Goal: Task Accomplishment & Management: Manage account settings

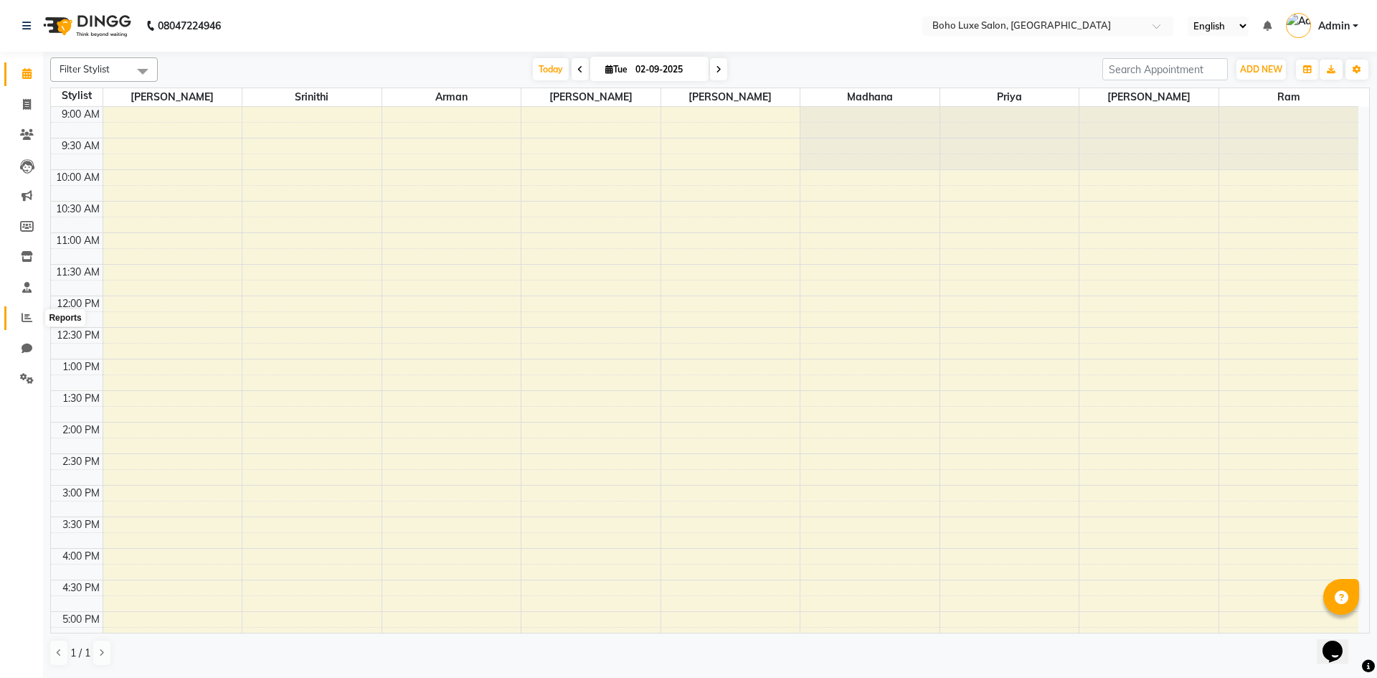
click at [22, 316] on icon at bounding box center [27, 317] width 11 height 11
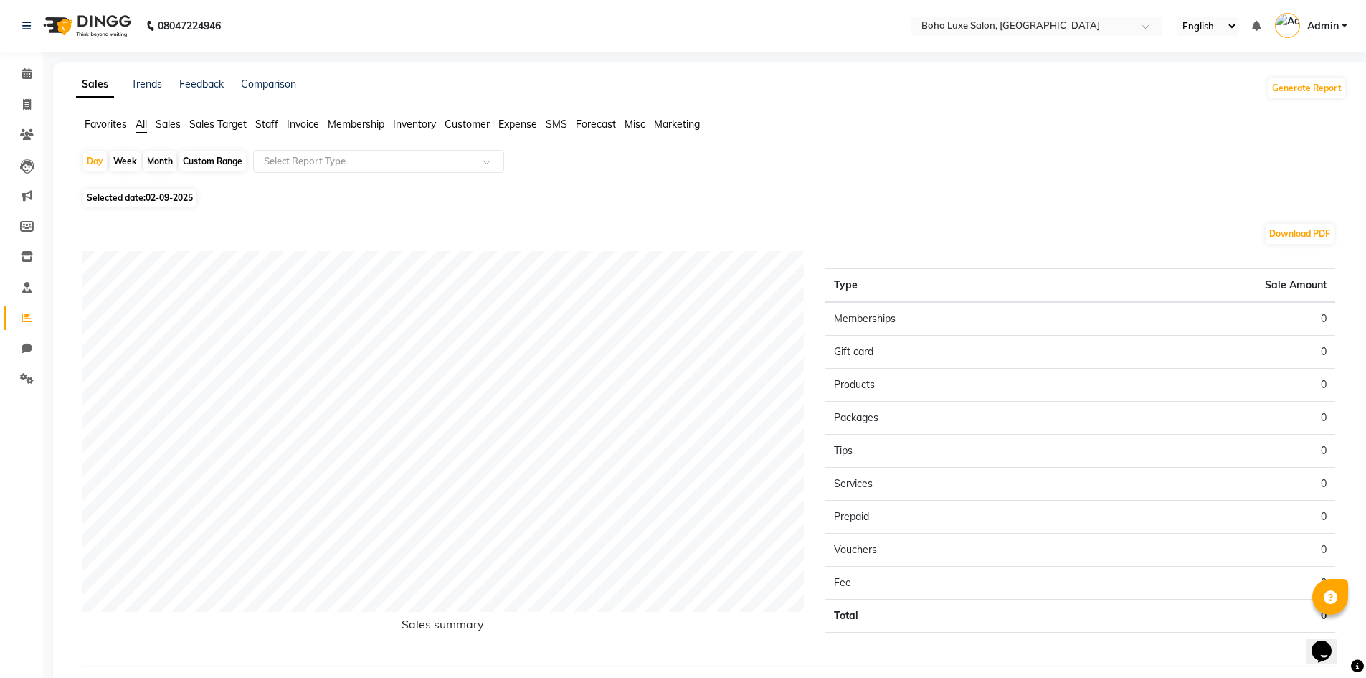
click at [262, 121] on span "Staff" at bounding box center [266, 124] width 23 height 13
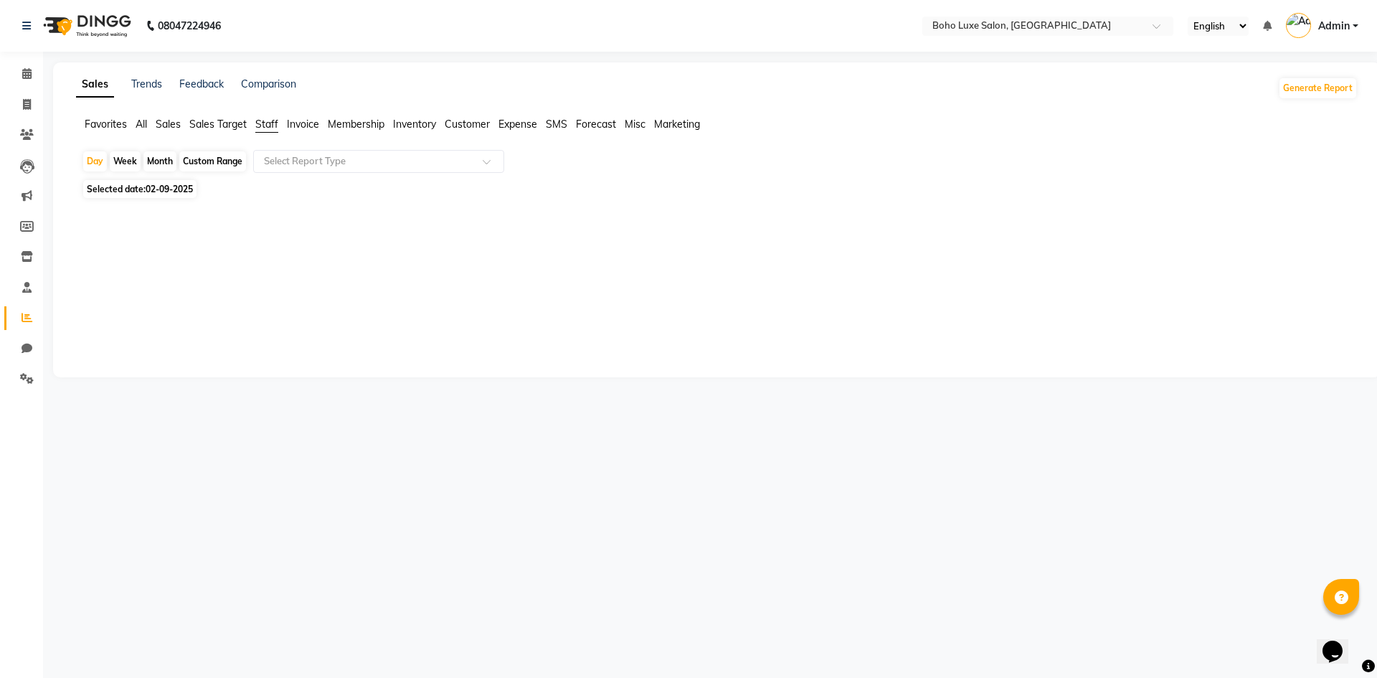
click at [229, 156] on div "Custom Range" at bounding box center [212, 161] width 67 height 20
select select "9"
select select "2025"
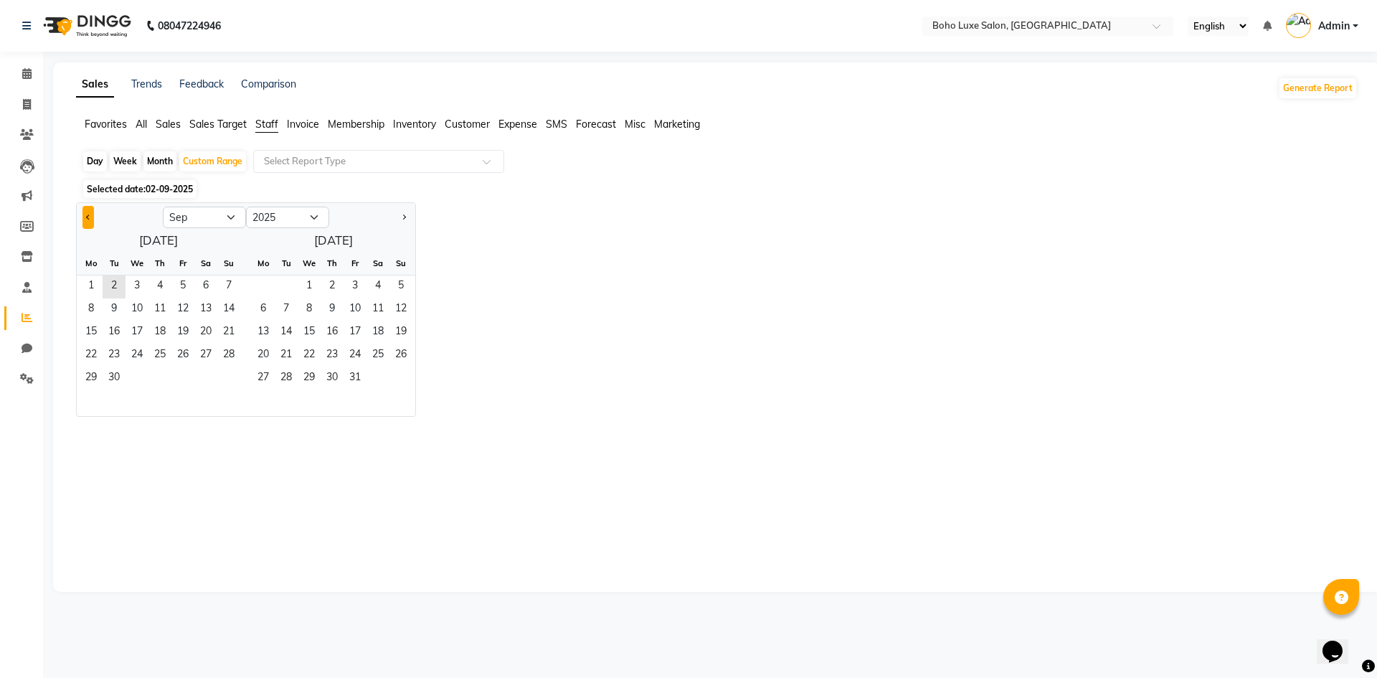
click at [91, 218] on button "Previous month" at bounding box center [87, 217] width 11 height 23
select select "8"
click at [161, 302] on span "7" at bounding box center [159, 309] width 23 height 23
click at [287, 278] on span "2" at bounding box center [286, 286] width 23 height 23
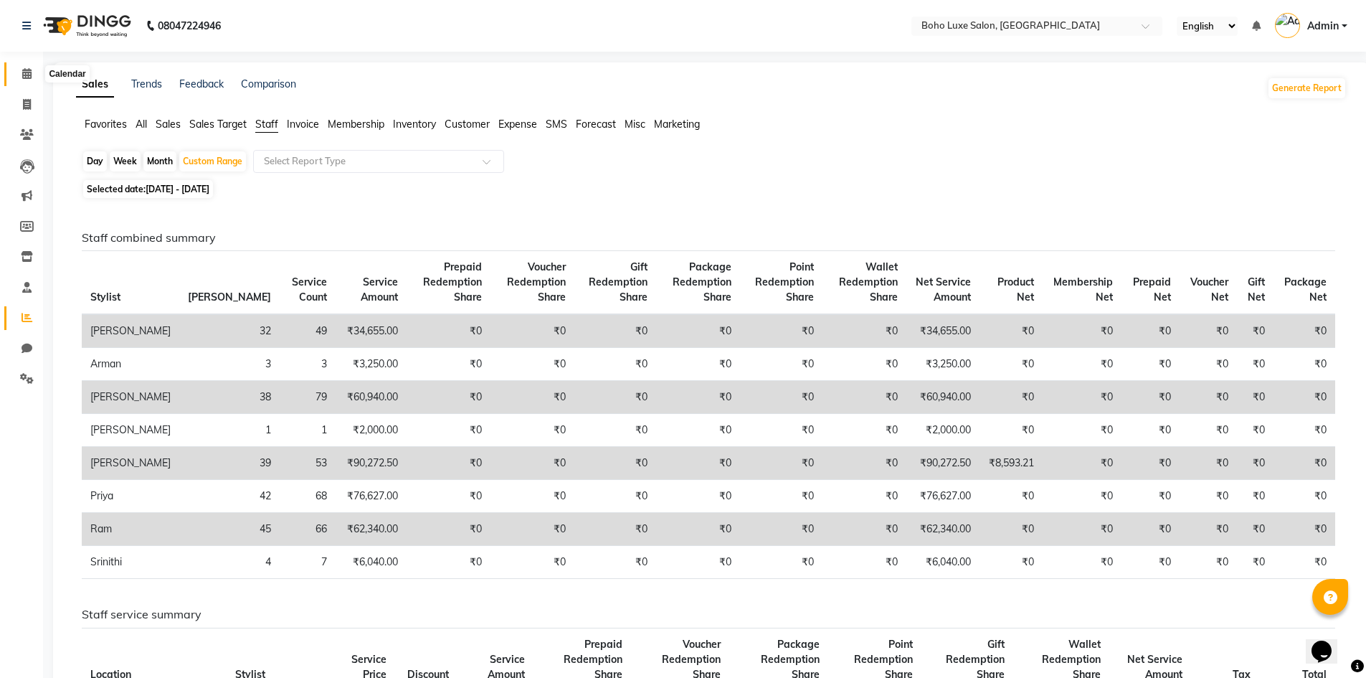
click at [23, 77] on icon at bounding box center [26, 73] width 9 height 11
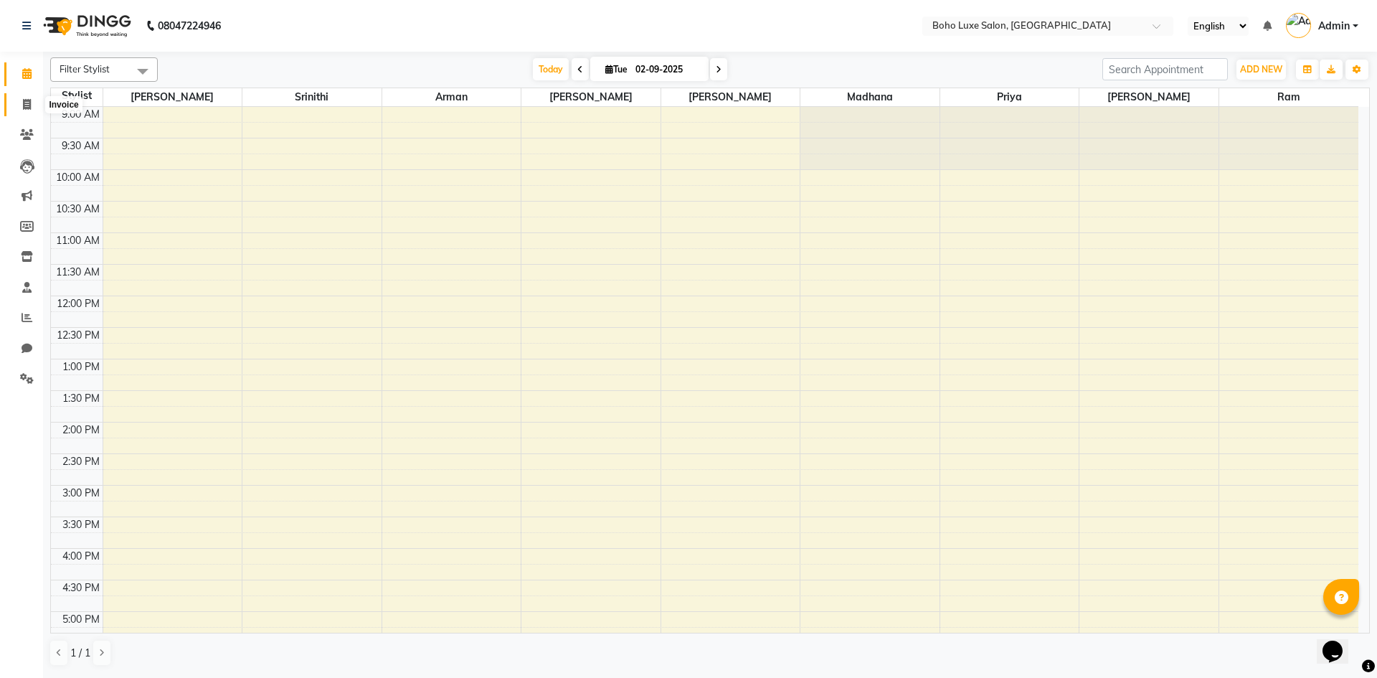
click at [25, 108] on icon at bounding box center [27, 104] width 8 height 11
select select "7694"
select select "service"
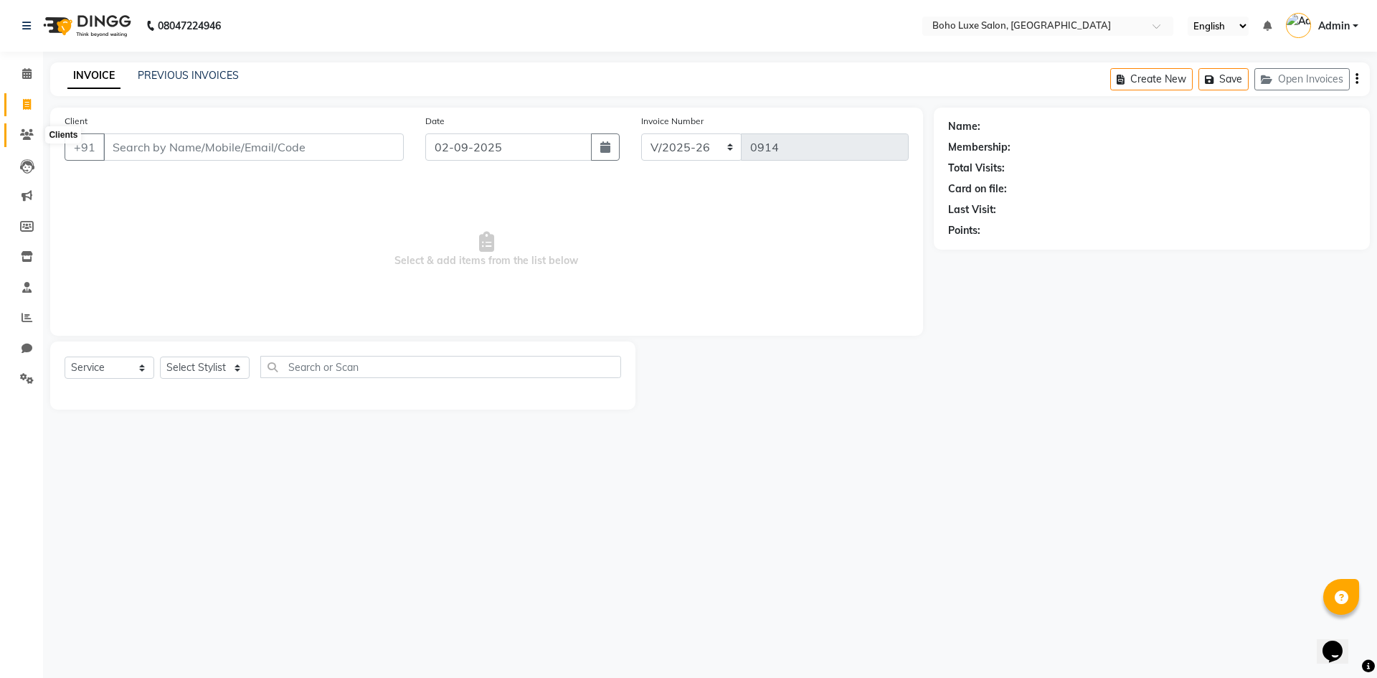
click at [32, 141] on span at bounding box center [26, 135] width 25 height 16
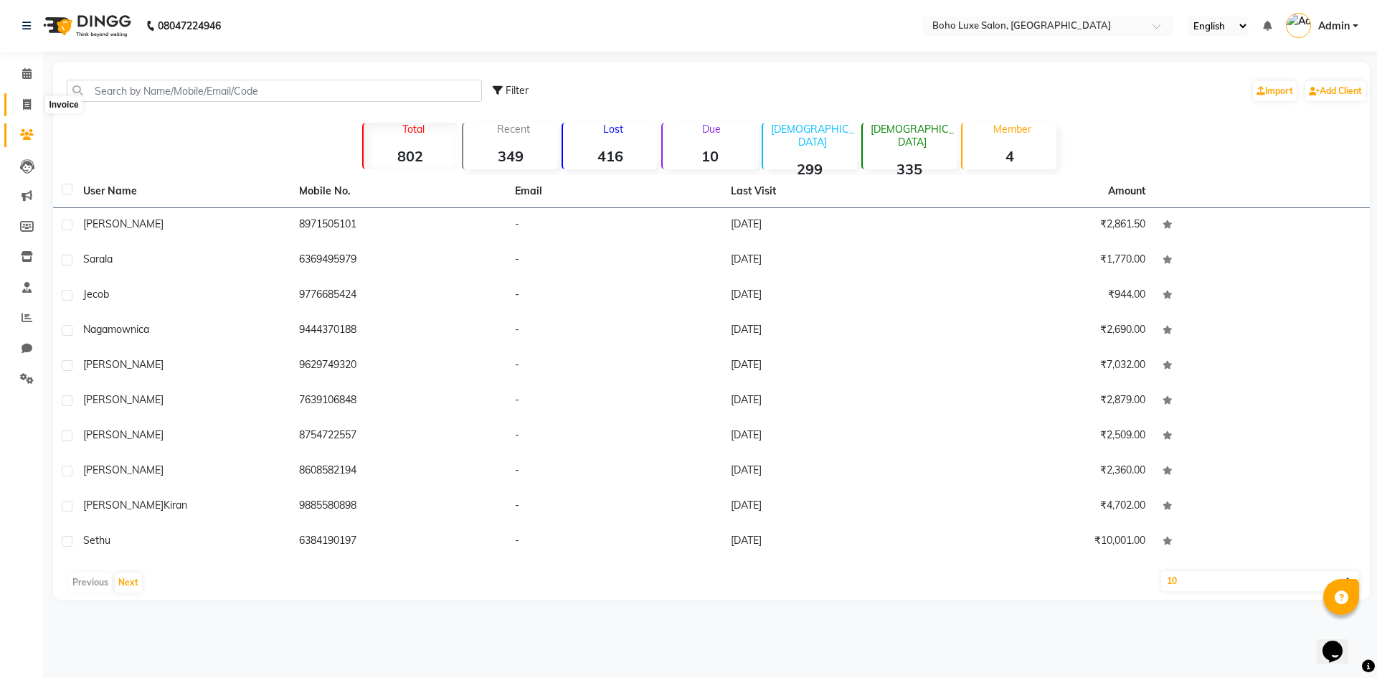
click at [31, 105] on icon at bounding box center [27, 104] width 8 height 11
select select "7694"
select select "service"
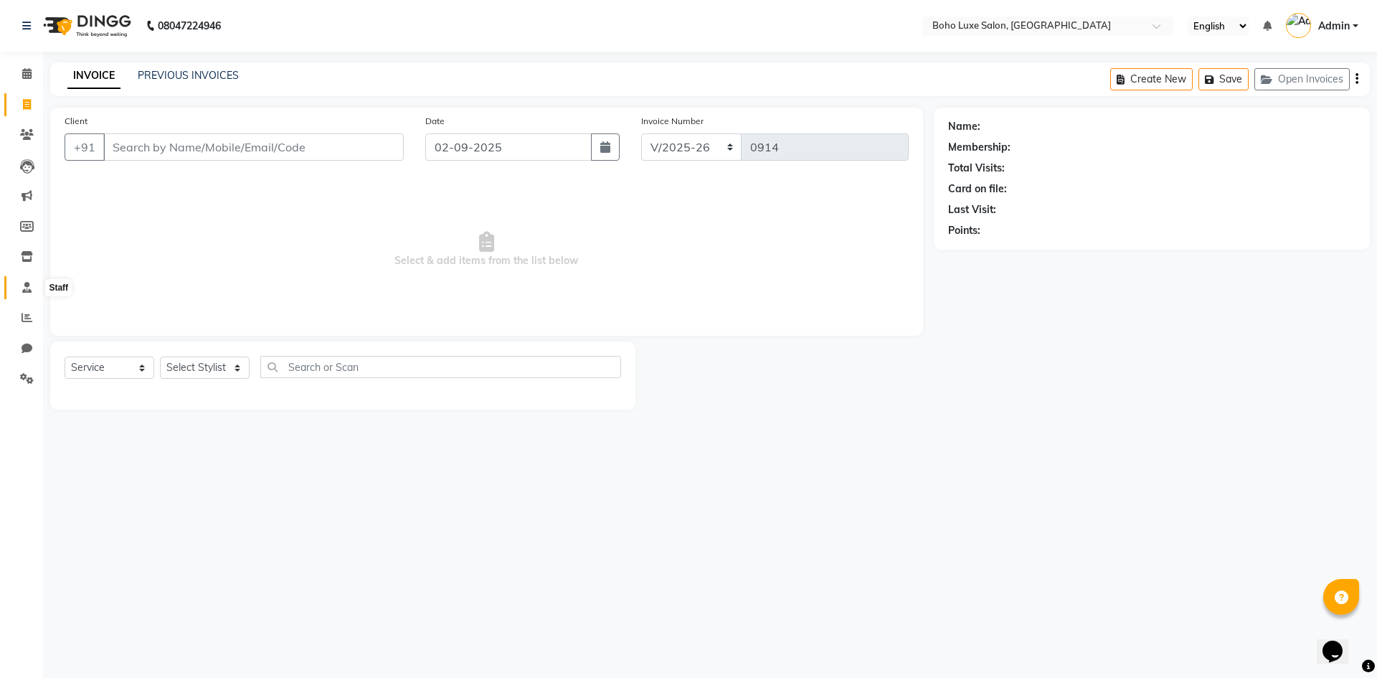
click at [24, 285] on icon at bounding box center [26, 287] width 9 height 11
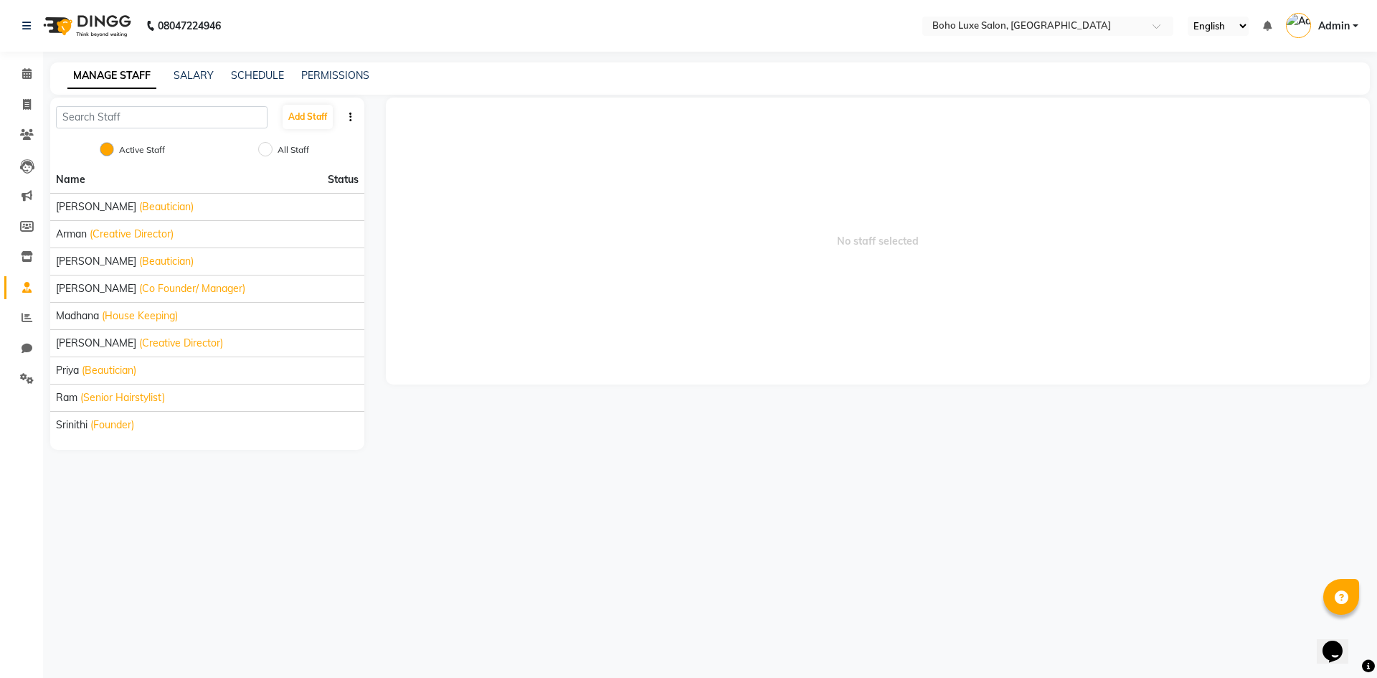
click at [351, 115] on icon "button" at bounding box center [350, 117] width 3 height 10
click at [352, 133] on div "Add Staff" at bounding box center [207, 117] width 314 height 39
click at [28, 92] on li "Invoice" at bounding box center [21, 105] width 43 height 31
click at [28, 99] on icon at bounding box center [27, 104] width 8 height 11
select select "service"
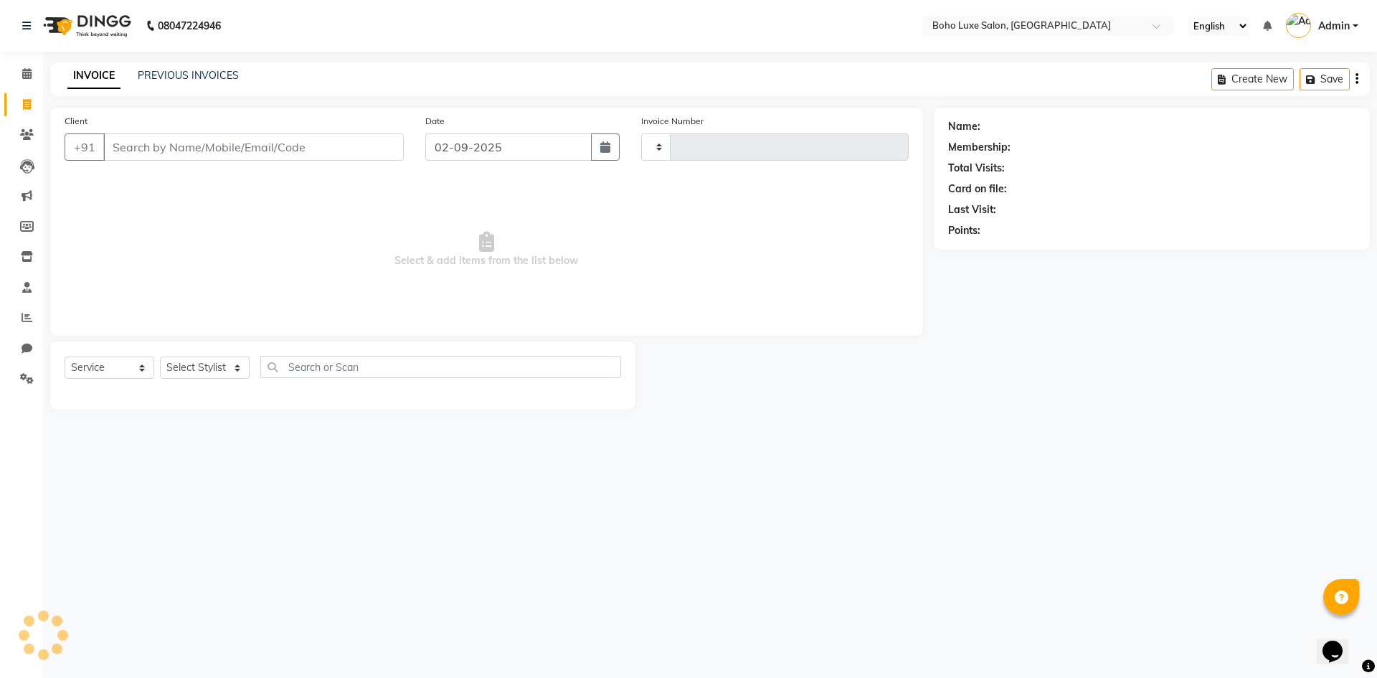
type input "0914"
select select "7694"
click at [24, 71] on icon at bounding box center [26, 73] width 9 height 11
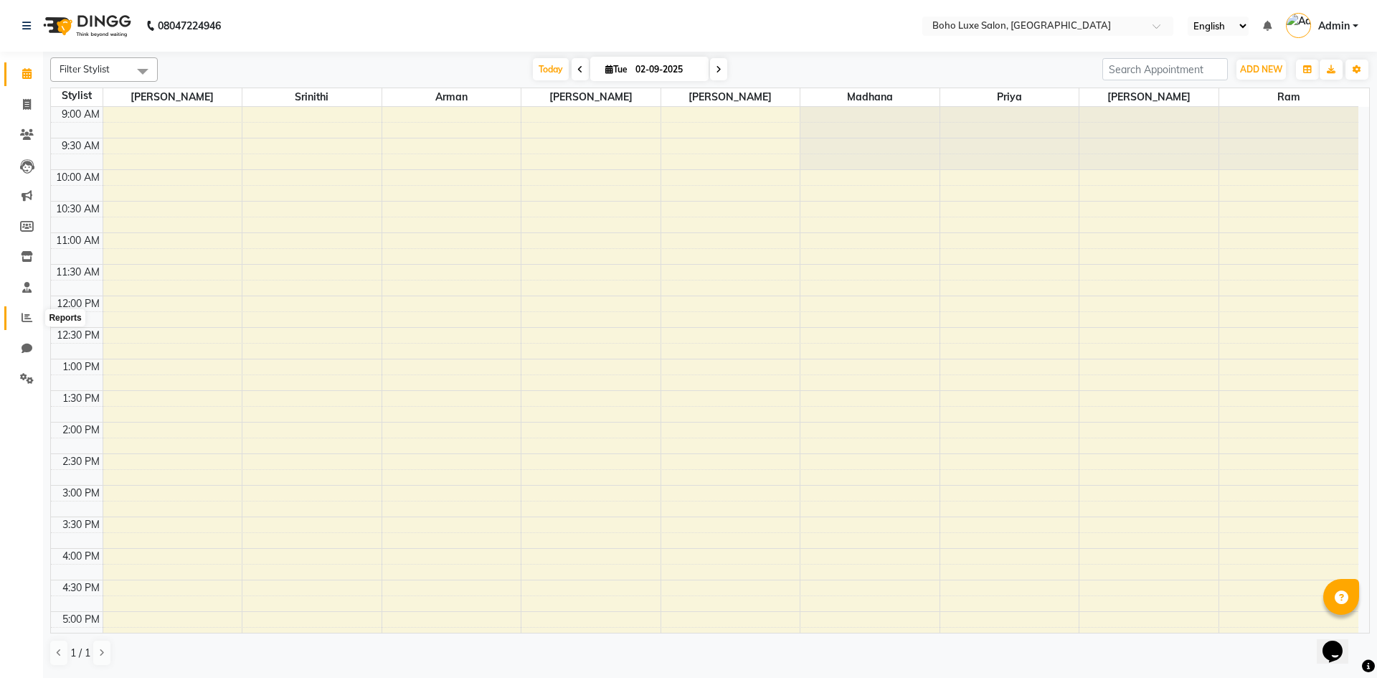
click at [24, 317] on icon at bounding box center [27, 317] width 11 height 11
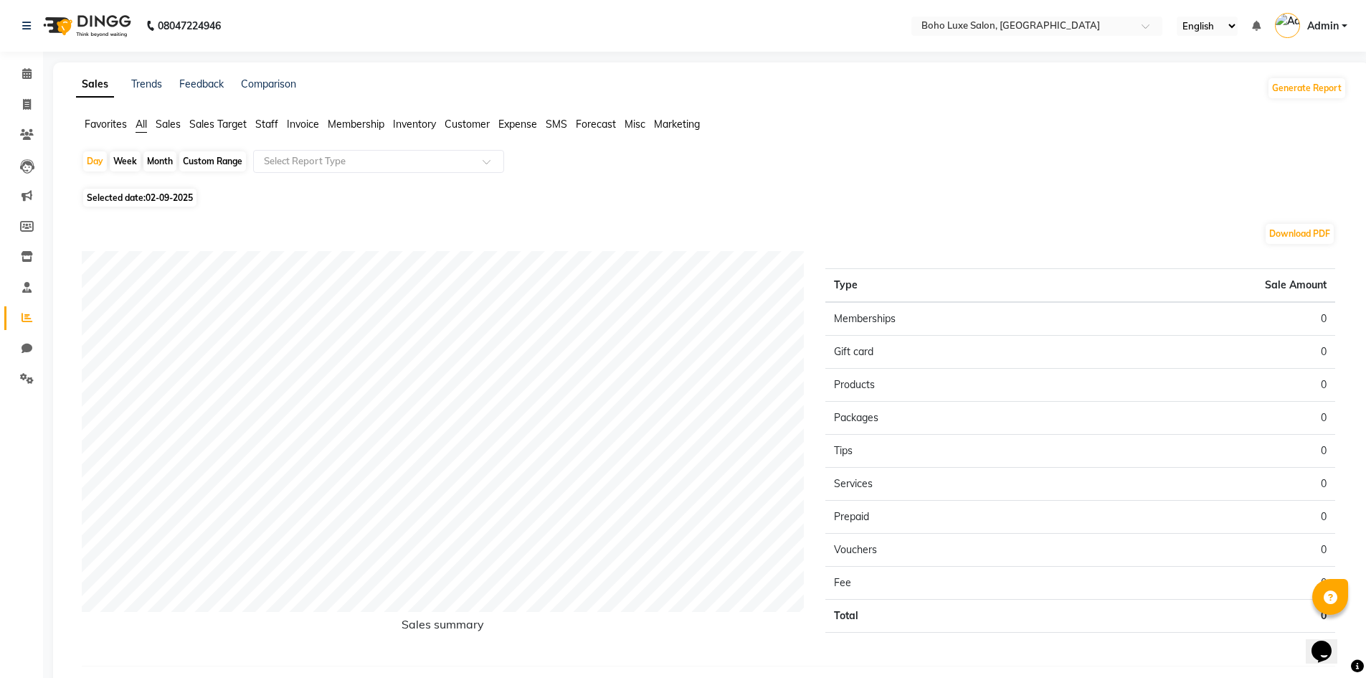
scroll to position [47, 0]
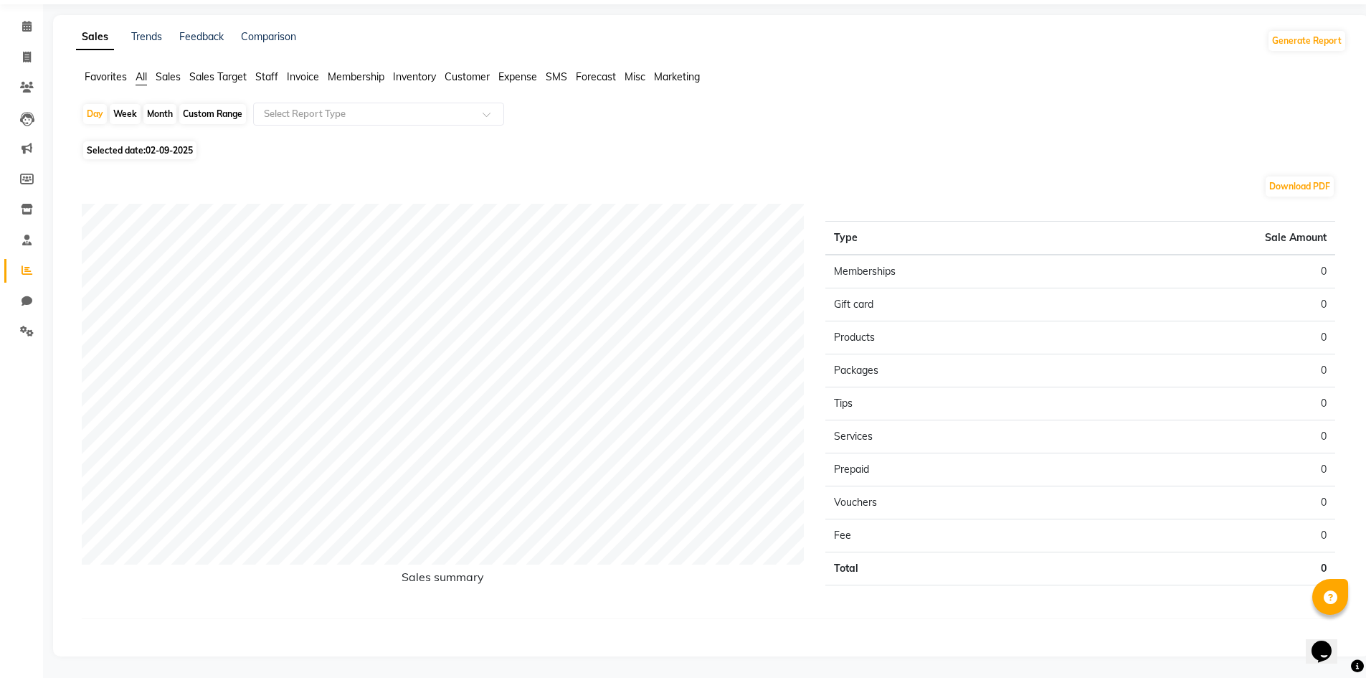
click at [238, 77] on span "Sales Target" at bounding box center [217, 76] width 57 height 13
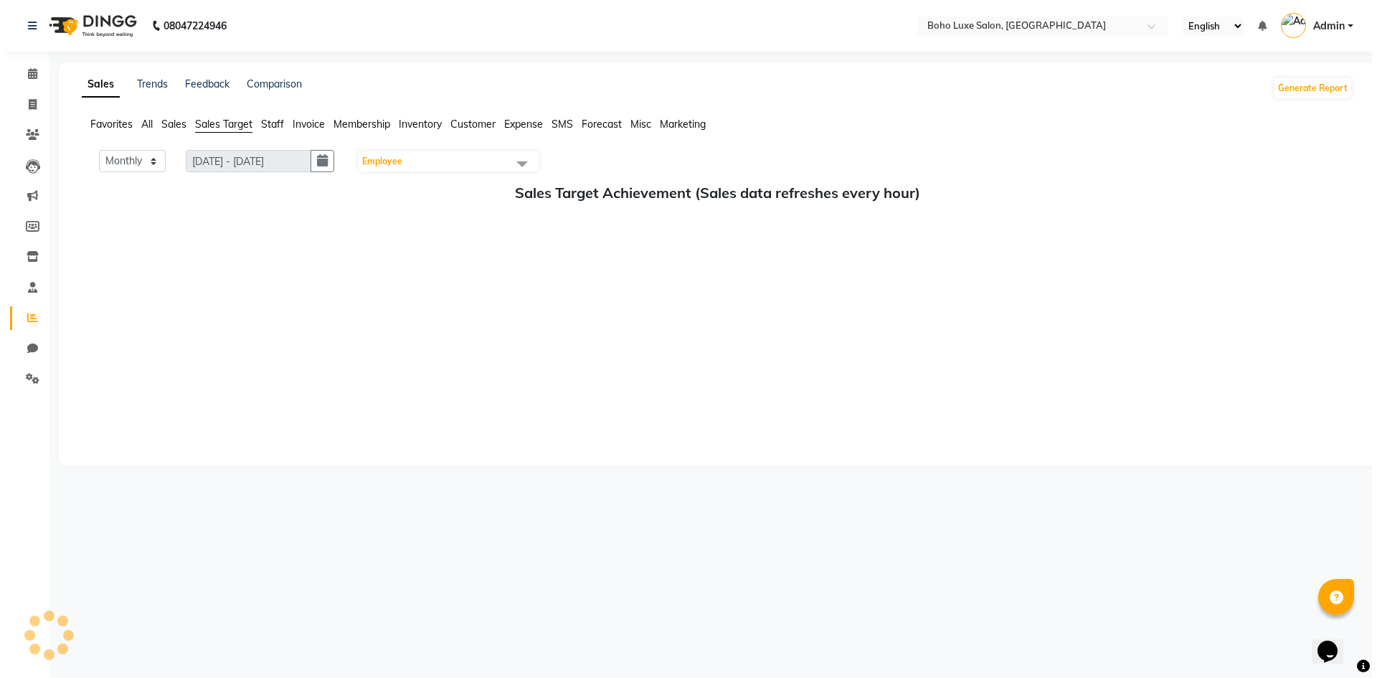
scroll to position [0, 0]
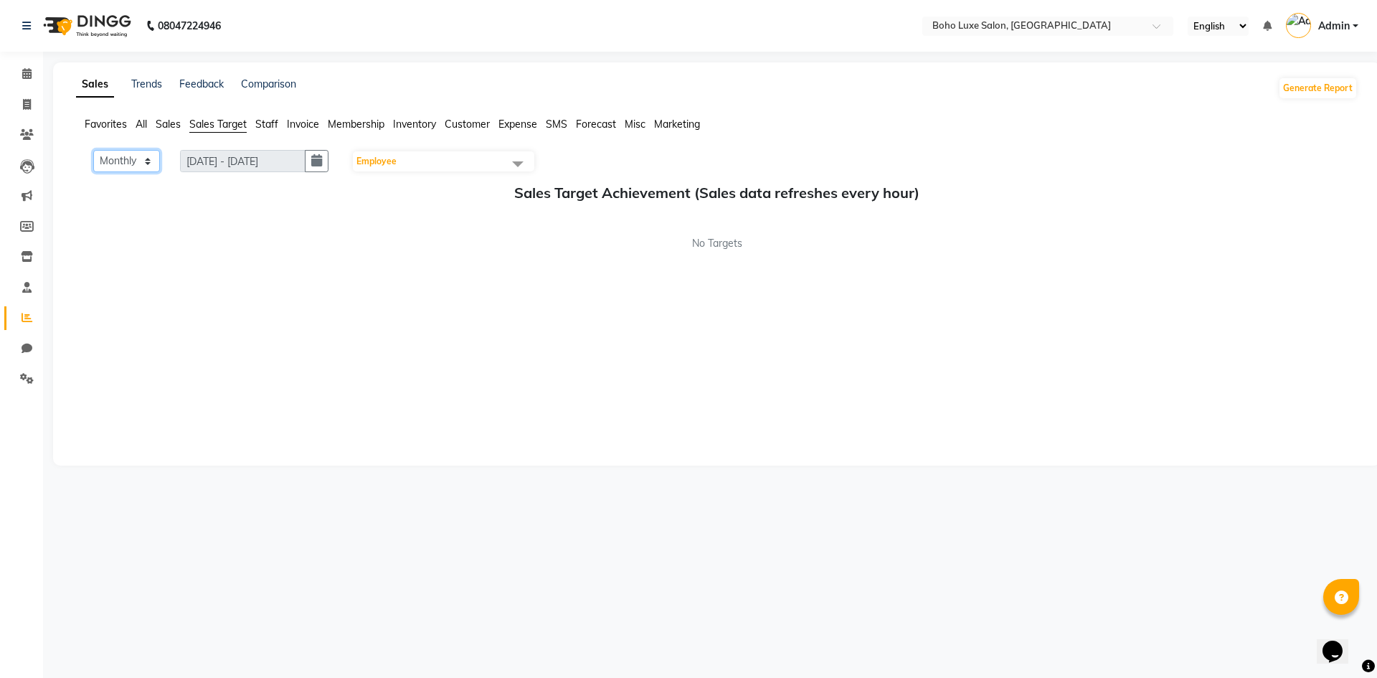
click at [143, 166] on select "Monthly Weekly" at bounding box center [126, 161] width 67 height 22
click at [93, 150] on select "Monthly Weekly" at bounding box center [126, 161] width 67 height 22
click at [328, 158] on button "button" at bounding box center [317, 161] width 24 height 22
select select "9"
select select "2025"
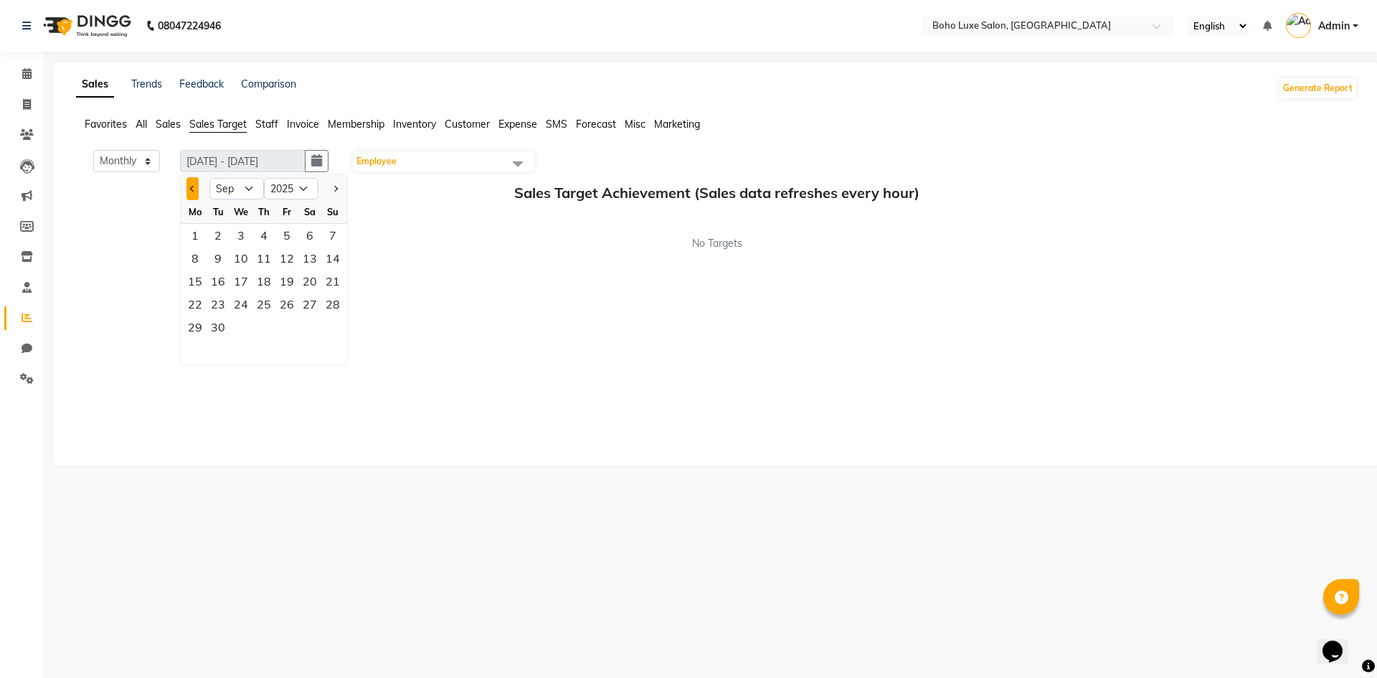
click at [194, 191] on span "Previous month" at bounding box center [193, 189] width 6 height 6
select select "8"
click at [264, 260] on div "7" at bounding box center [263, 258] width 23 height 23
type input "[DATE] - [DATE]"
click at [336, 189] on span "Next month" at bounding box center [335, 189] width 6 height 6
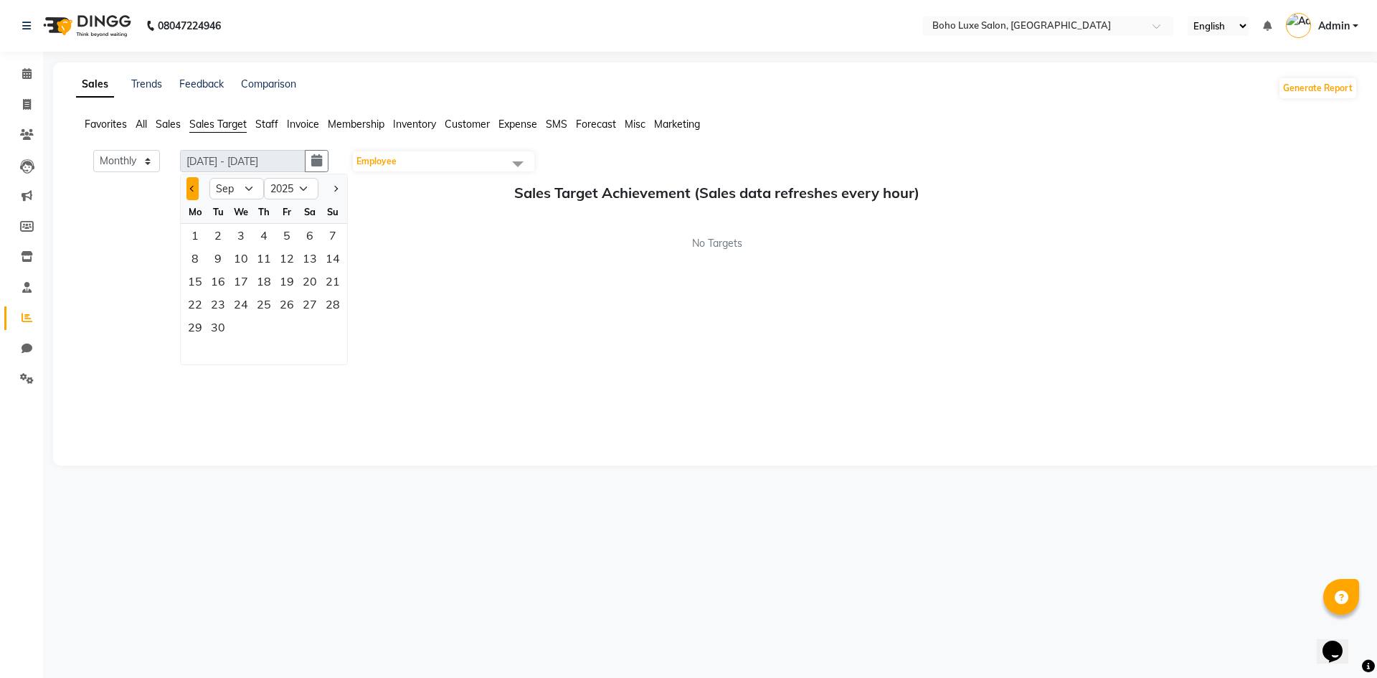
click at [194, 192] on button "Previous month" at bounding box center [192, 188] width 12 height 23
click at [194, 194] on button "Previous month" at bounding box center [192, 188] width 12 height 23
select select "7"
click at [322, 161] on icon "button" at bounding box center [316, 161] width 11 height 1
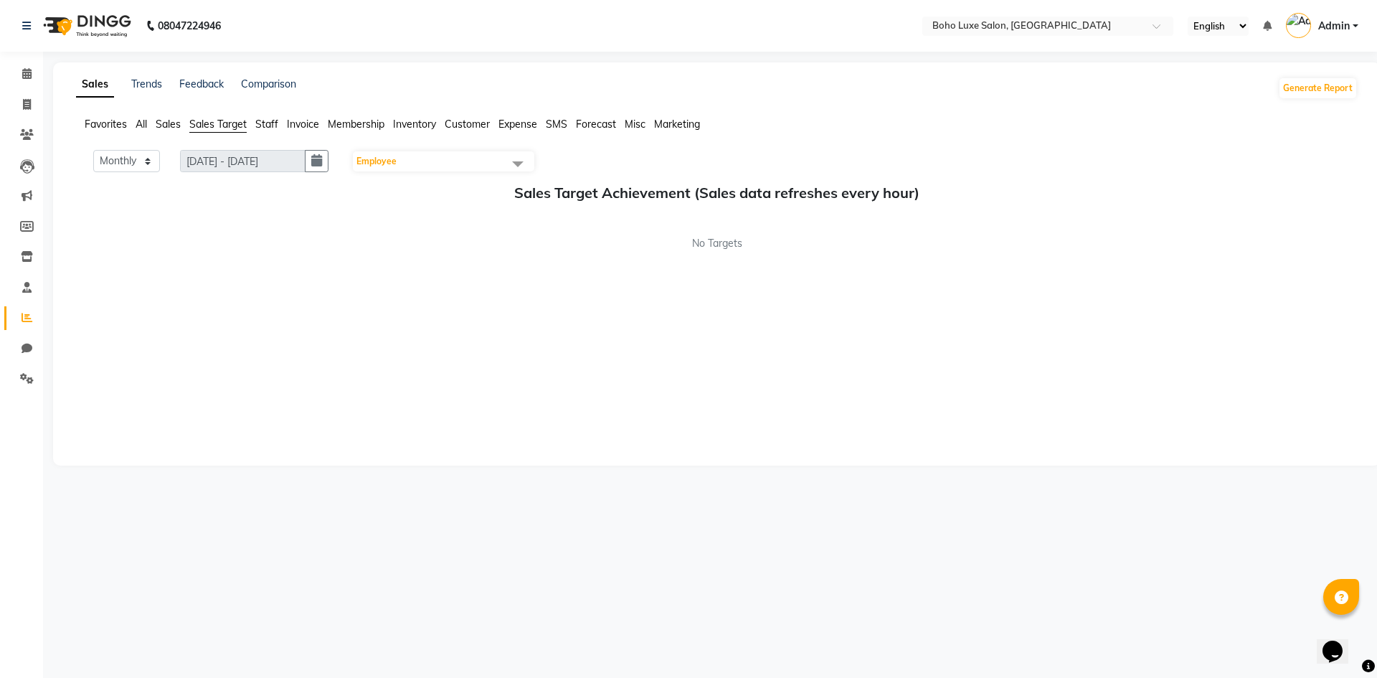
click at [323, 174] on app-target-achievement "Monthly Weekly [DATE] - [DATE] [DATE] Employee Select All [PERSON_NAME] [PERSON…" at bounding box center [717, 200] width 1282 height 101
click at [323, 168] on button "button" at bounding box center [317, 161] width 24 height 22
select select "8"
select select "2025"
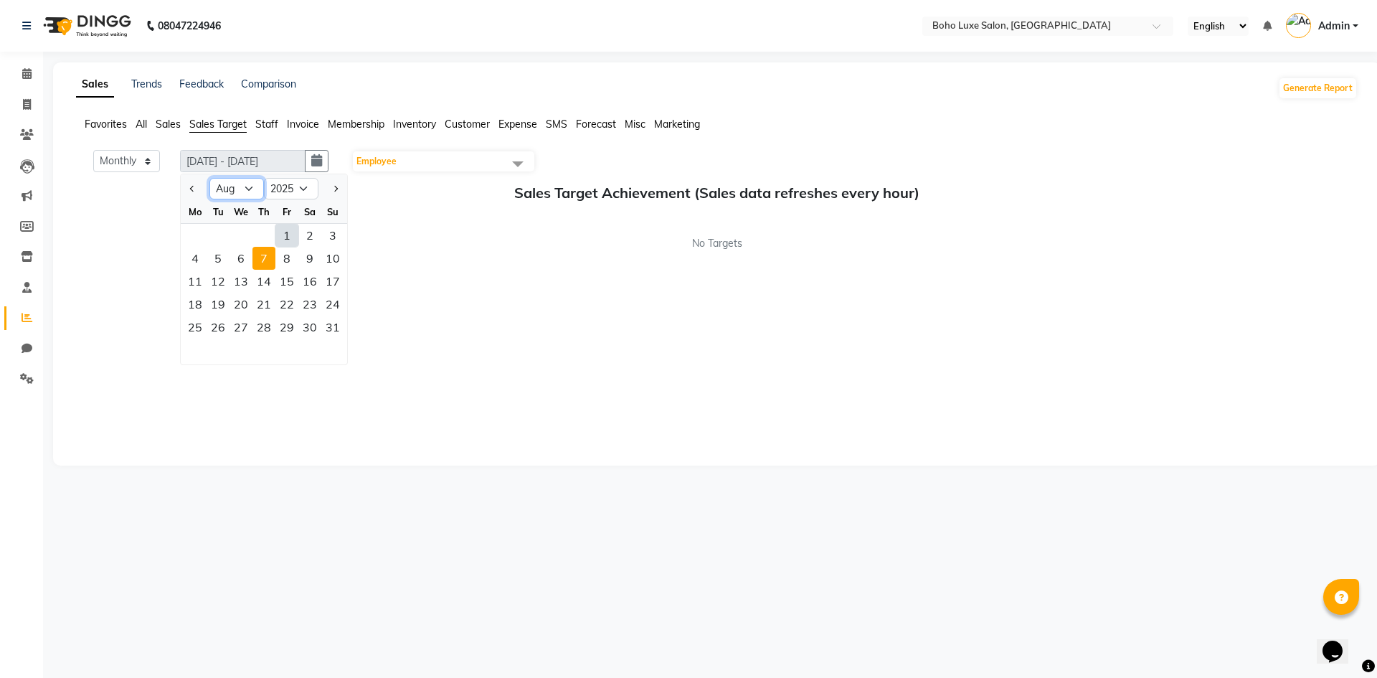
click at [248, 197] on select "Jan Feb Mar Apr May Jun [DATE] Aug Sep Oct Nov Dec" at bounding box center [236, 189] width 55 height 22
click at [301, 387] on div "Monthly Weekly [DATE] - [DATE] [DATE] Jan Feb Mar Apr May Jun [DATE] Aug Sep Oc…" at bounding box center [717, 300] width 1282 height 301
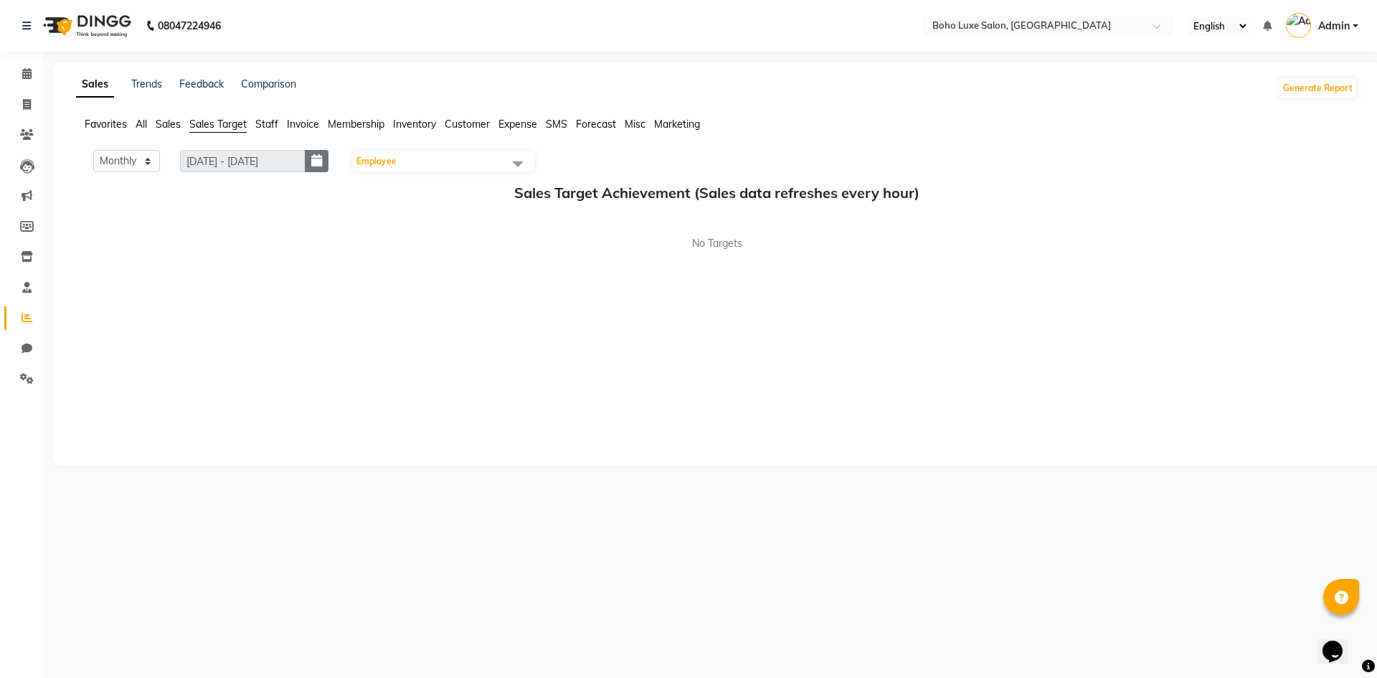
click at [321, 161] on icon "button" at bounding box center [316, 161] width 11 height 1
select select "8"
select select "2025"
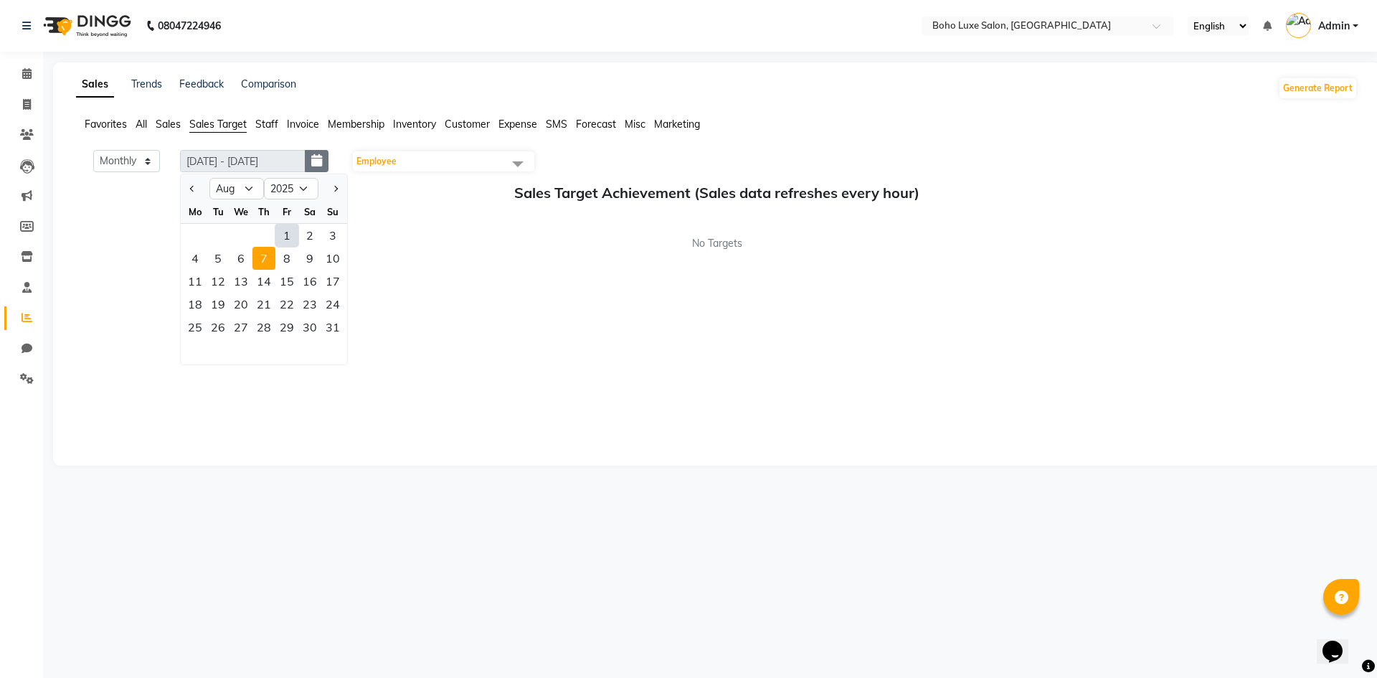
click at [322, 161] on icon "button" at bounding box center [316, 161] width 11 height 1
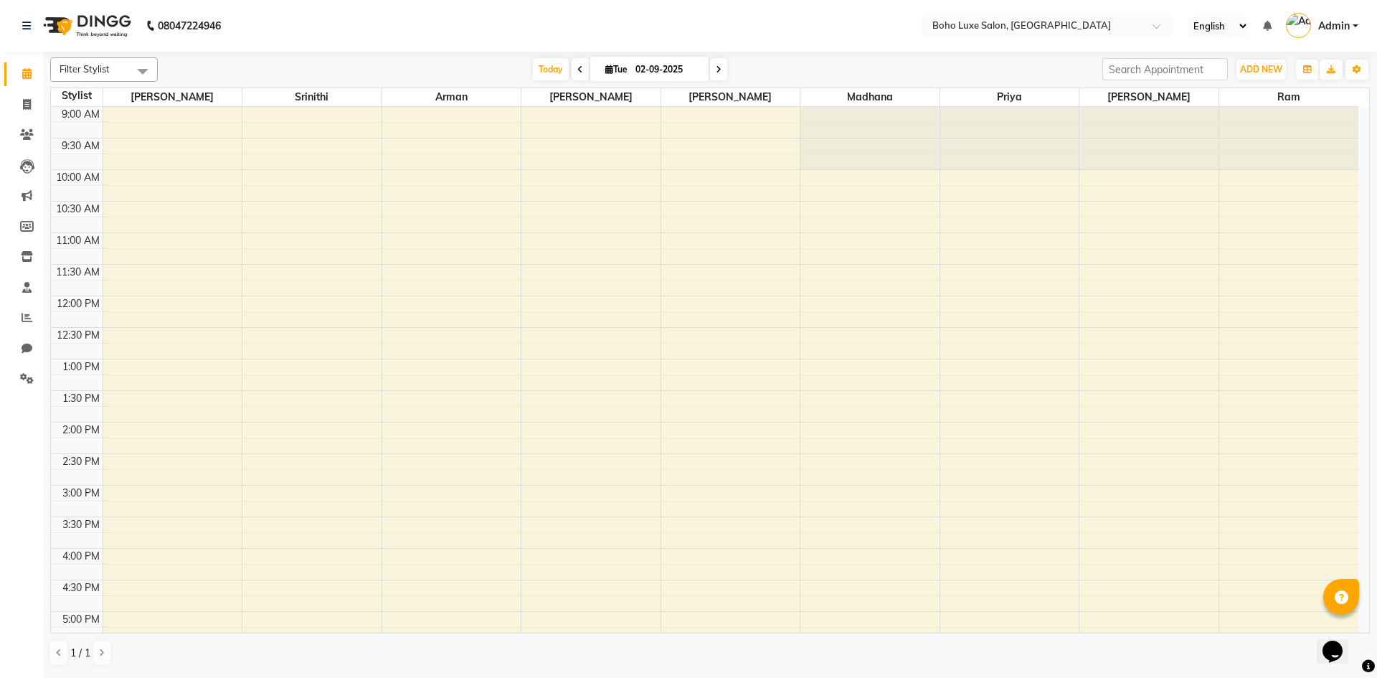
click at [577, 71] on icon at bounding box center [580, 69] width 6 height 9
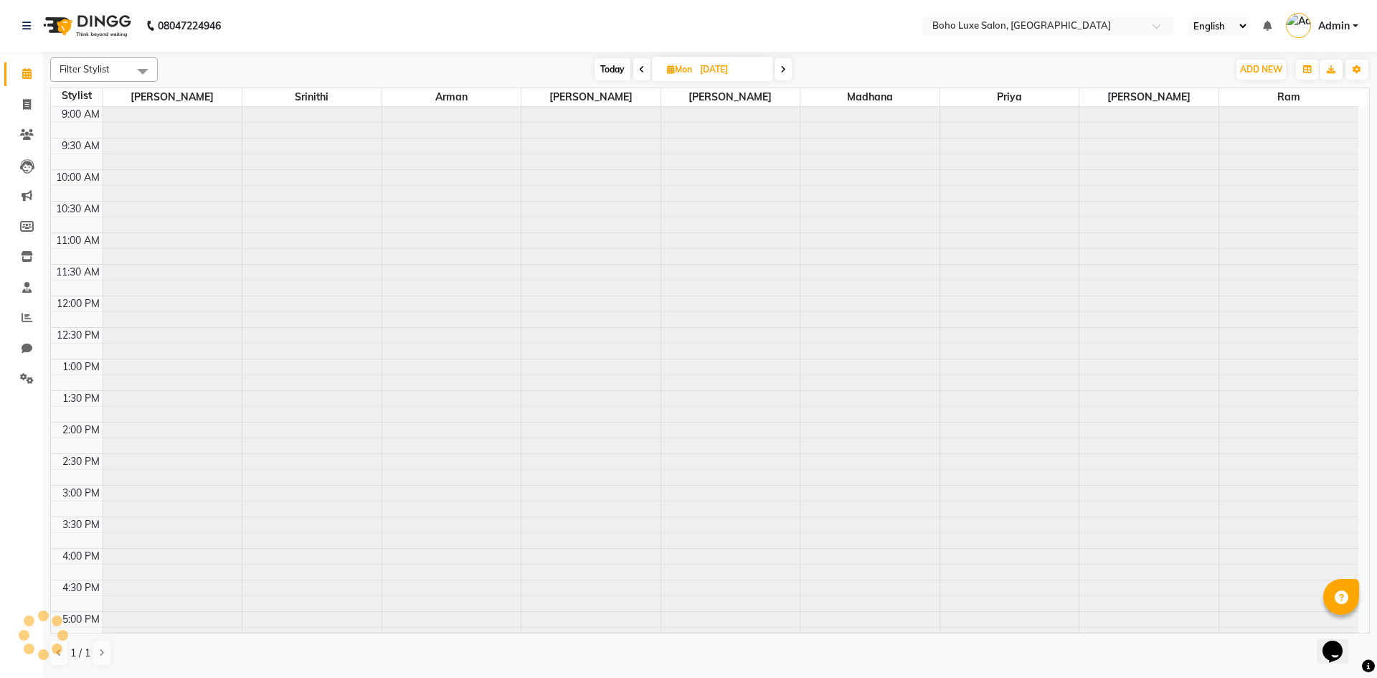
scroll to position [294, 0]
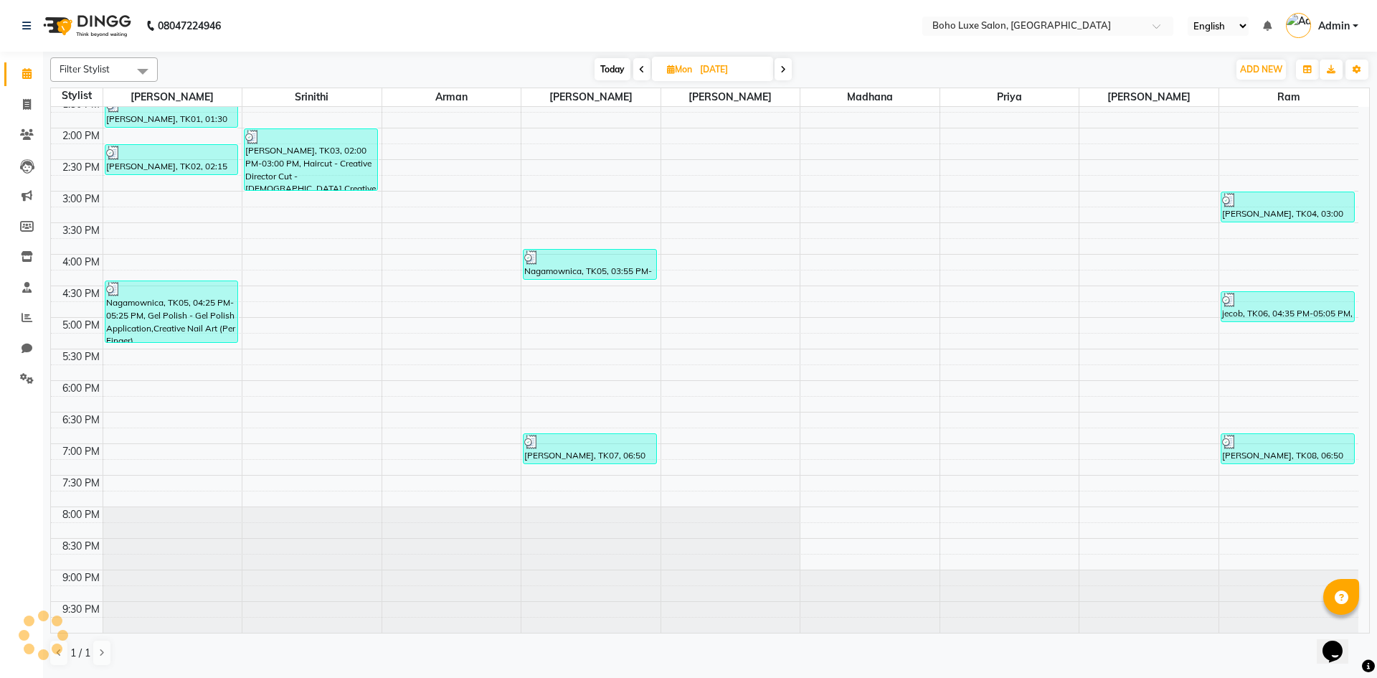
click at [640, 74] on span at bounding box center [641, 69] width 17 height 22
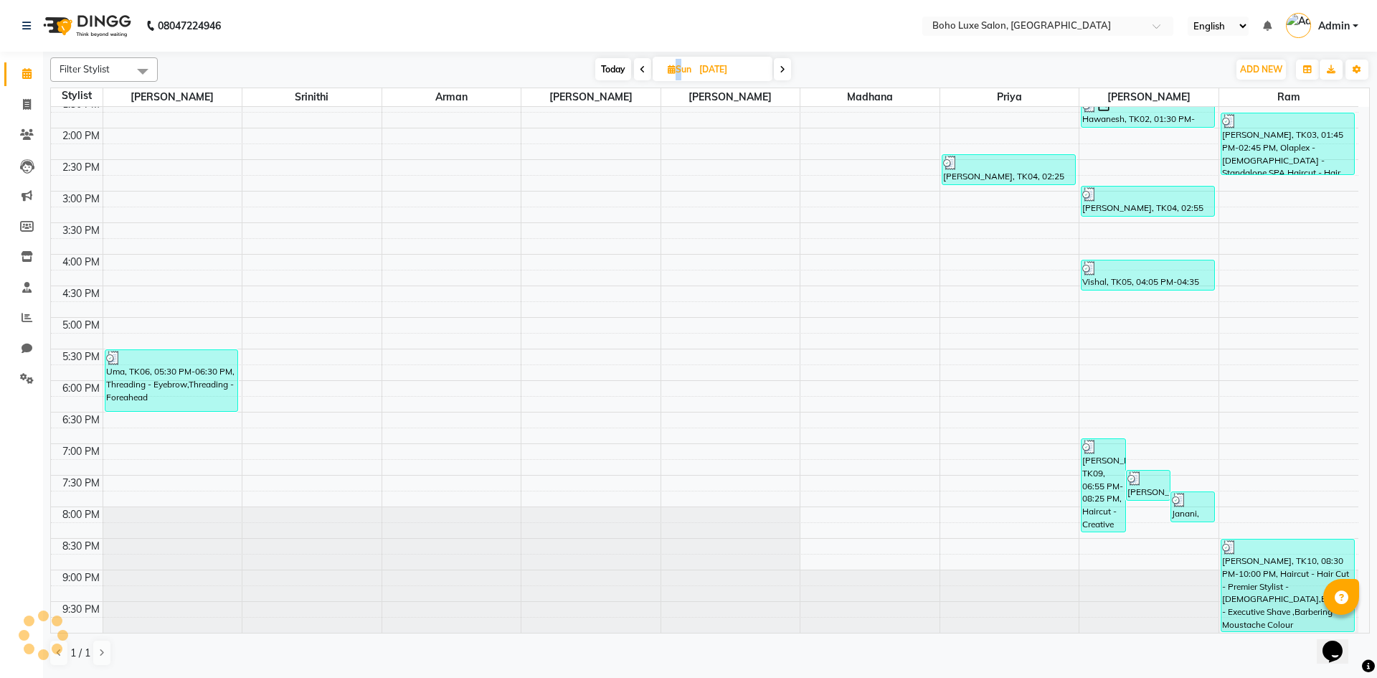
click at [640, 74] on span at bounding box center [642, 69] width 17 height 22
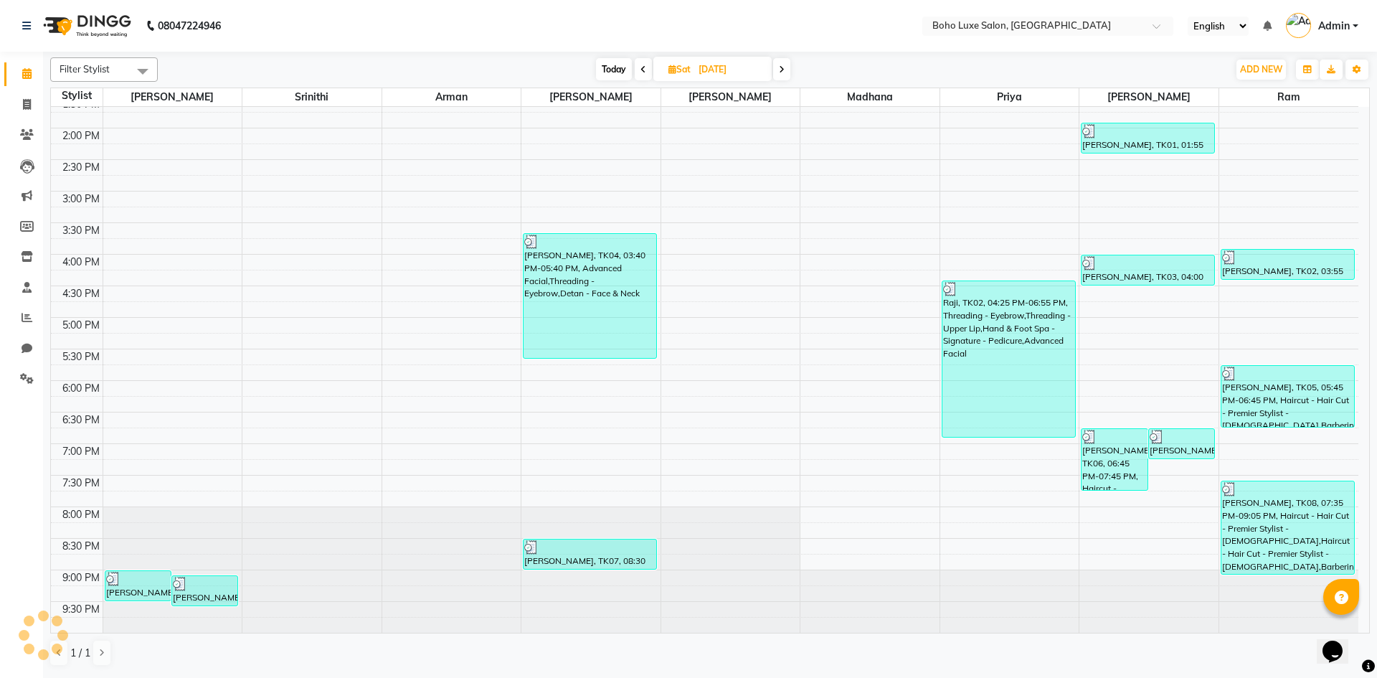
click at [640, 75] on span at bounding box center [643, 69] width 17 height 22
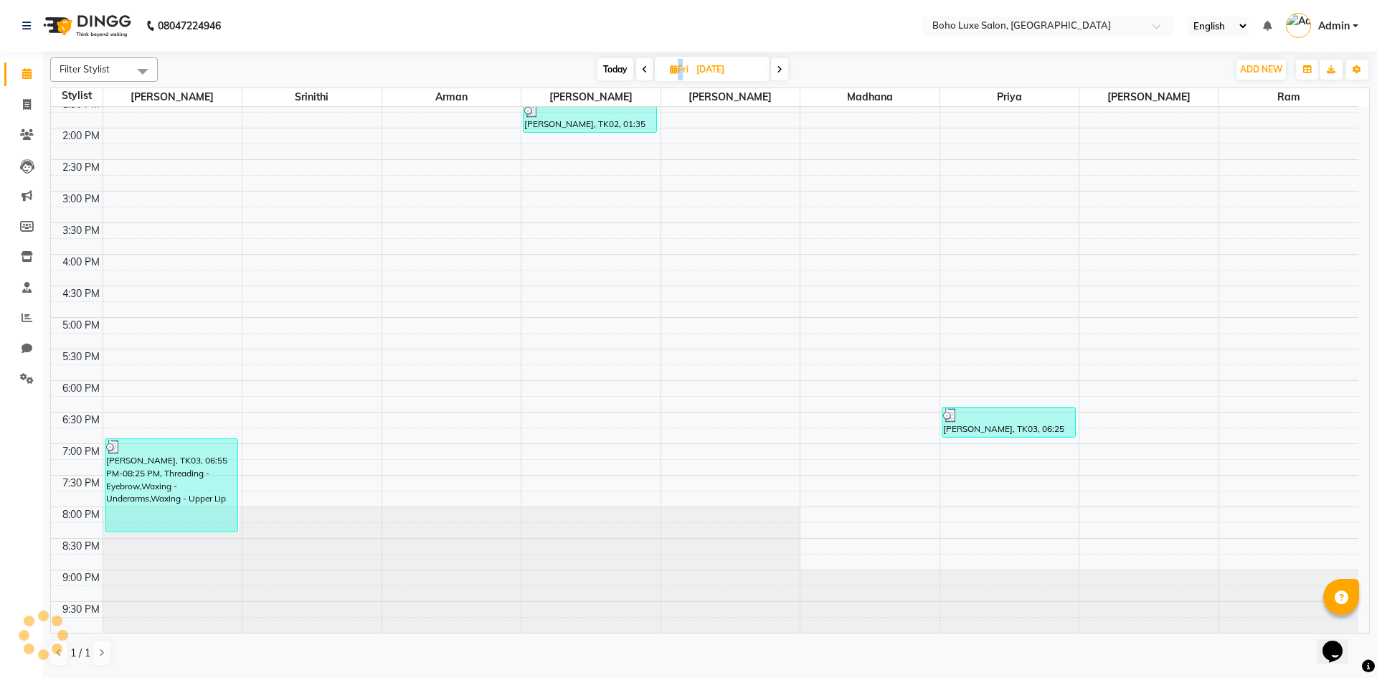
click at [640, 75] on span at bounding box center [644, 69] width 17 height 22
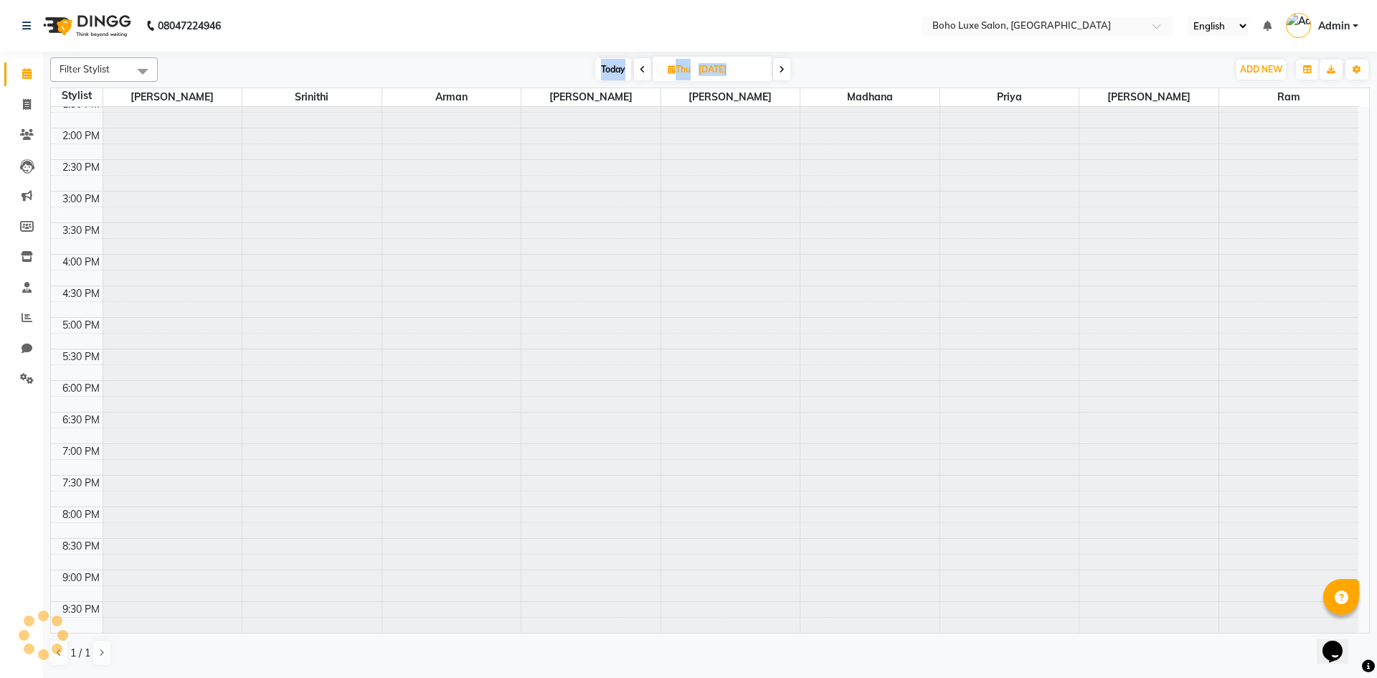
click at [640, 75] on span at bounding box center [642, 69] width 17 height 22
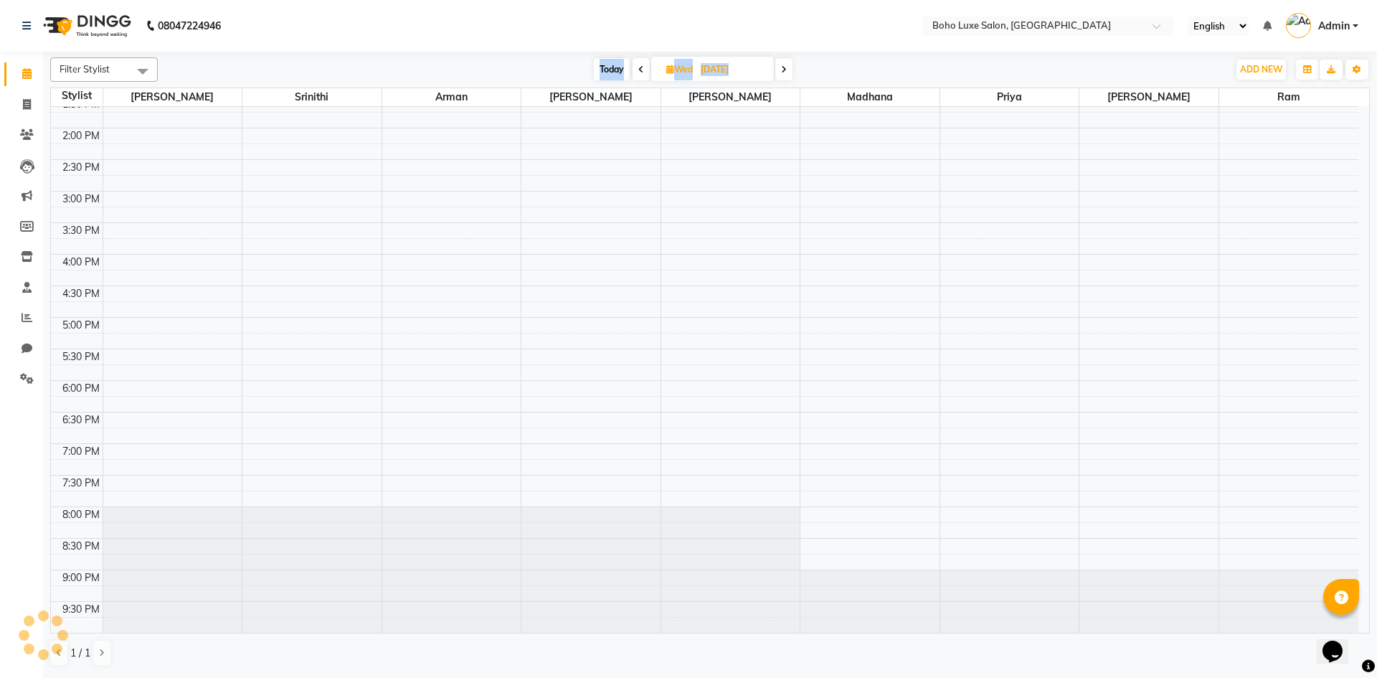
click at [640, 75] on span at bounding box center [641, 69] width 17 height 22
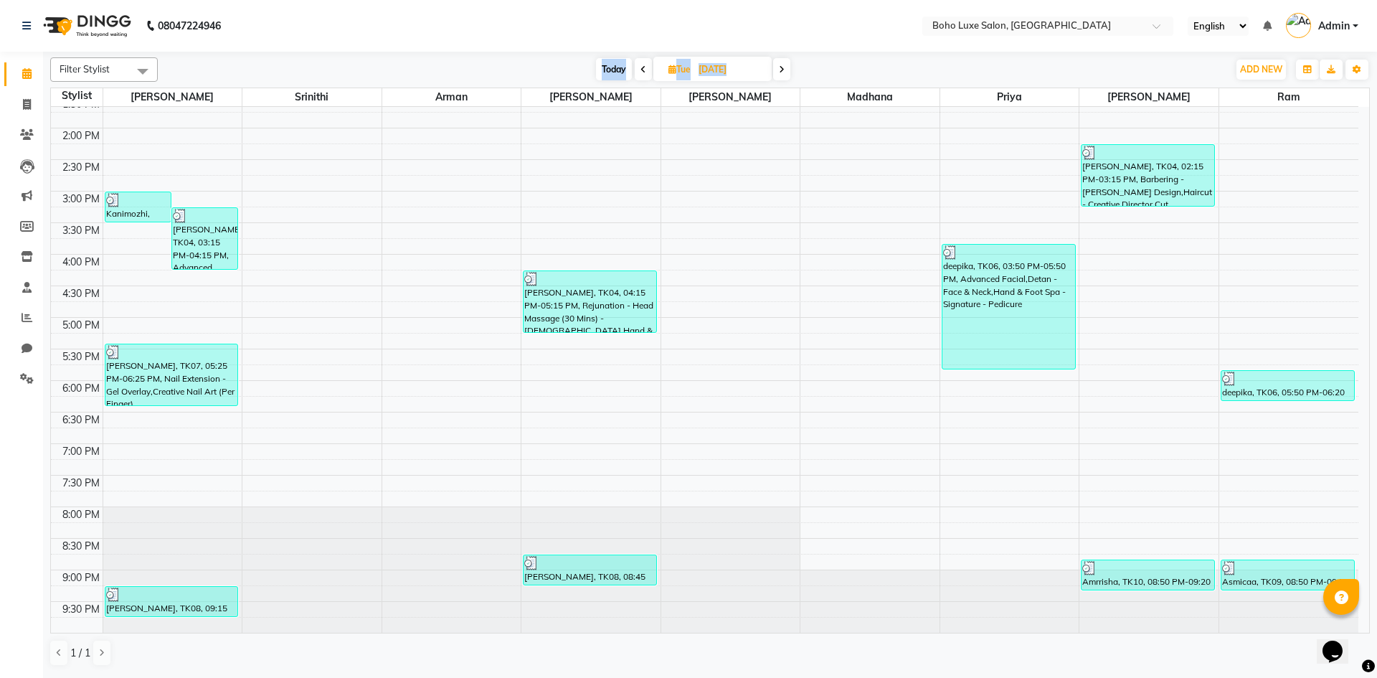
click at [640, 75] on span at bounding box center [643, 69] width 17 height 22
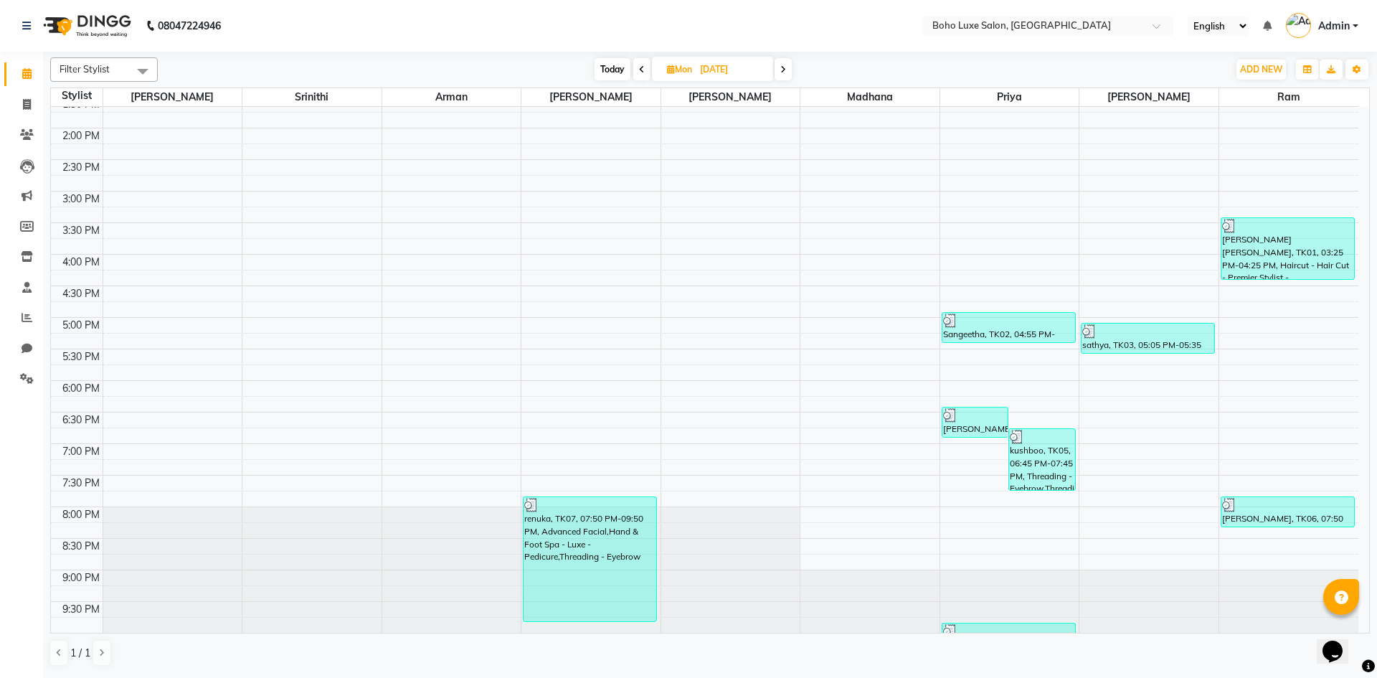
click at [782, 70] on icon at bounding box center [783, 69] width 6 height 9
type input "[DATE]"
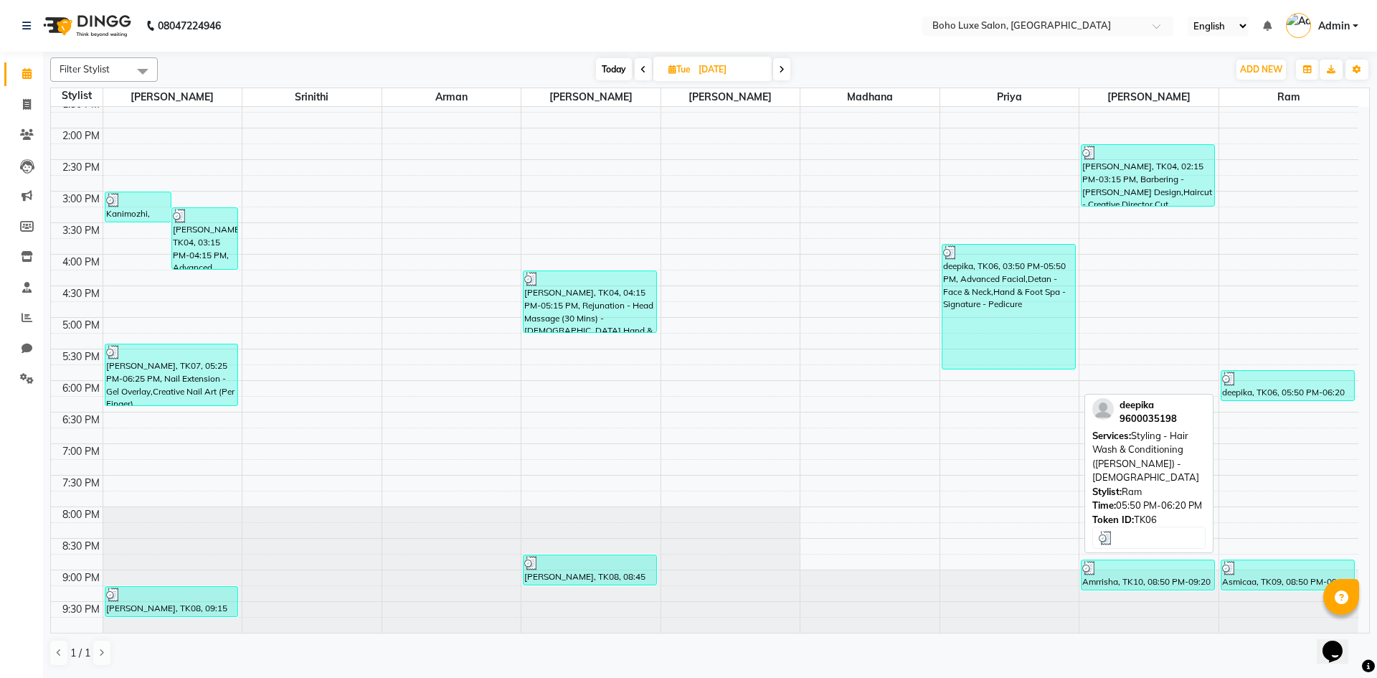
click at [1284, 383] on div at bounding box center [1287, 378] width 131 height 14
select select "3"
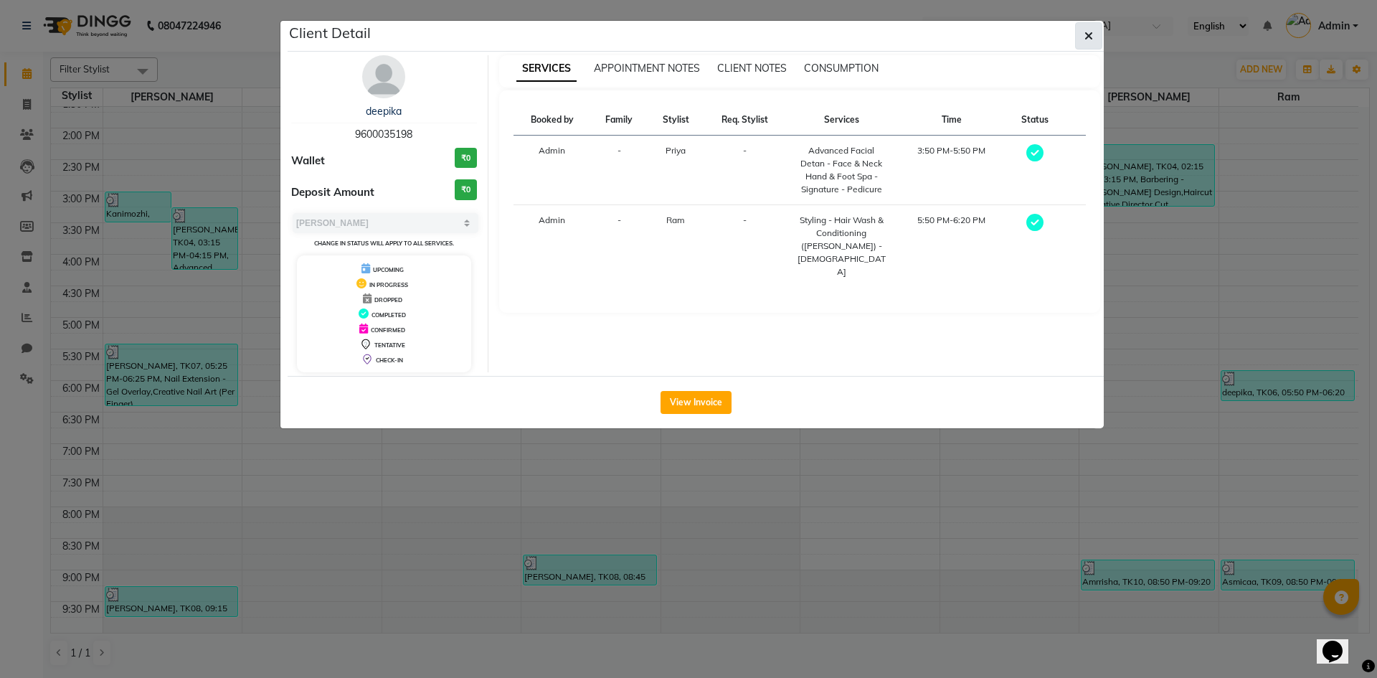
click at [1097, 39] on button "button" at bounding box center [1088, 35] width 27 height 27
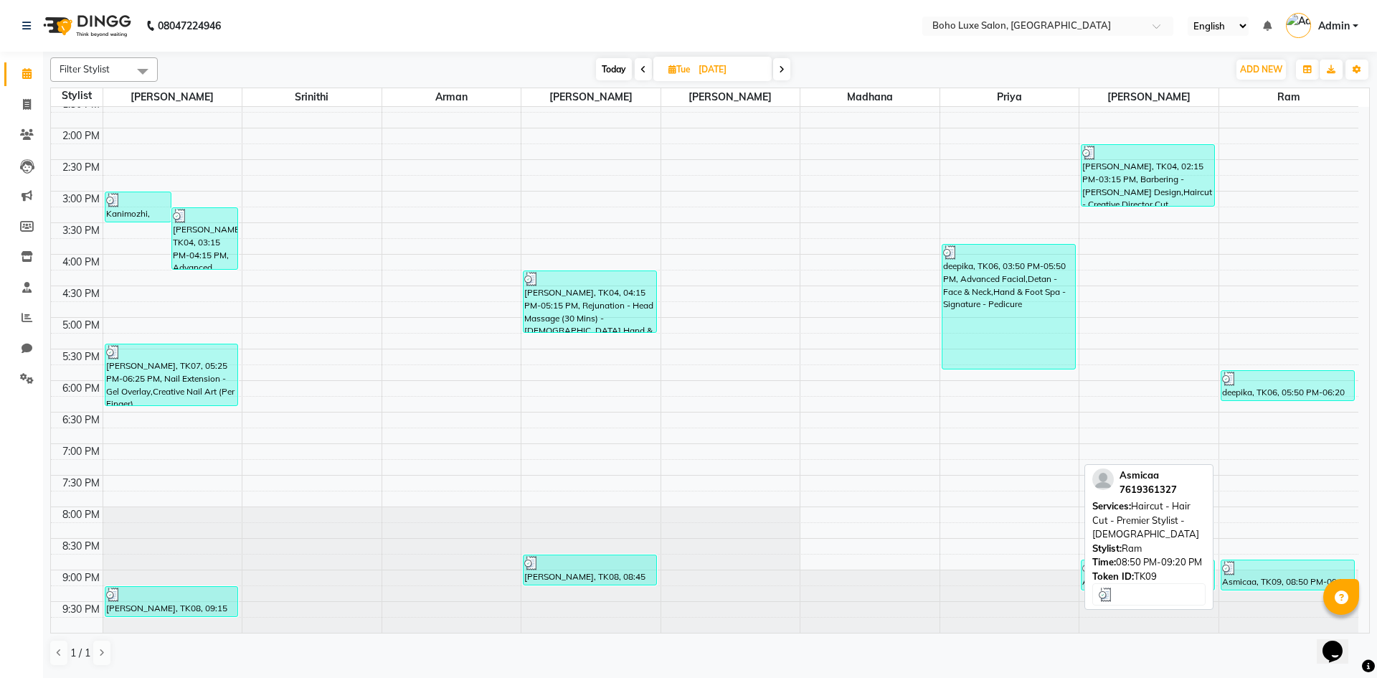
click at [1271, 587] on div "Asmicaa, TK09, 08:50 PM-09:20 PM, Haircut - Hair Cut - Premier Stylist - [DEMOG…" at bounding box center [1287, 574] width 133 height 29
select select "3"
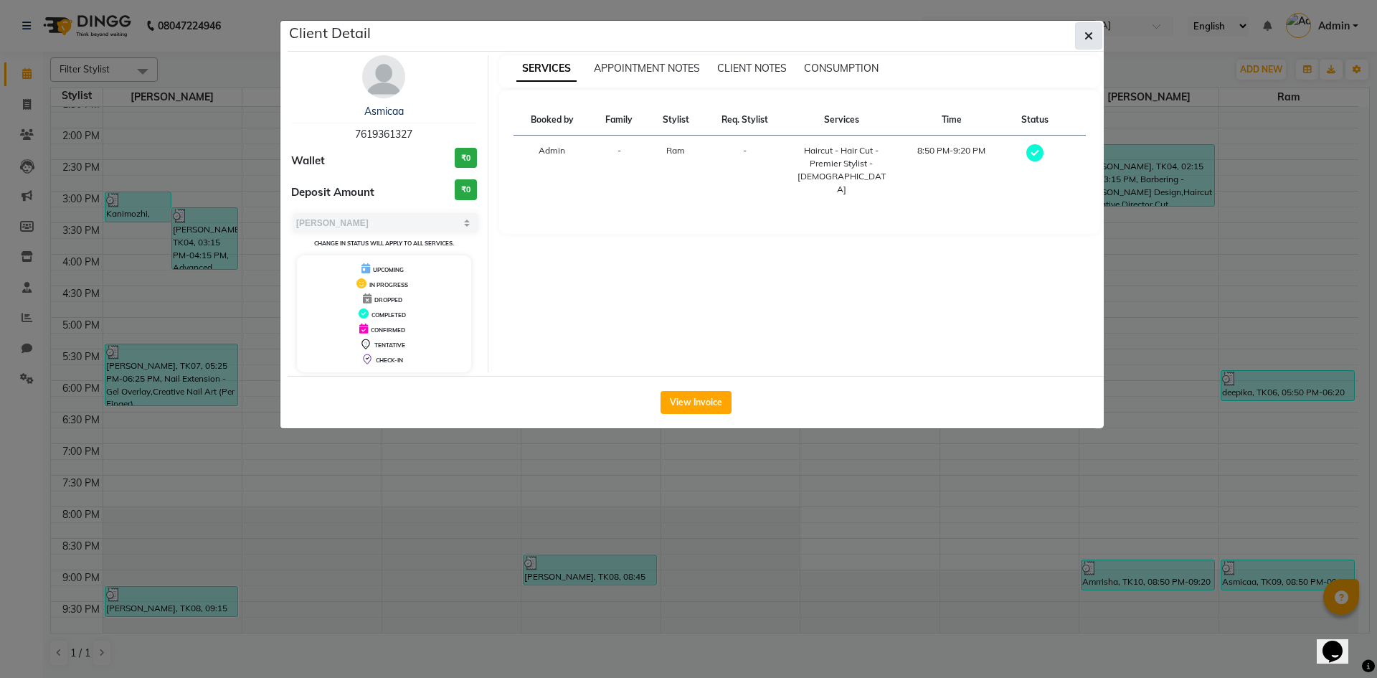
click at [1092, 29] on span "button" at bounding box center [1088, 36] width 9 height 14
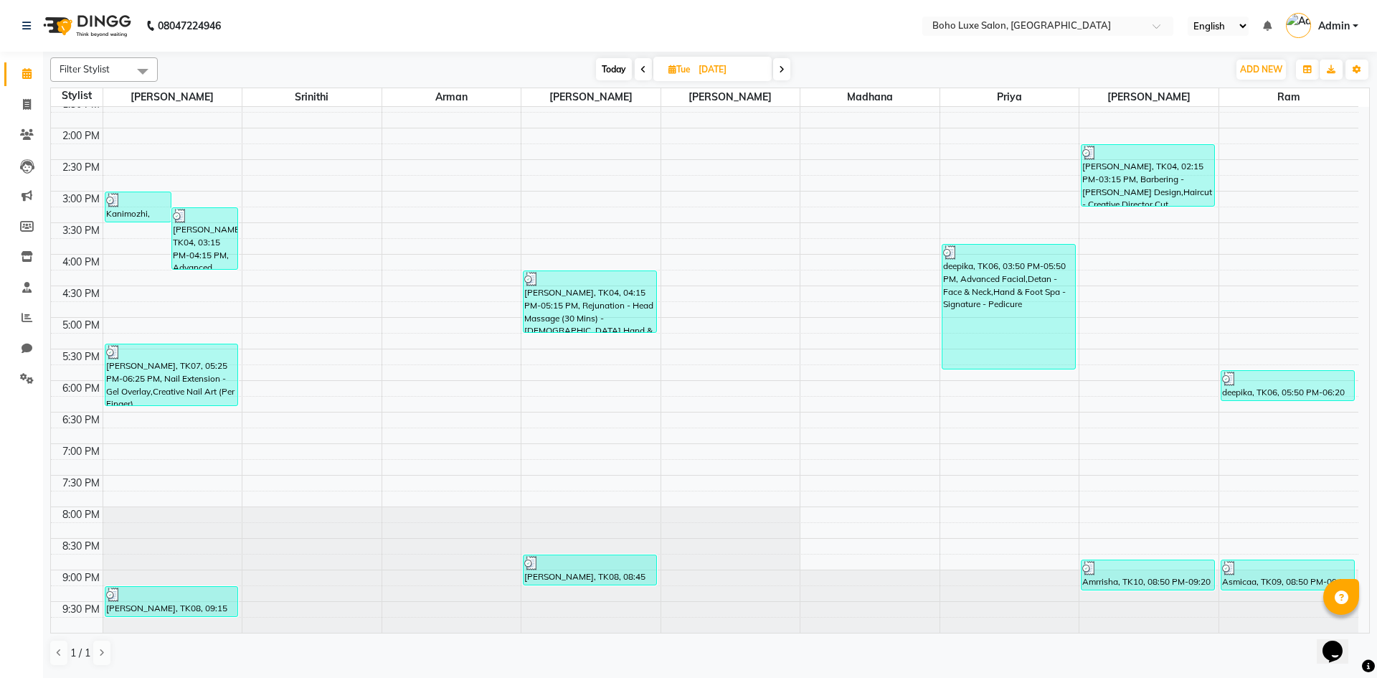
click at [781, 70] on icon at bounding box center [782, 69] width 6 height 9
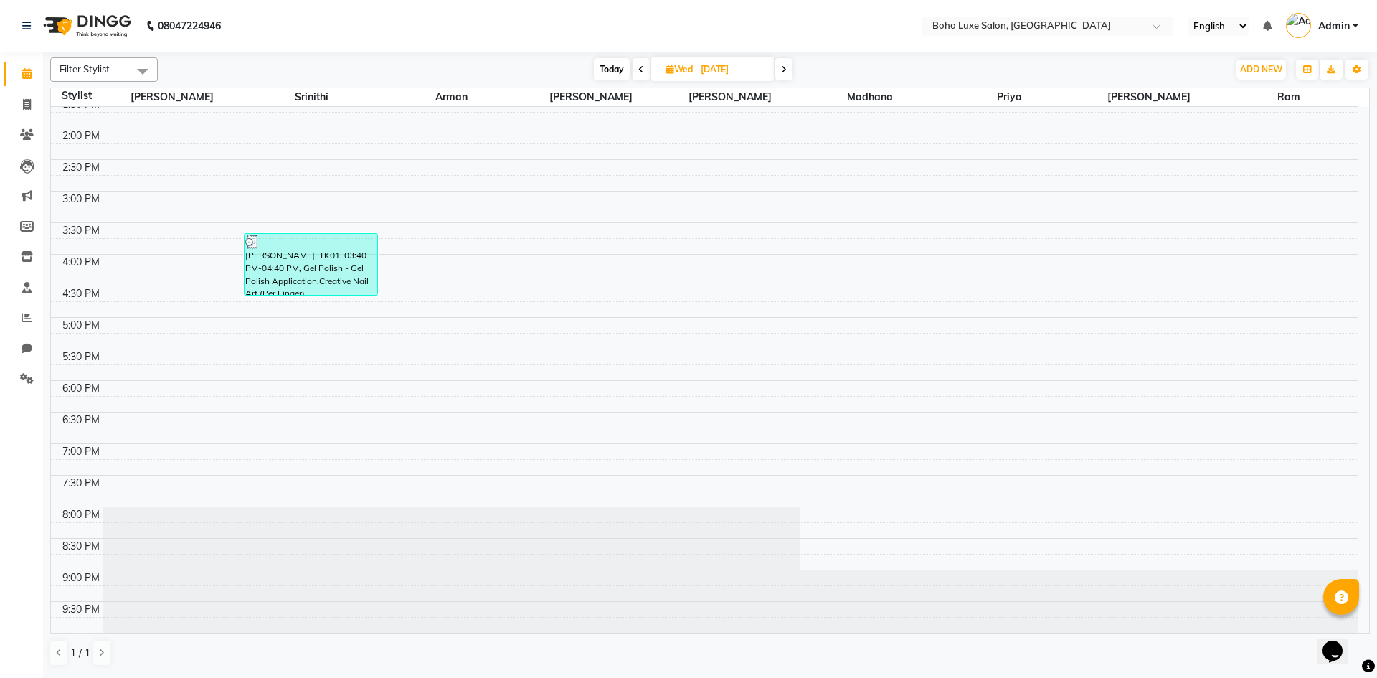
scroll to position [0, 0]
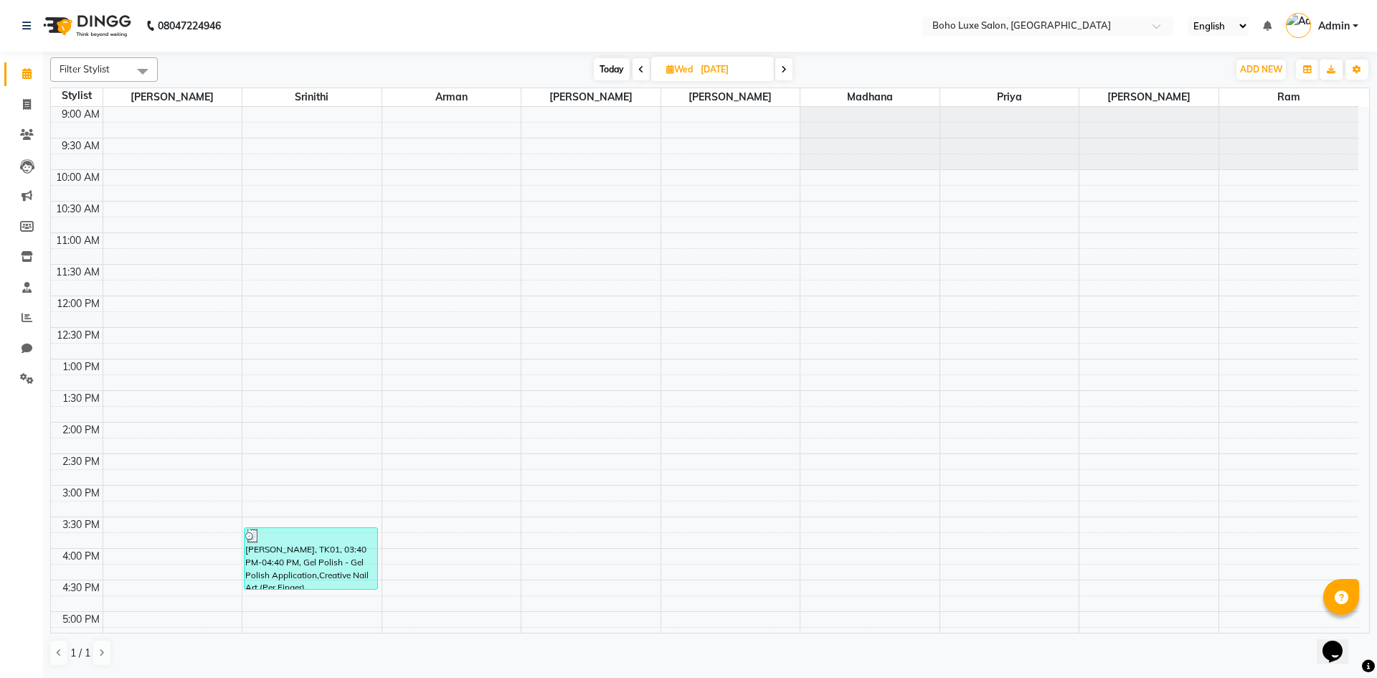
click at [781, 71] on span at bounding box center [783, 69] width 17 height 22
type input "[DATE]"
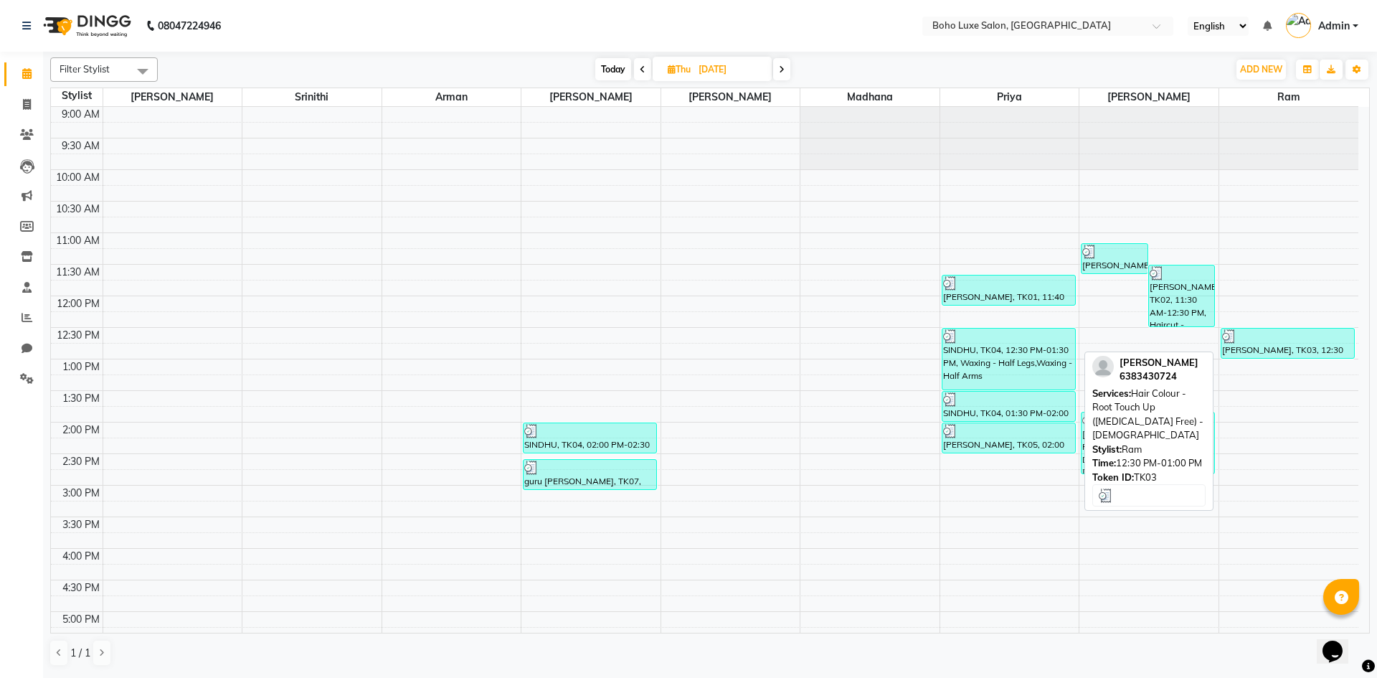
click at [1261, 345] on div "[PERSON_NAME], TK03, 12:30 PM-01:00 PM, Hair Colour - Root Touch Up ([MEDICAL_D…" at bounding box center [1287, 342] width 133 height 29
select select "3"
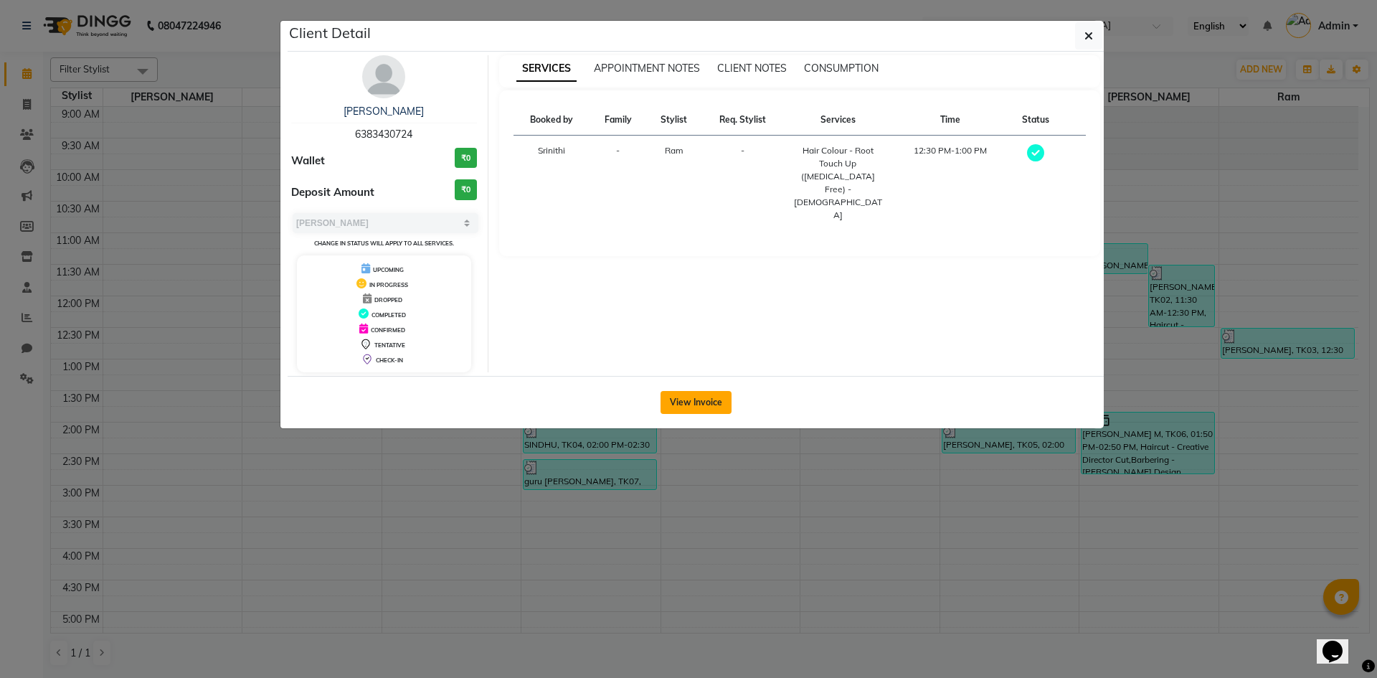
click at [693, 403] on button "View Invoice" at bounding box center [695, 402] width 71 height 23
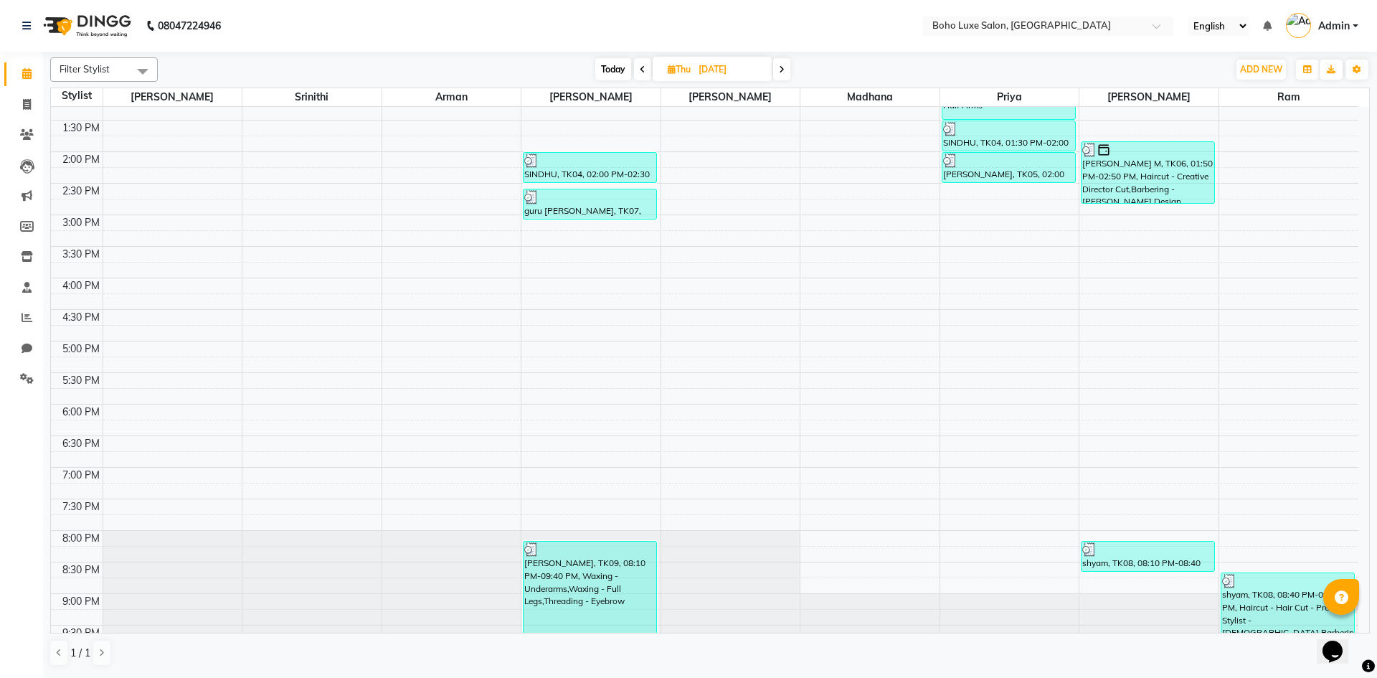
scroll to position [294, 0]
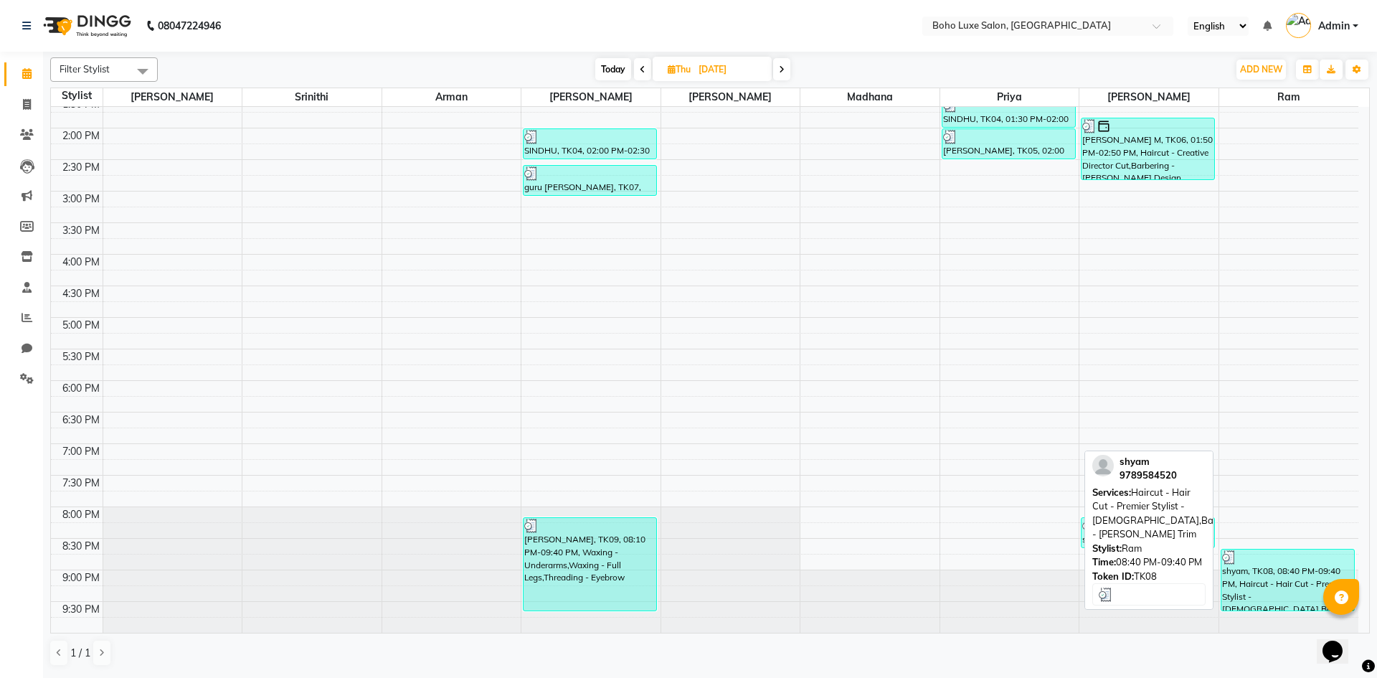
click at [1265, 577] on div "shyam, TK08, 08:40 PM-09:40 PM, Haircut - Hair Cut - Premier Stylist - [DEMOGRA…" at bounding box center [1287, 579] width 133 height 61
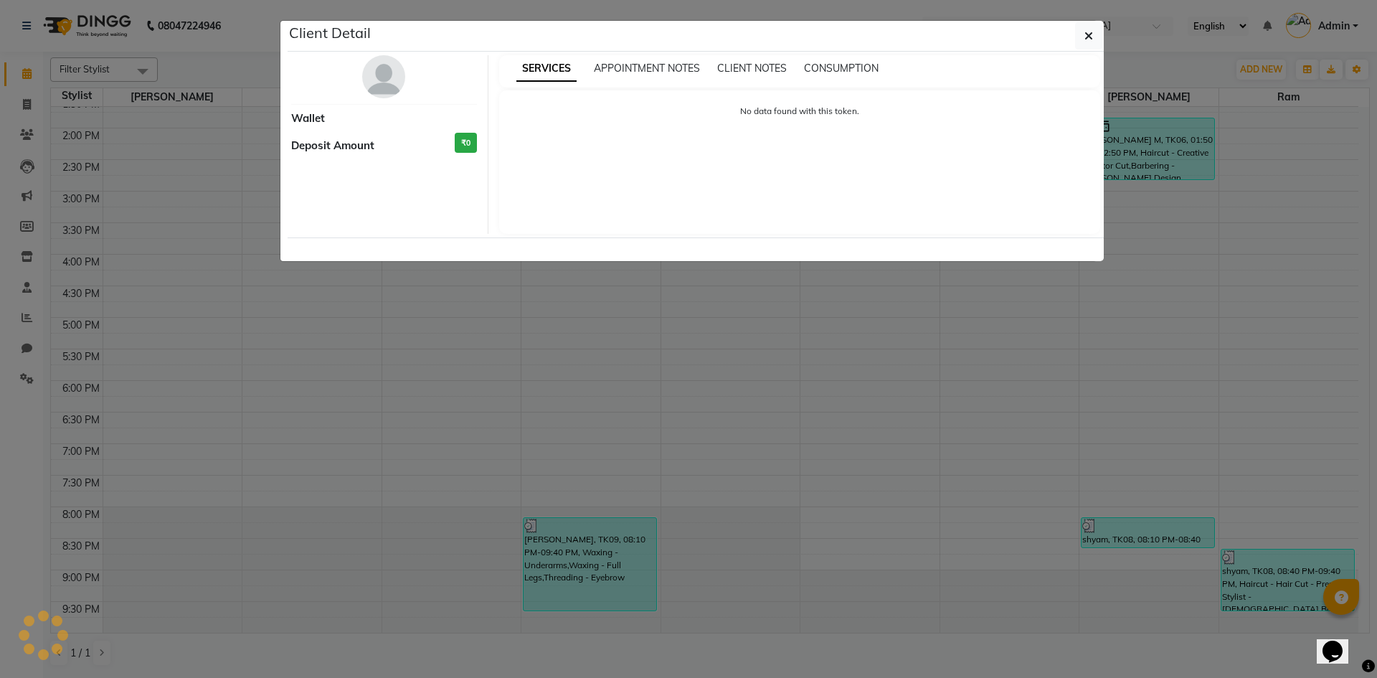
select select "3"
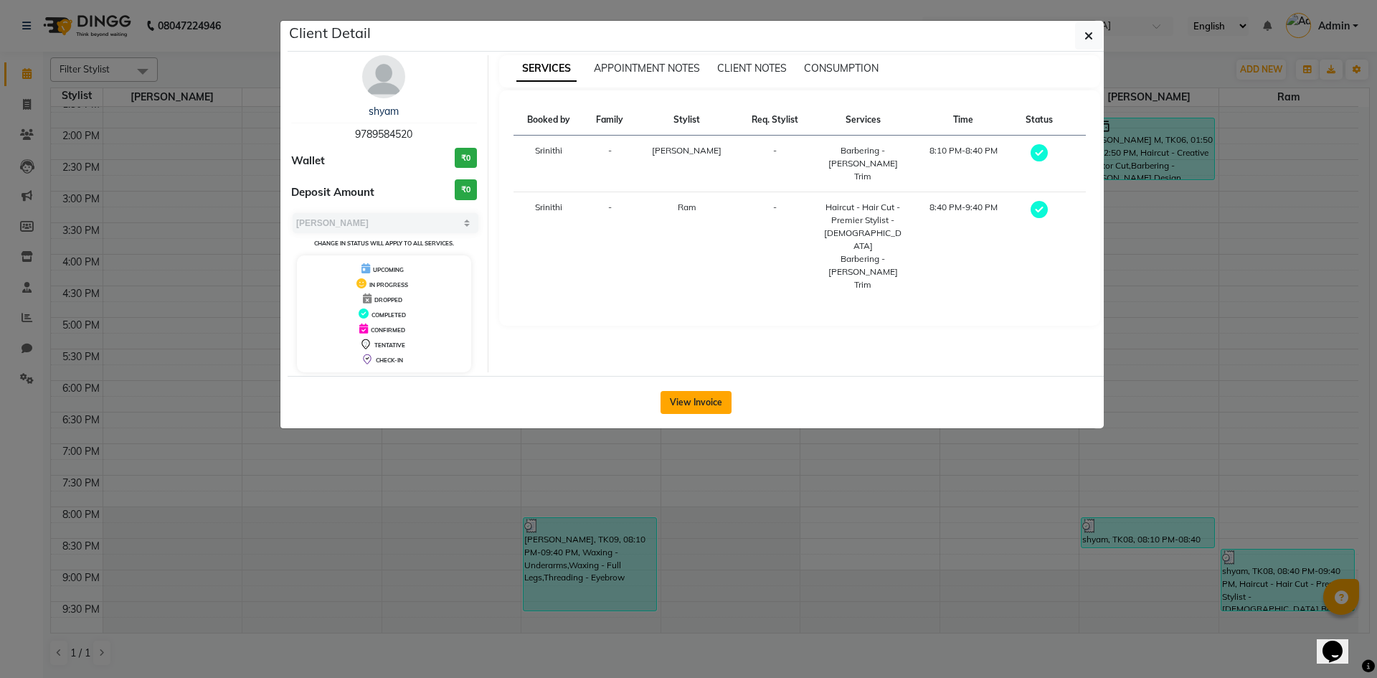
click at [693, 396] on button "View Invoice" at bounding box center [695, 402] width 71 height 23
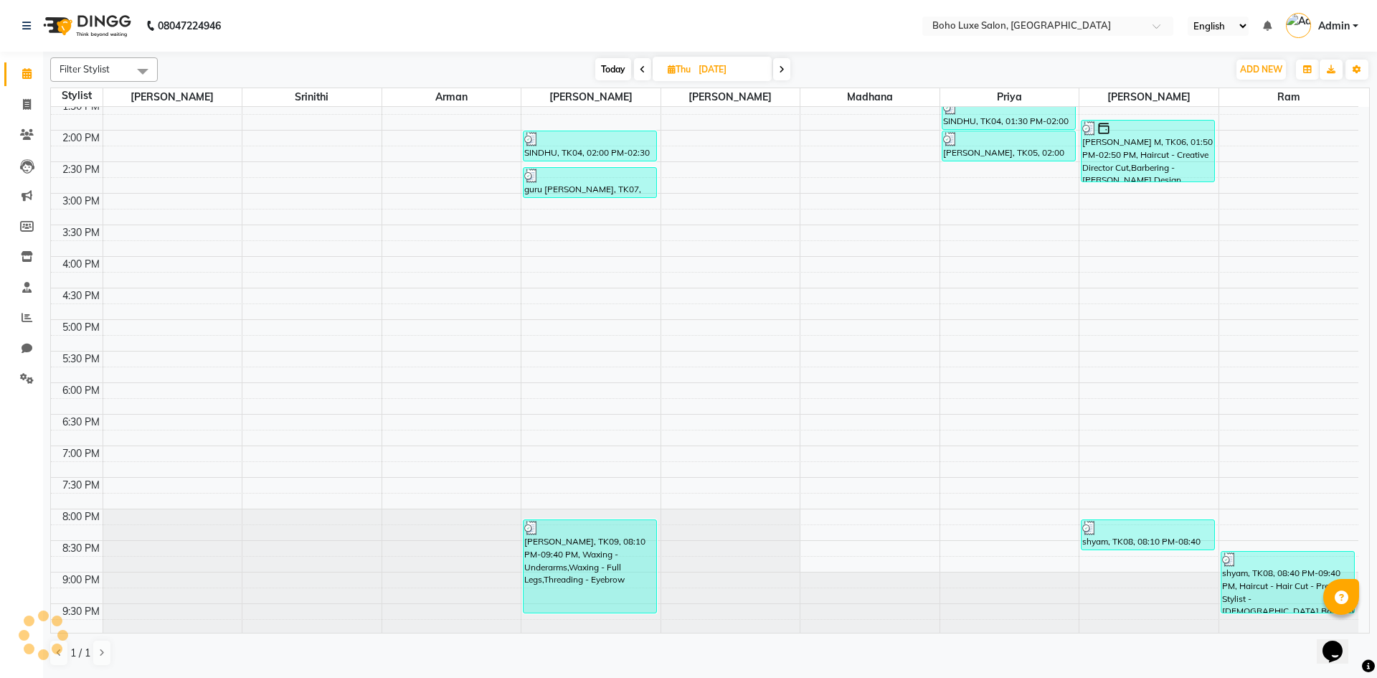
scroll to position [294, 0]
click at [788, 71] on span at bounding box center [781, 69] width 17 height 22
type input "[DATE]"
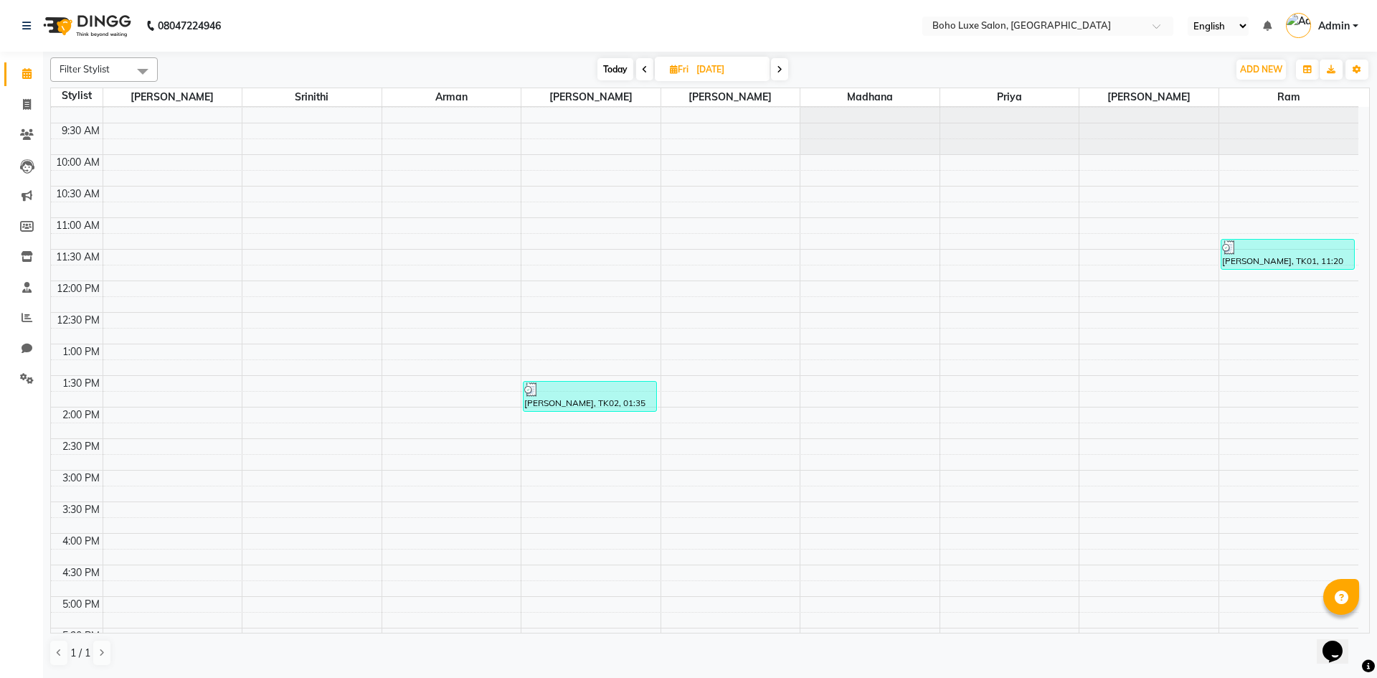
scroll to position [0, 0]
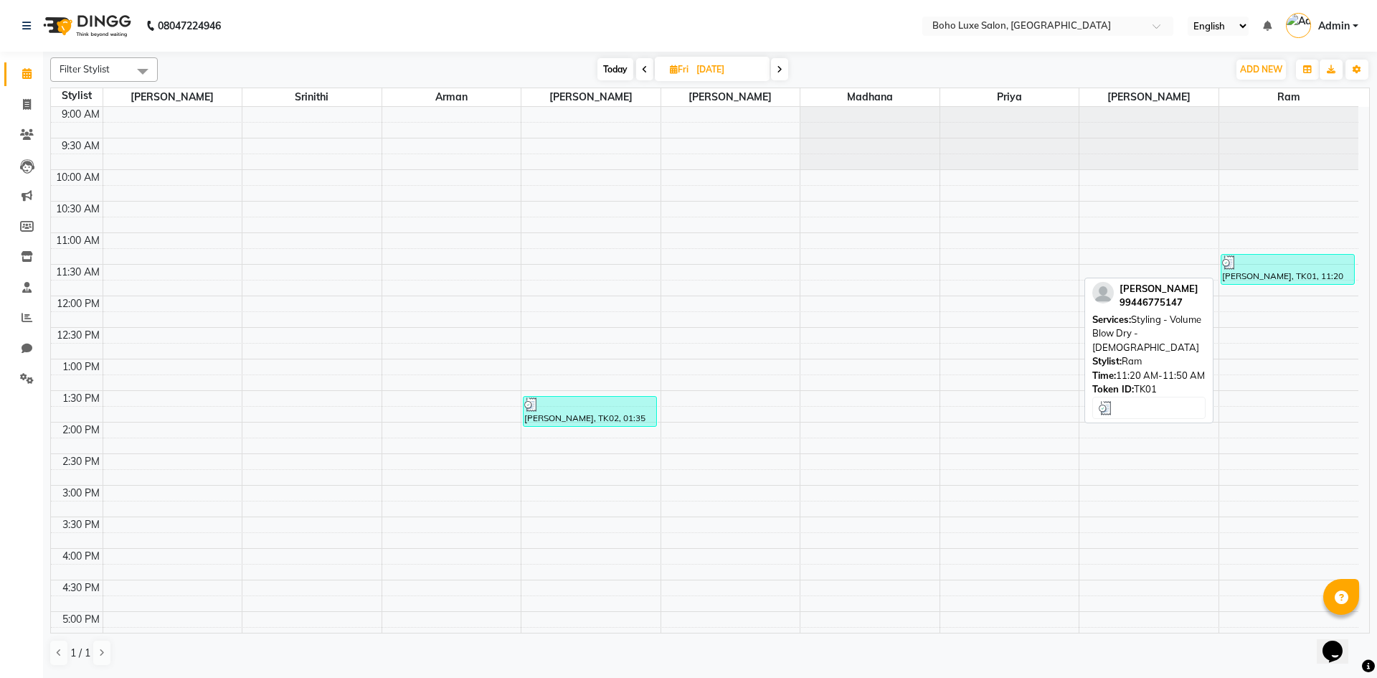
click at [1268, 270] on div "[PERSON_NAME], TK01, 11:20 AM-11:50 AM, Styling - Volume Blow Dry - [DEMOGRAPHI…" at bounding box center [1287, 269] width 133 height 29
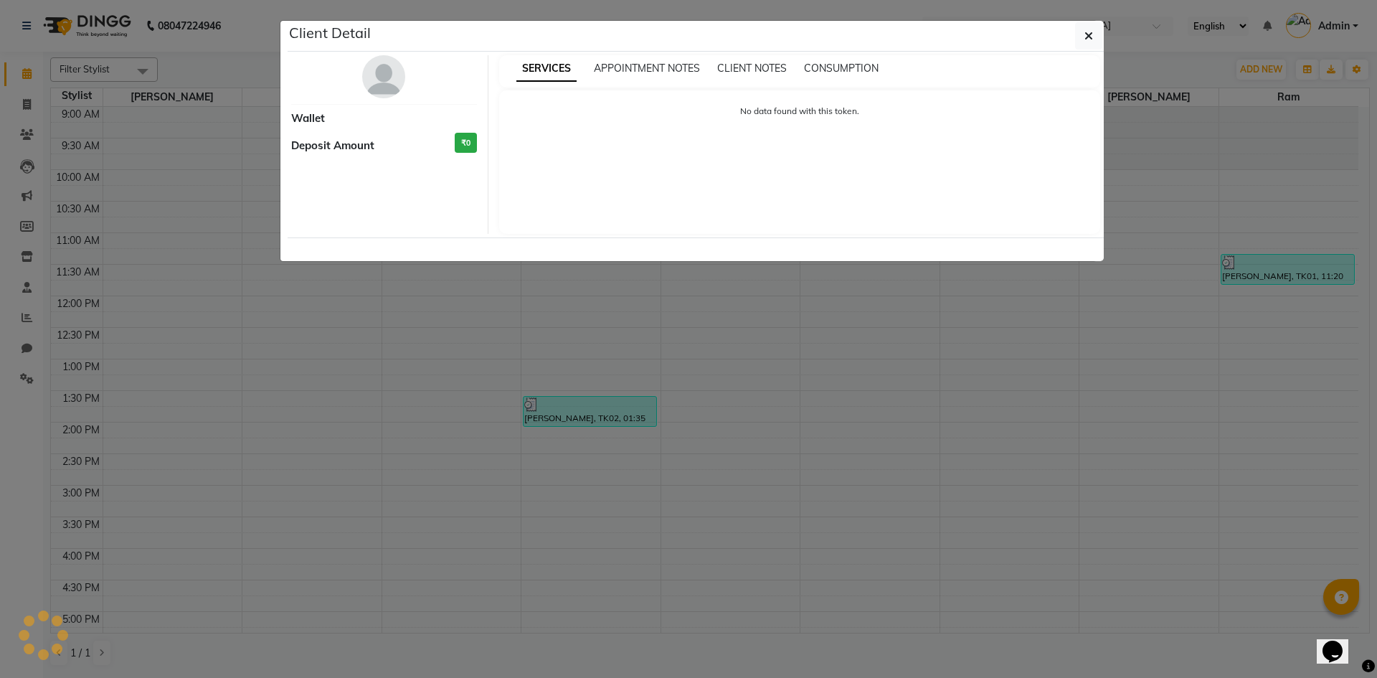
select select "3"
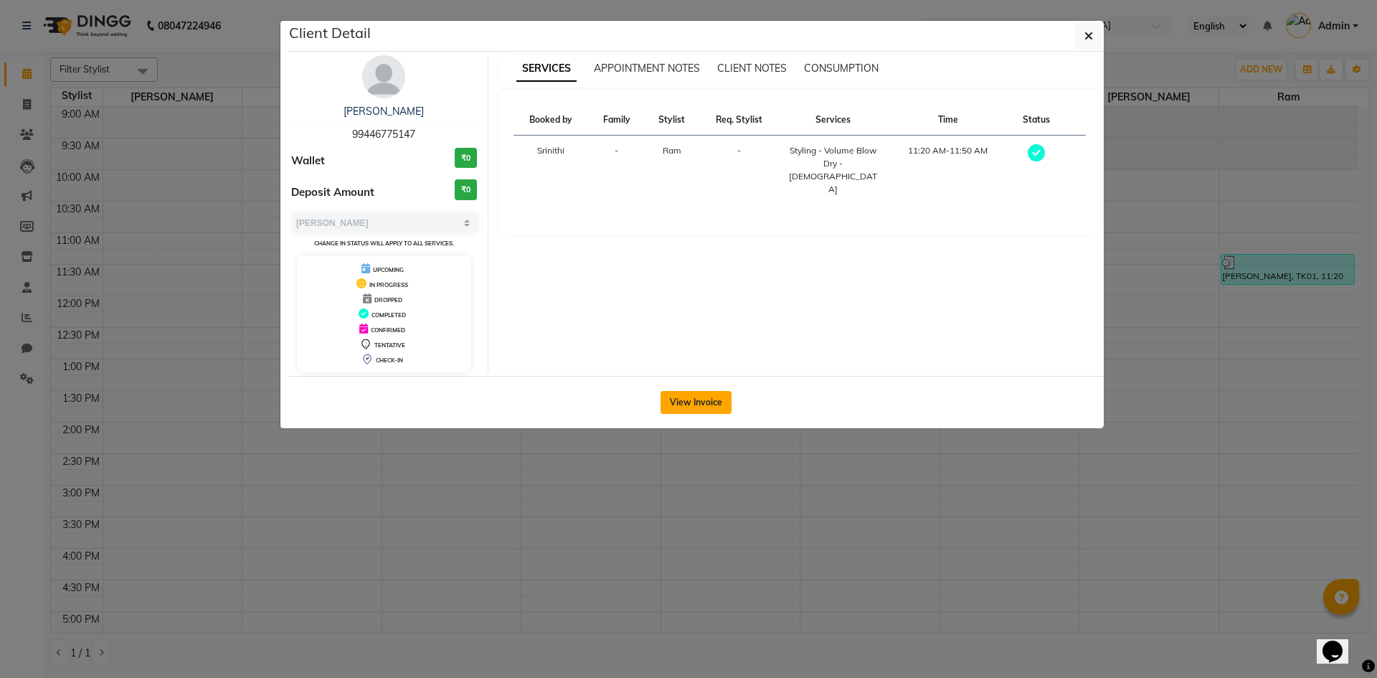
click at [681, 394] on button "View Invoice" at bounding box center [695, 402] width 71 height 23
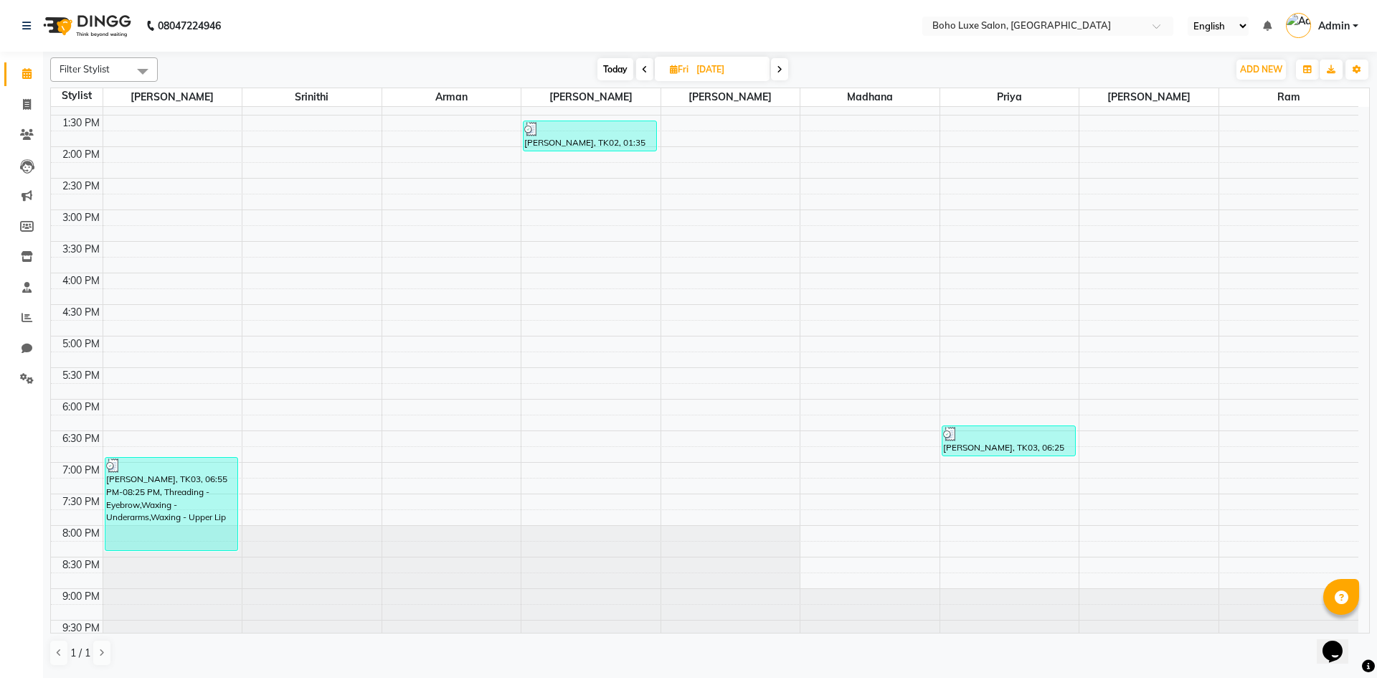
scroll to position [294, 0]
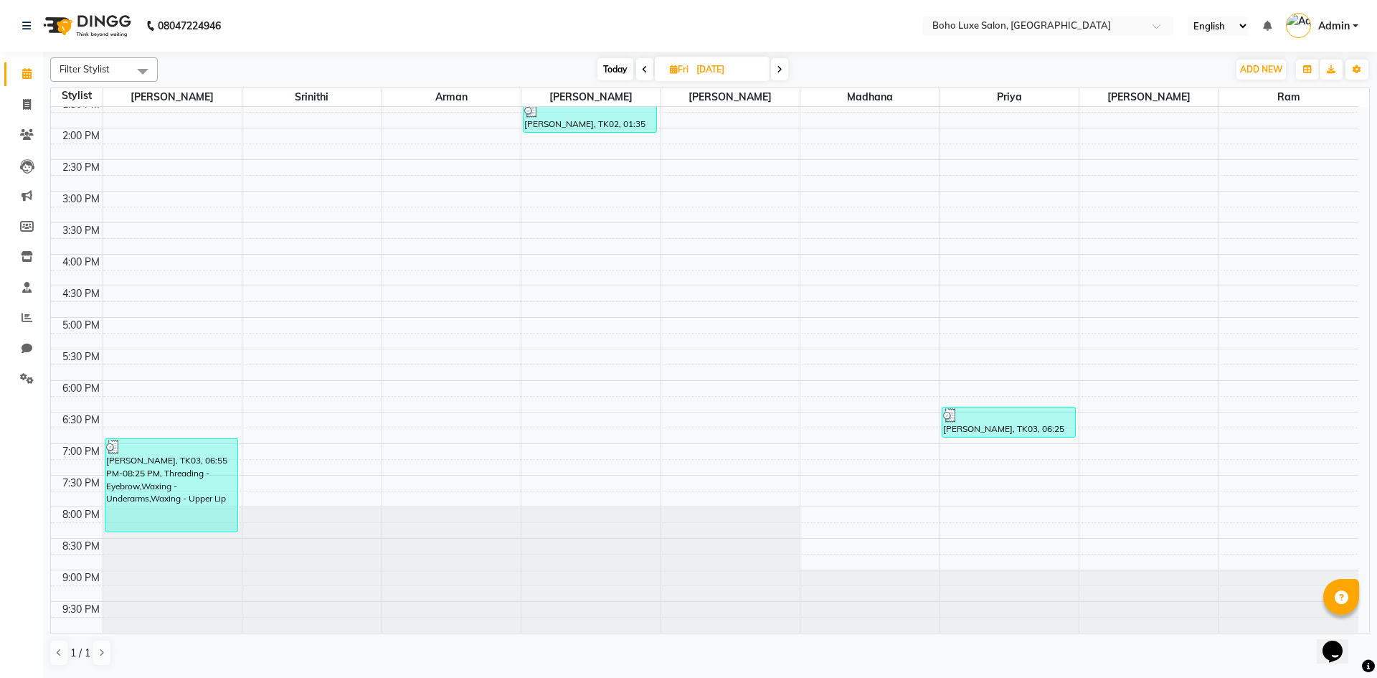
click at [787, 68] on span at bounding box center [779, 69] width 17 height 22
type input "[DATE]"
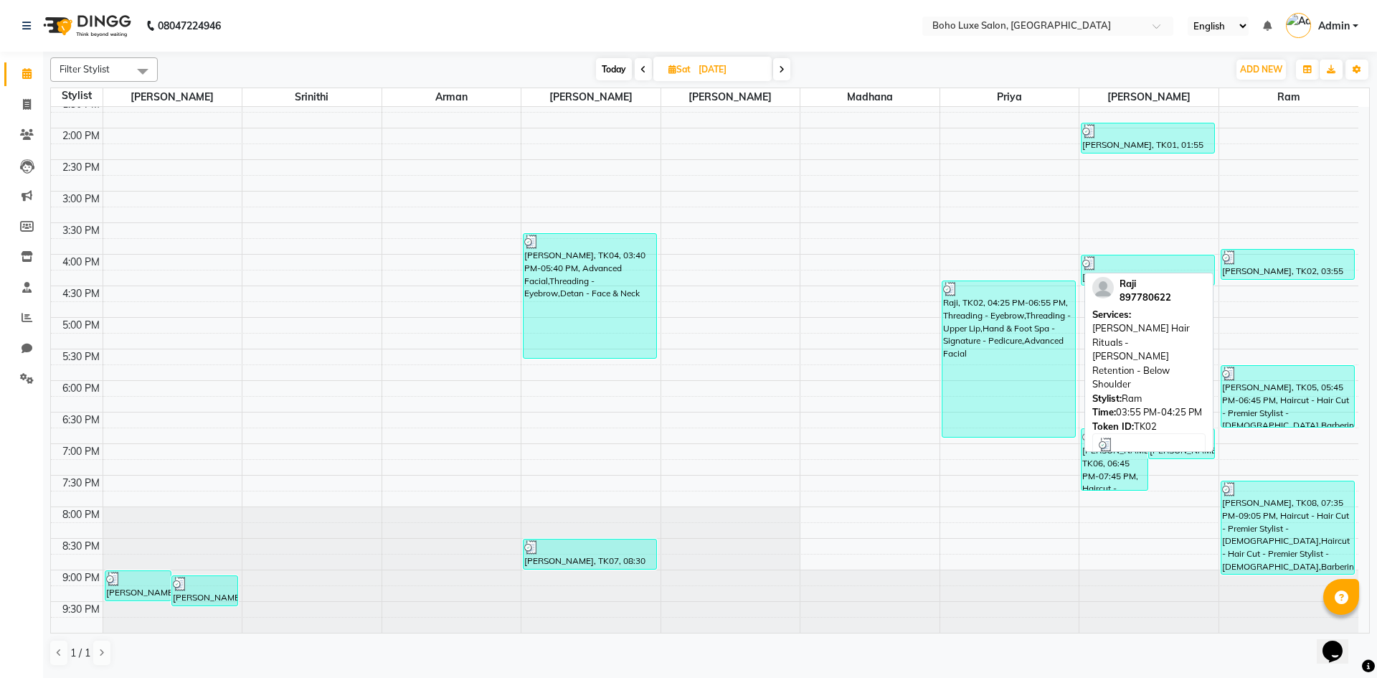
click at [1264, 276] on div "[PERSON_NAME], TK02, 03:55 PM-04:25 PM, [PERSON_NAME] Hair Rituals - [PERSON_NA…" at bounding box center [1287, 264] width 133 height 29
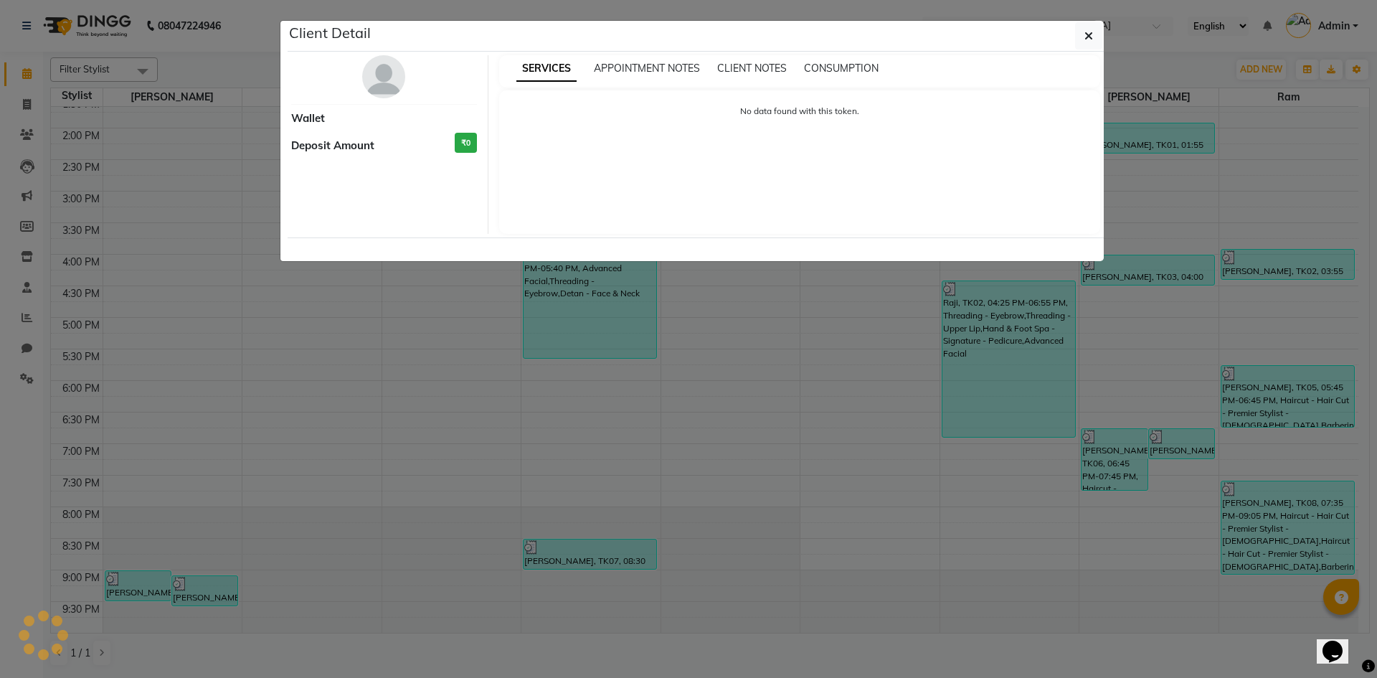
select select "3"
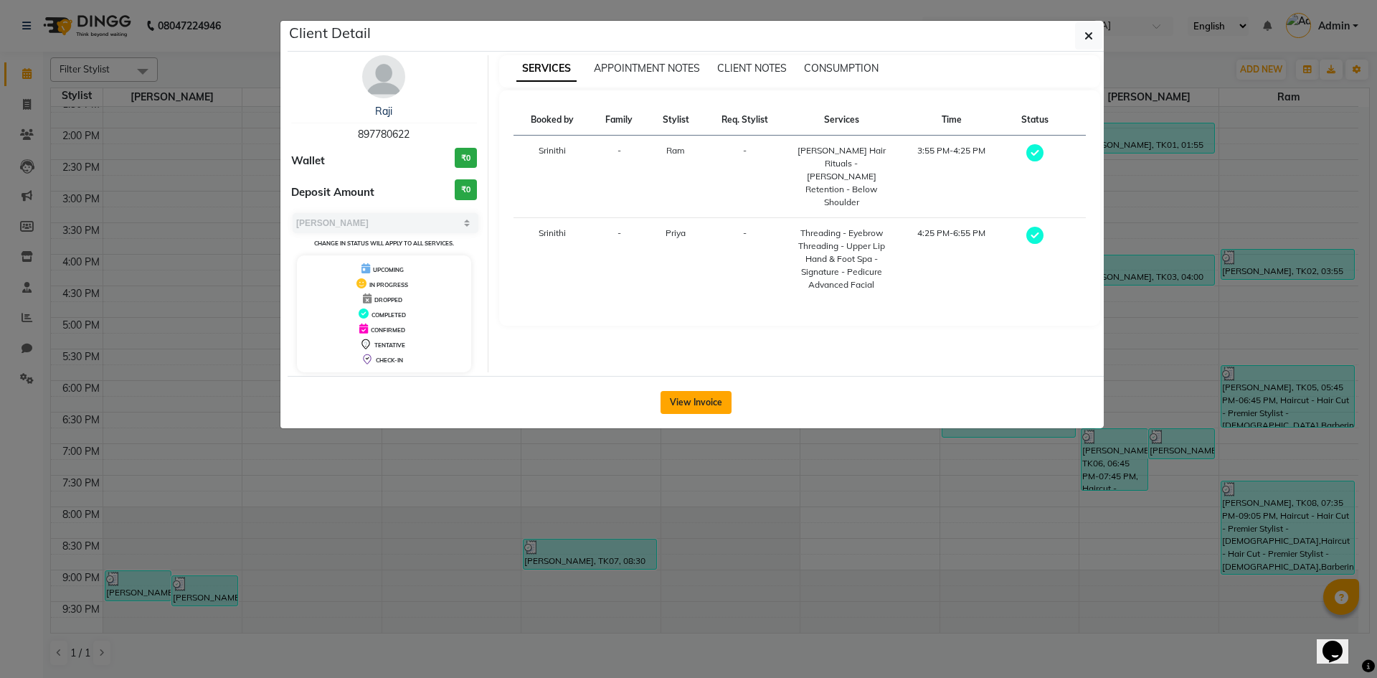
click at [705, 399] on button "View Invoice" at bounding box center [695, 402] width 71 height 23
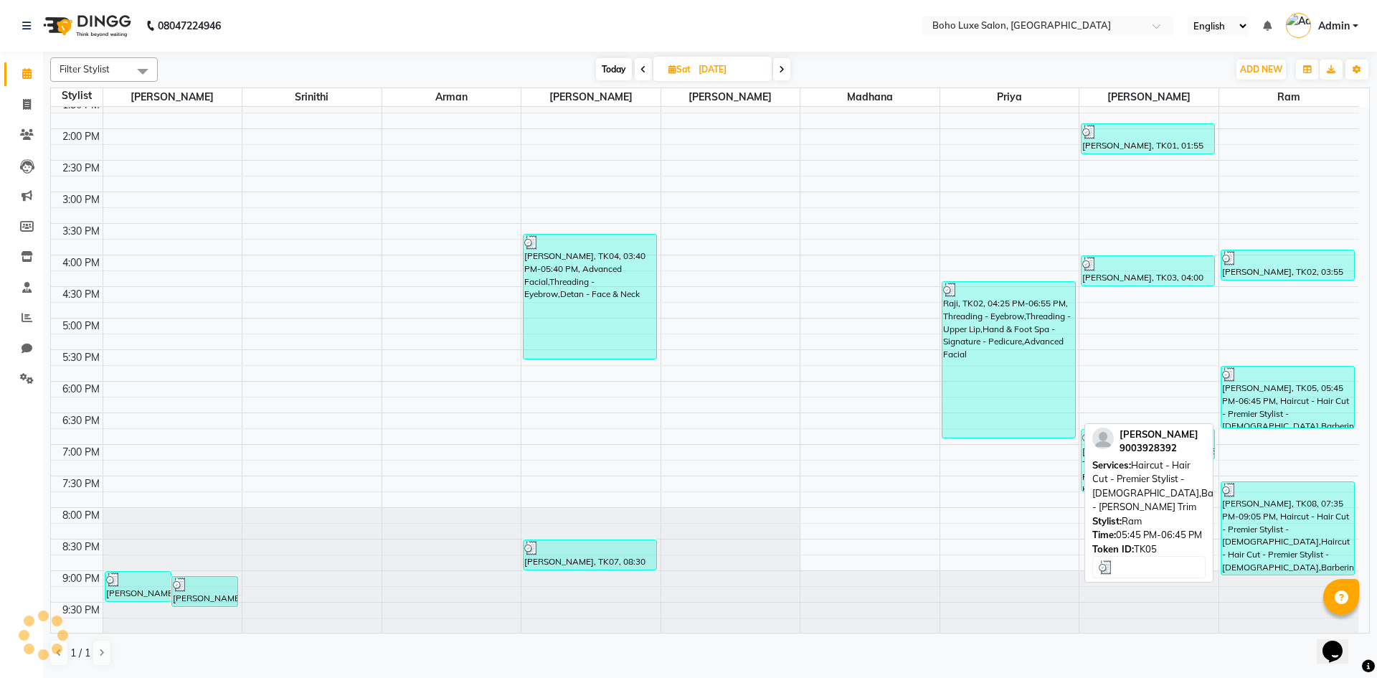
scroll to position [294, 0]
click at [1251, 398] on div "[PERSON_NAME], TK05, 05:45 PM-06:45 PM, Haircut - Hair Cut - Premier Stylist - …" at bounding box center [1287, 396] width 133 height 61
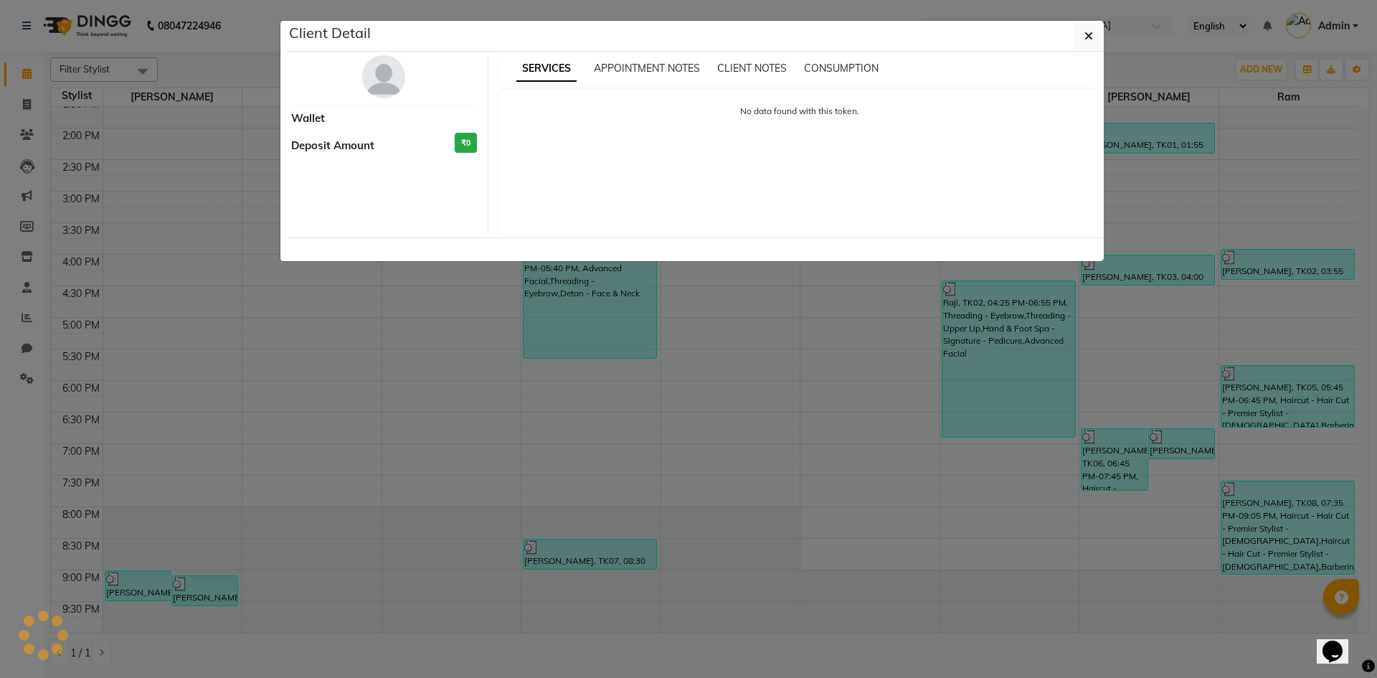
select select "3"
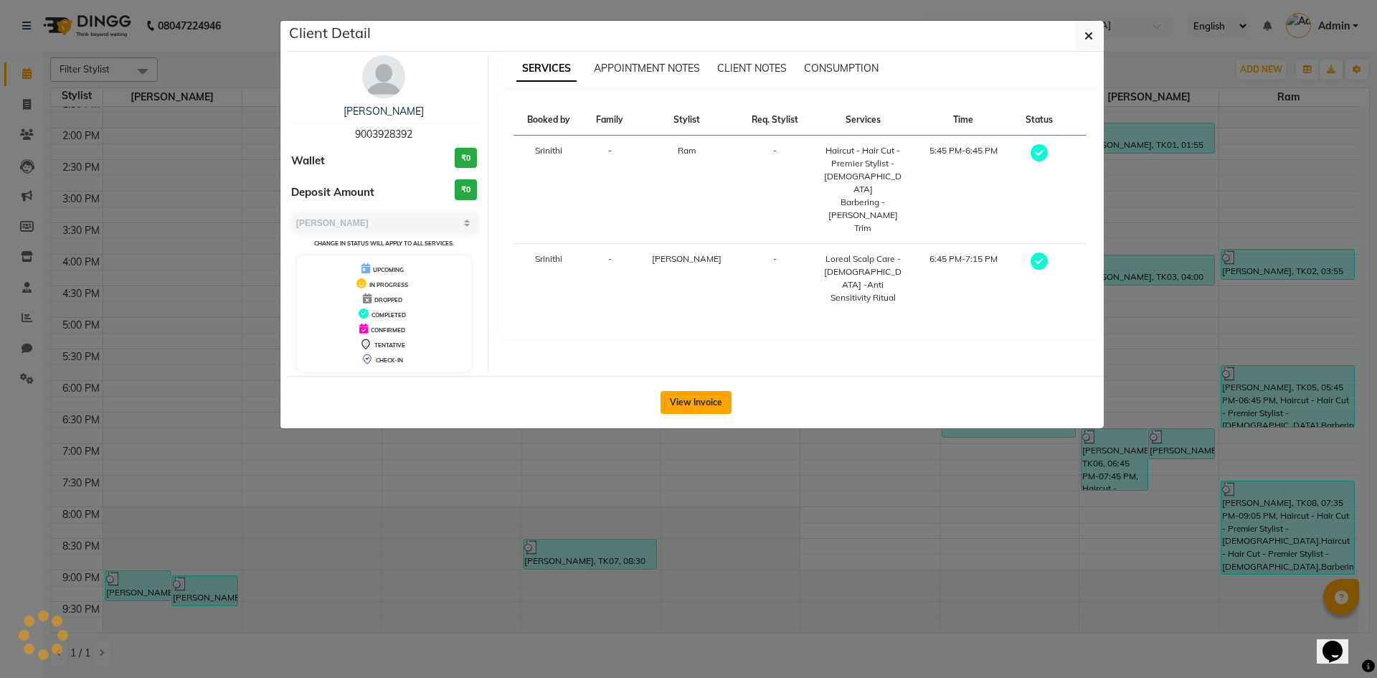
click at [688, 401] on button "View Invoice" at bounding box center [695, 402] width 71 height 23
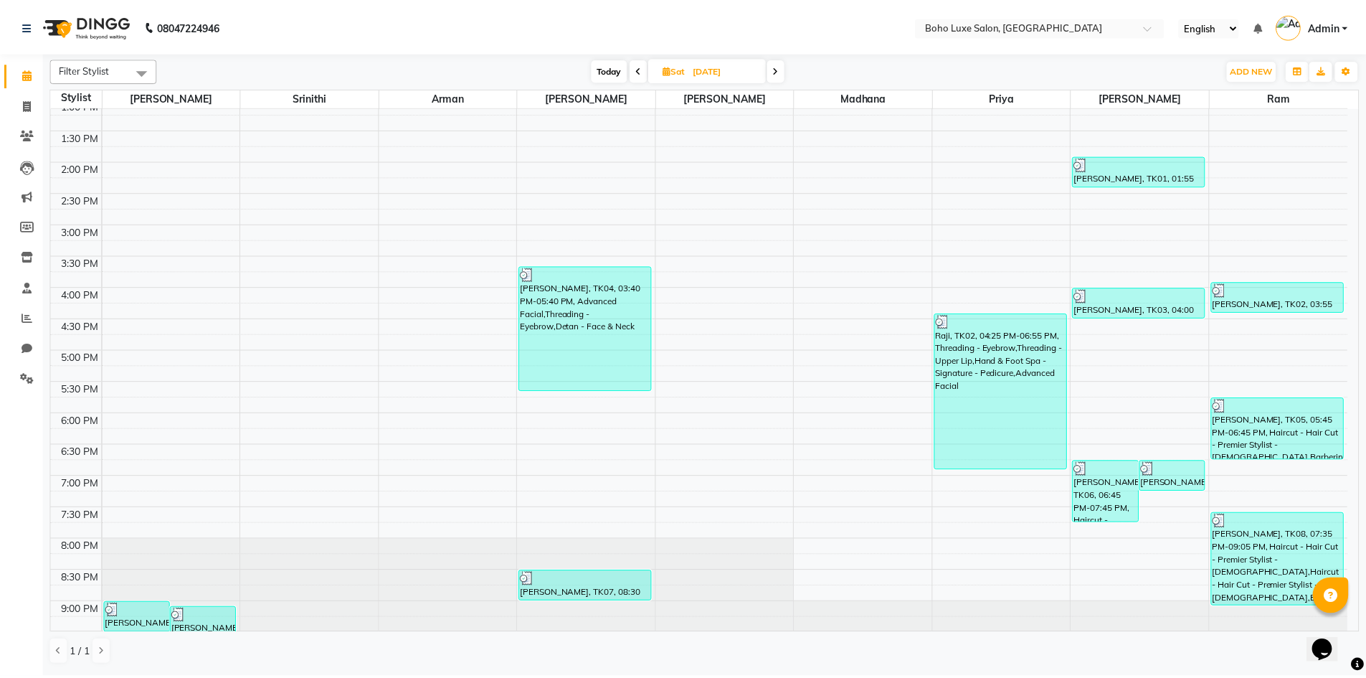
scroll to position [294, 0]
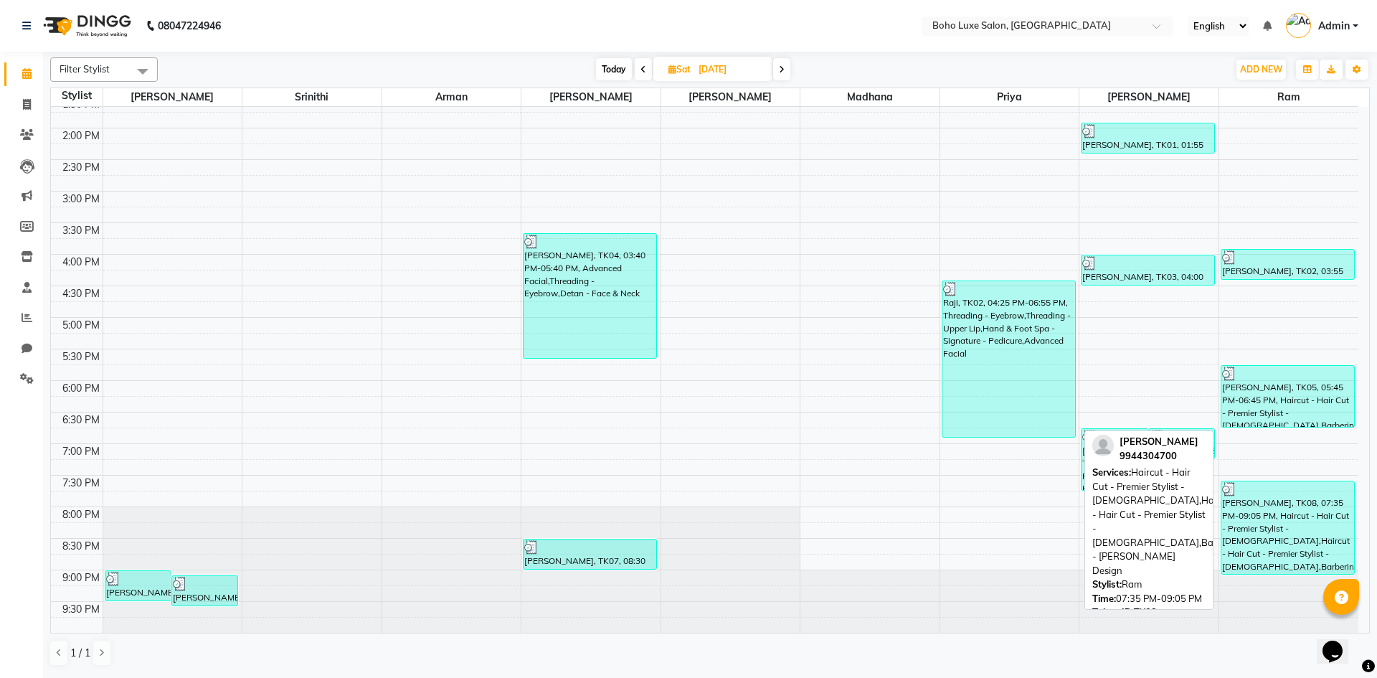
click at [1263, 516] on div "[PERSON_NAME], TK08, 07:35 PM-09:05 PM, Haircut - Hair Cut - Premier Stylist - …" at bounding box center [1287, 527] width 133 height 93
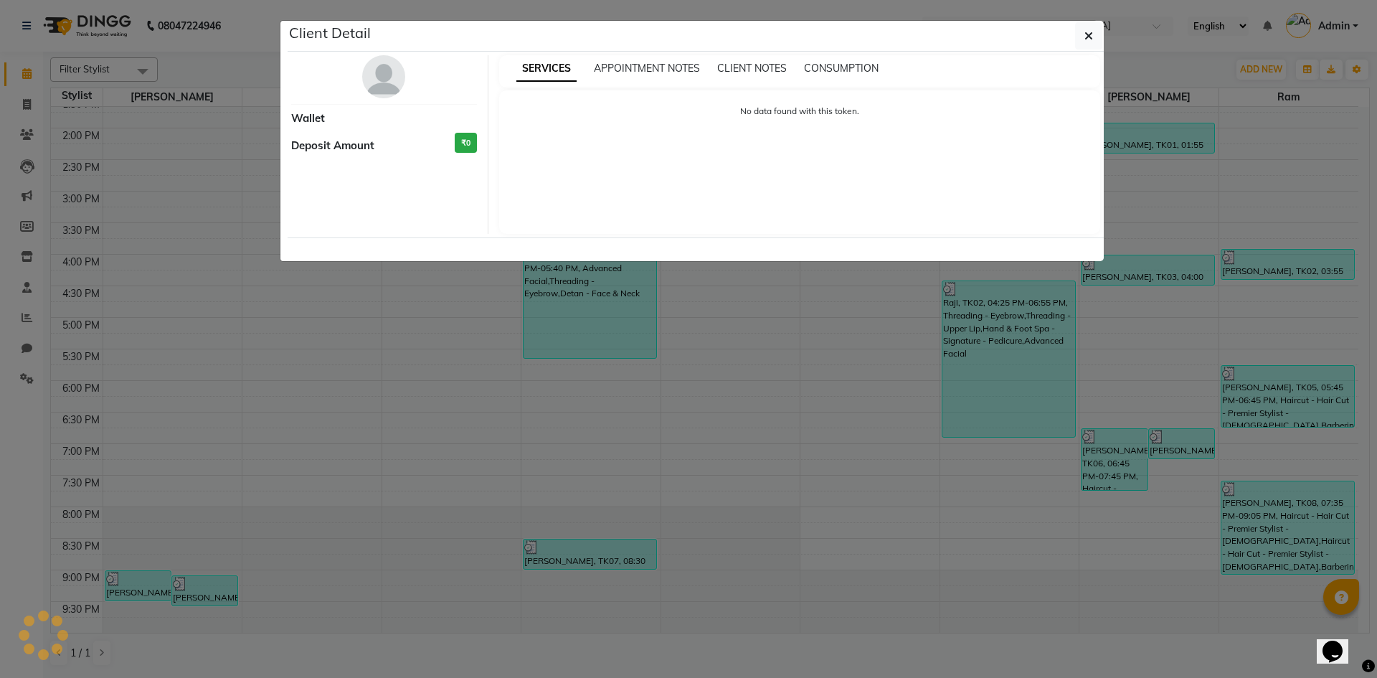
select select "3"
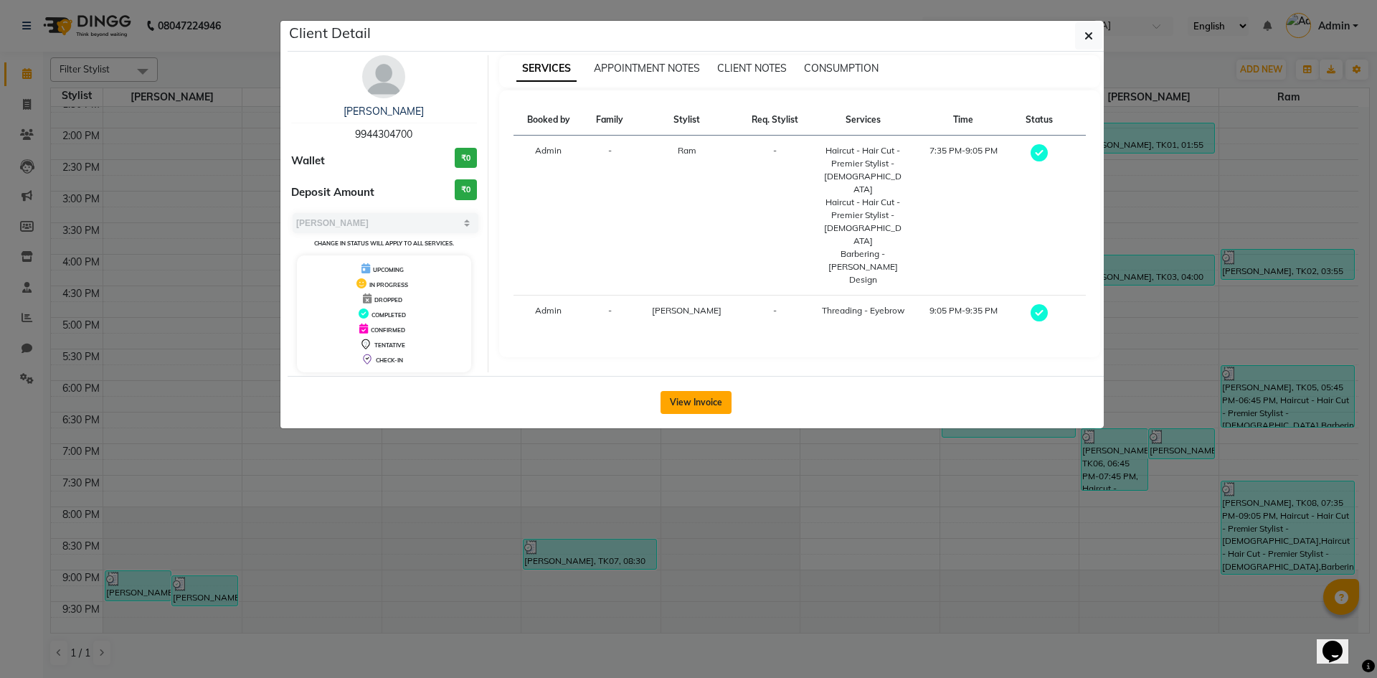
click at [699, 394] on button "View Invoice" at bounding box center [695, 402] width 71 height 23
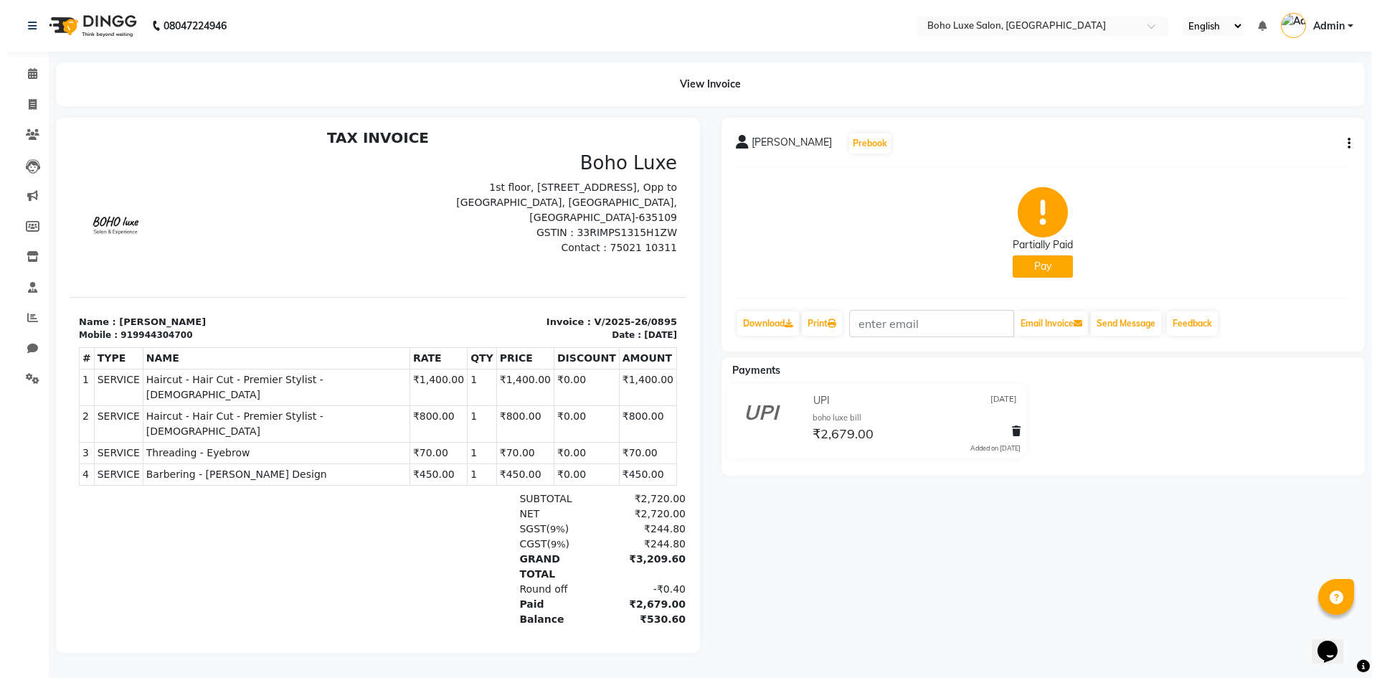
scroll to position [11, 0]
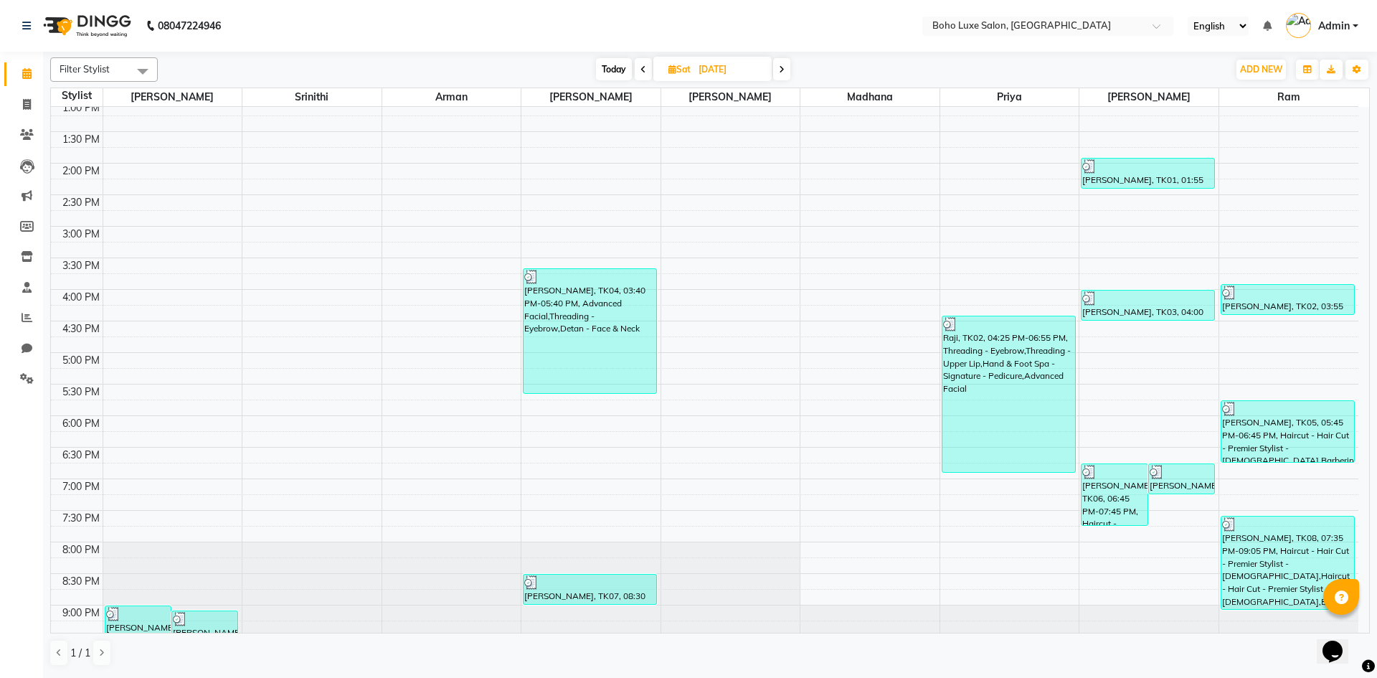
scroll to position [294, 0]
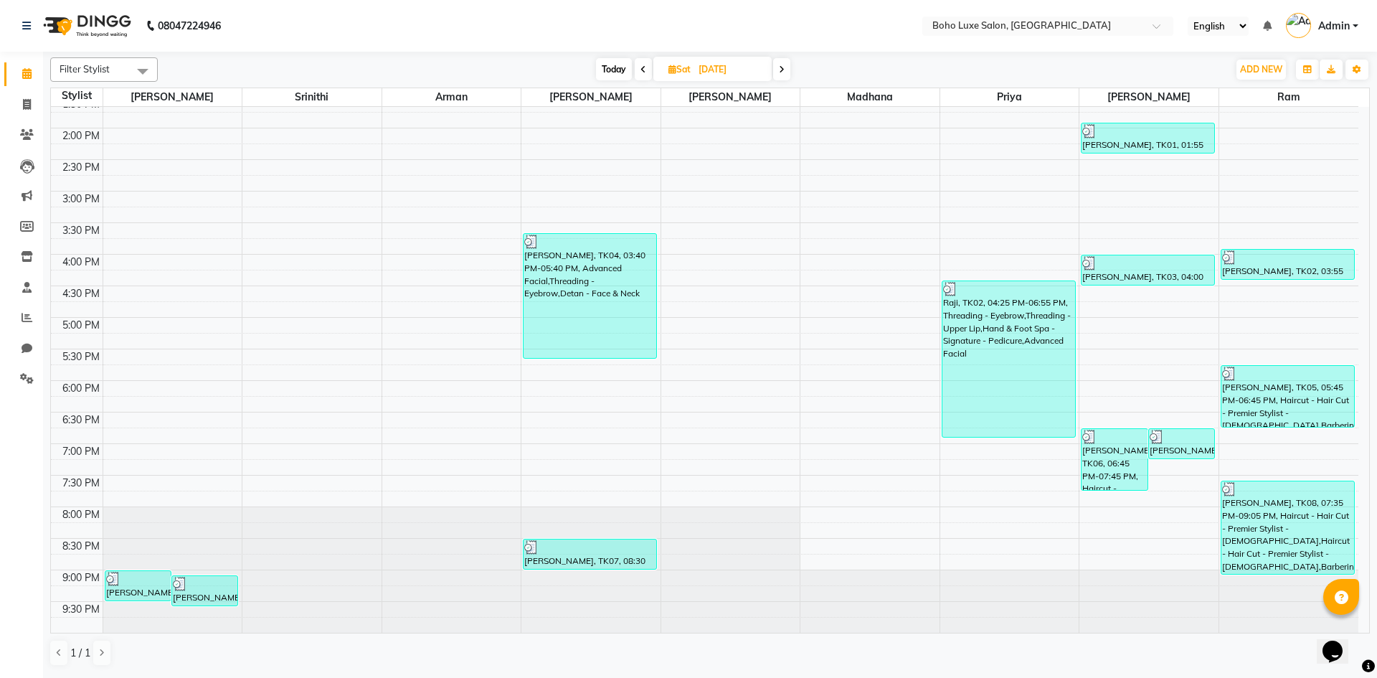
click at [782, 76] on span at bounding box center [781, 69] width 17 height 22
type input "[DATE]"
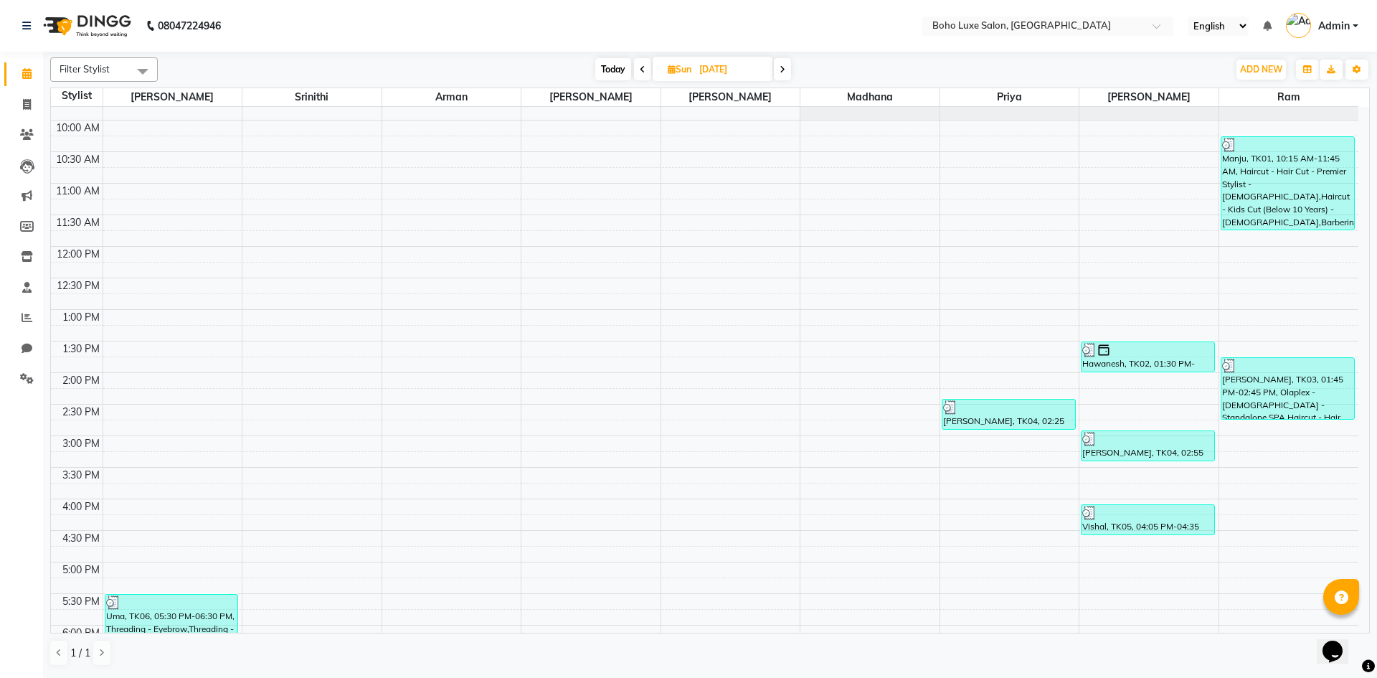
scroll to position [0, 0]
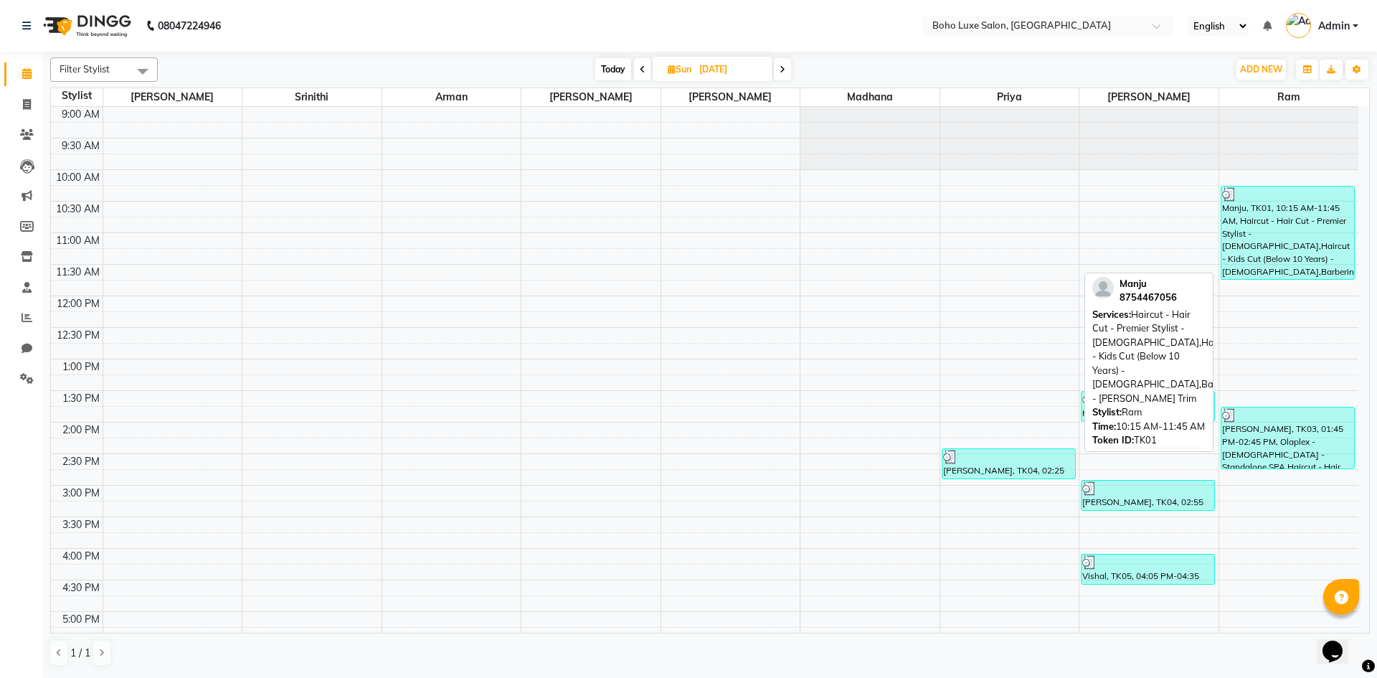
click at [1274, 227] on div "Manju, TK01, 10:15 AM-11:45 AM, Haircut - Hair Cut - Premier Stylist - [DEMOGRA…" at bounding box center [1287, 232] width 133 height 93
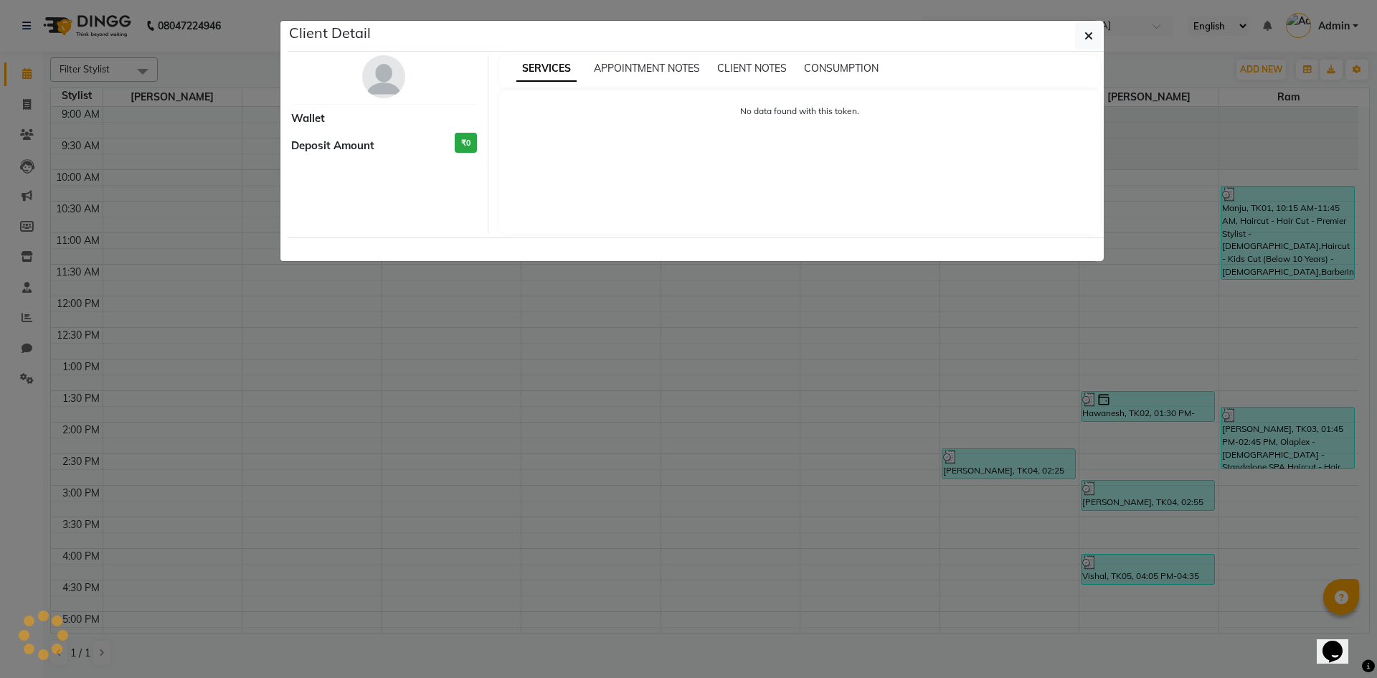
select select "3"
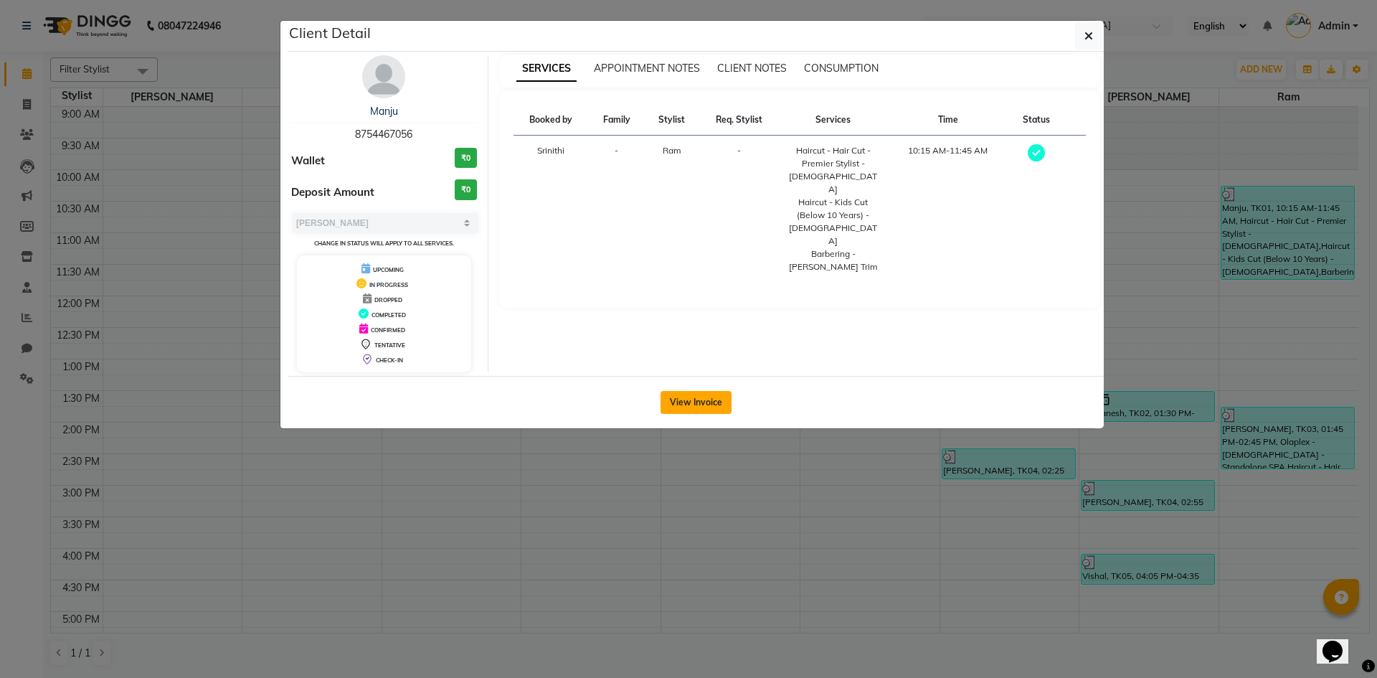
click at [686, 402] on button "View Invoice" at bounding box center [695, 402] width 71 height 23
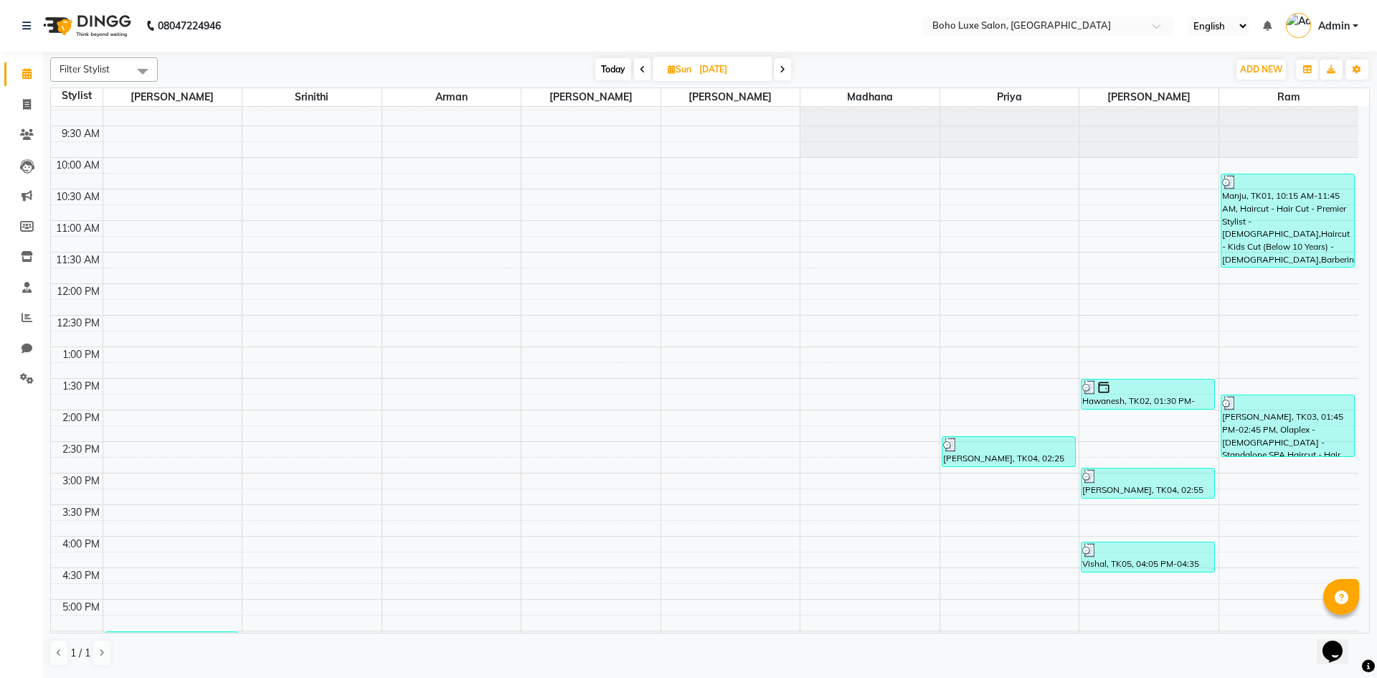
scroll to position [7, 0]
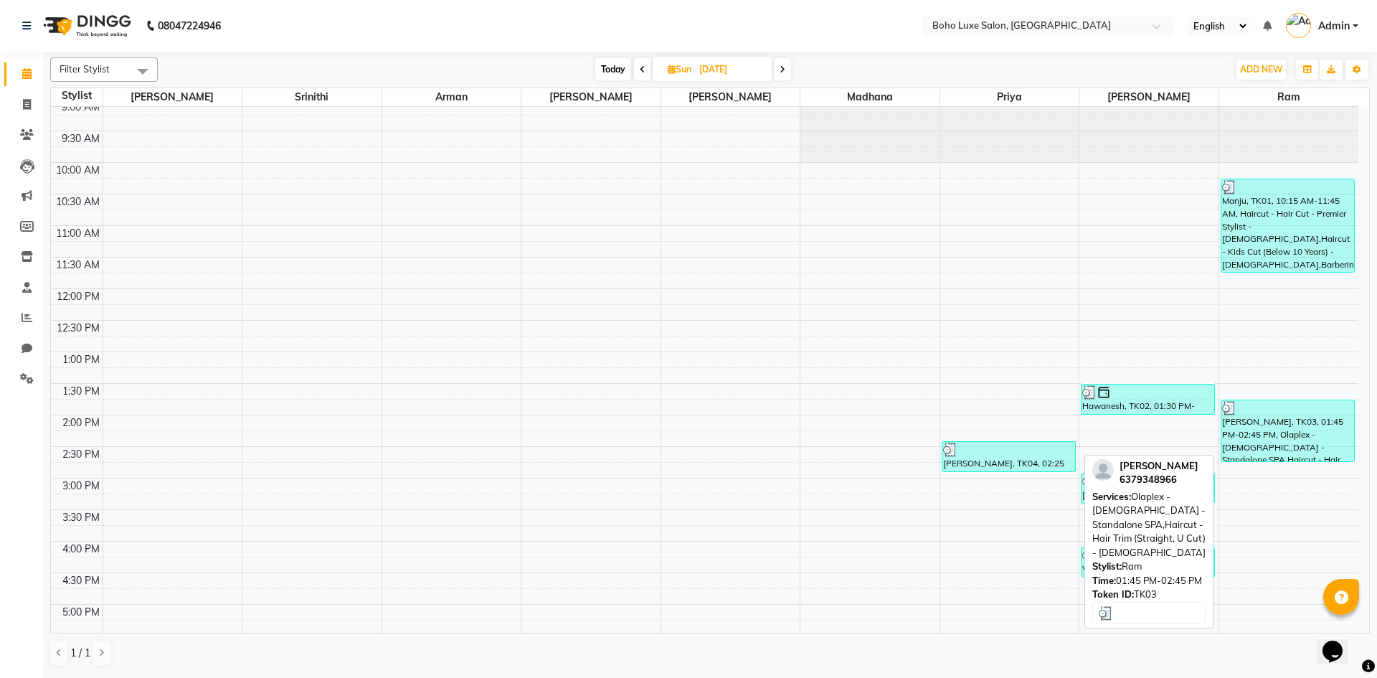
click at [1271, 435] on div "[PERSON_NAME], TK03, 01:45 PM-02:45 PM, Olaplex - [DEMOGRAPHIC_DATA] - Standalo…" at bounding box center [1287, 430] width 133 height 61
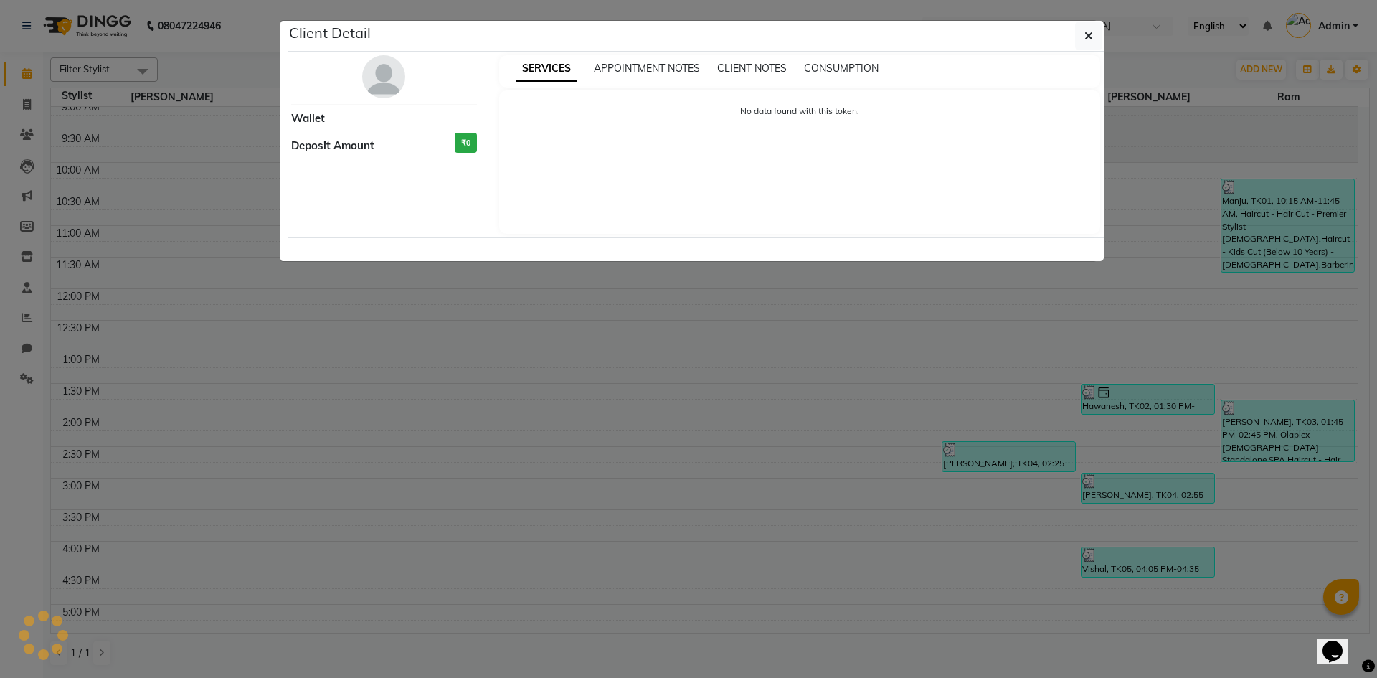
select select "3"
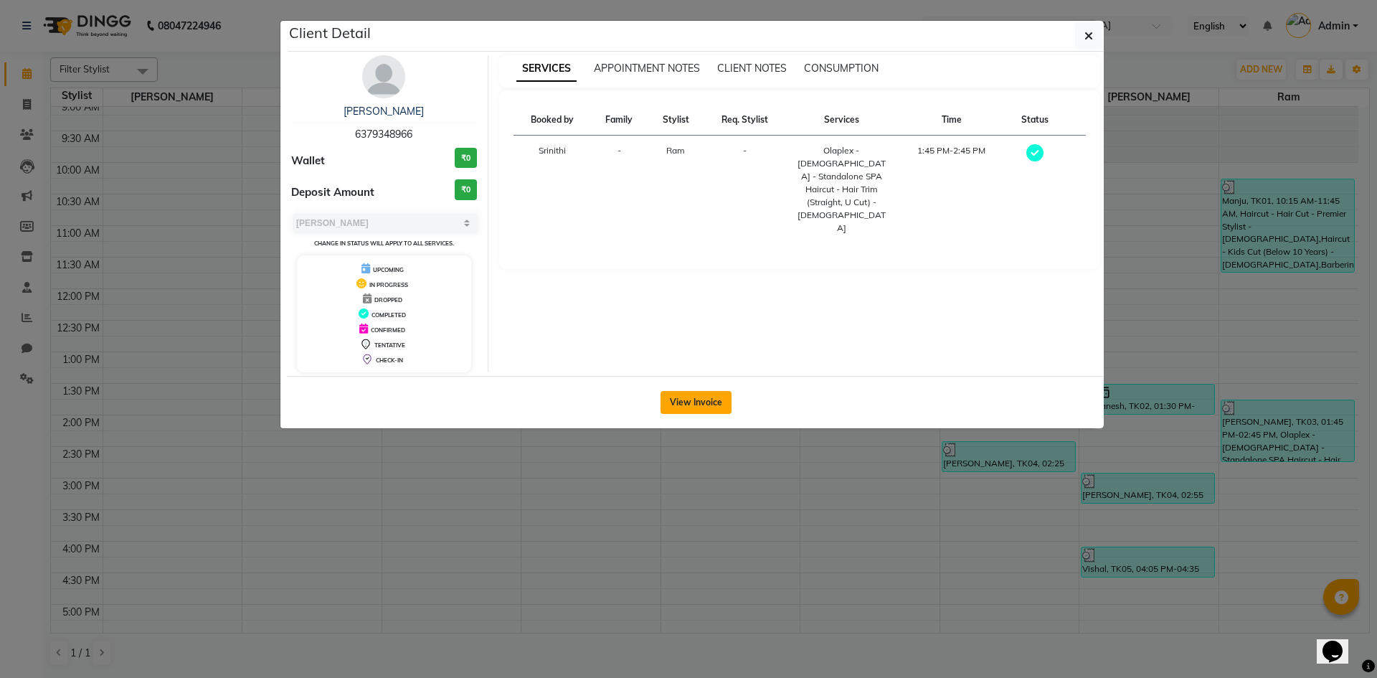
click at [707, 406] on button "View Invoice" at bounding box center [695, 402] width 71 height 23
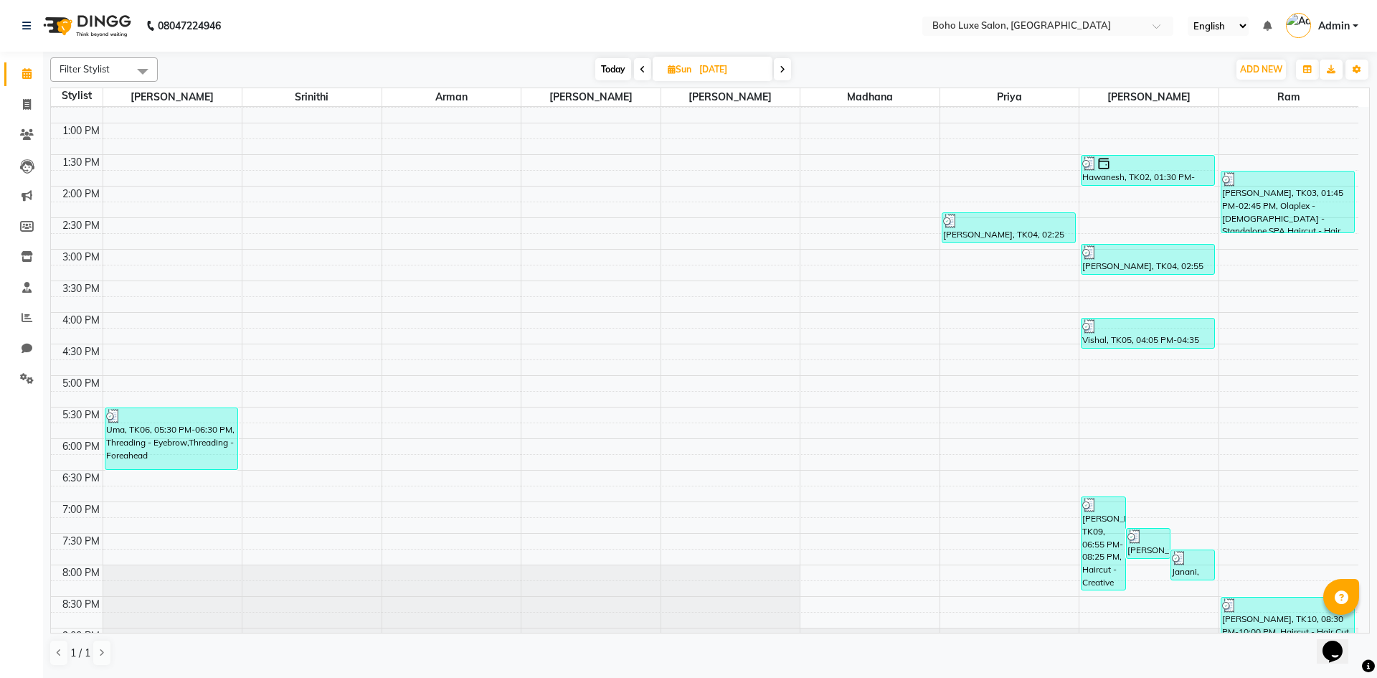
scroll to position [294, 0]
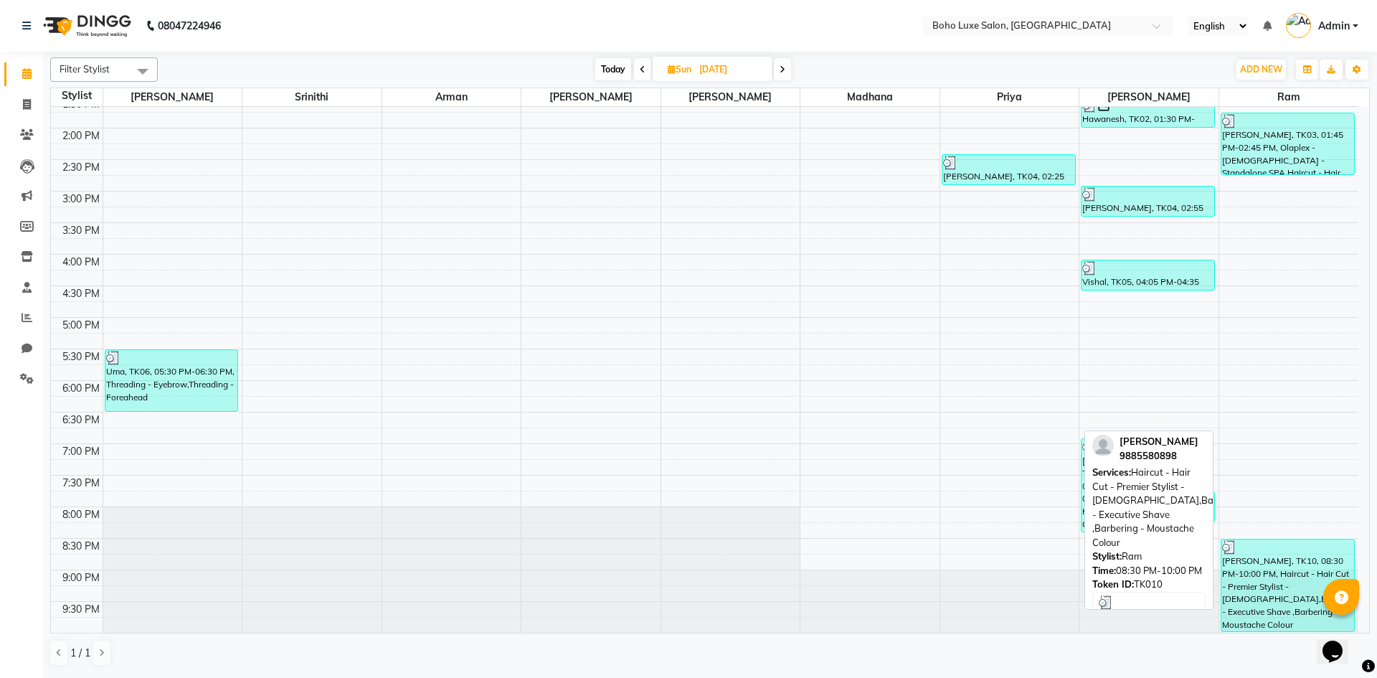
click at [1264, 598] on div "[PERSON_NAME], TK10, 08:30 PM-10:00 PM, Haircut - Hair Cut - Premier Stylist - …" at bounding box center [1287, 585] width 133 height 92
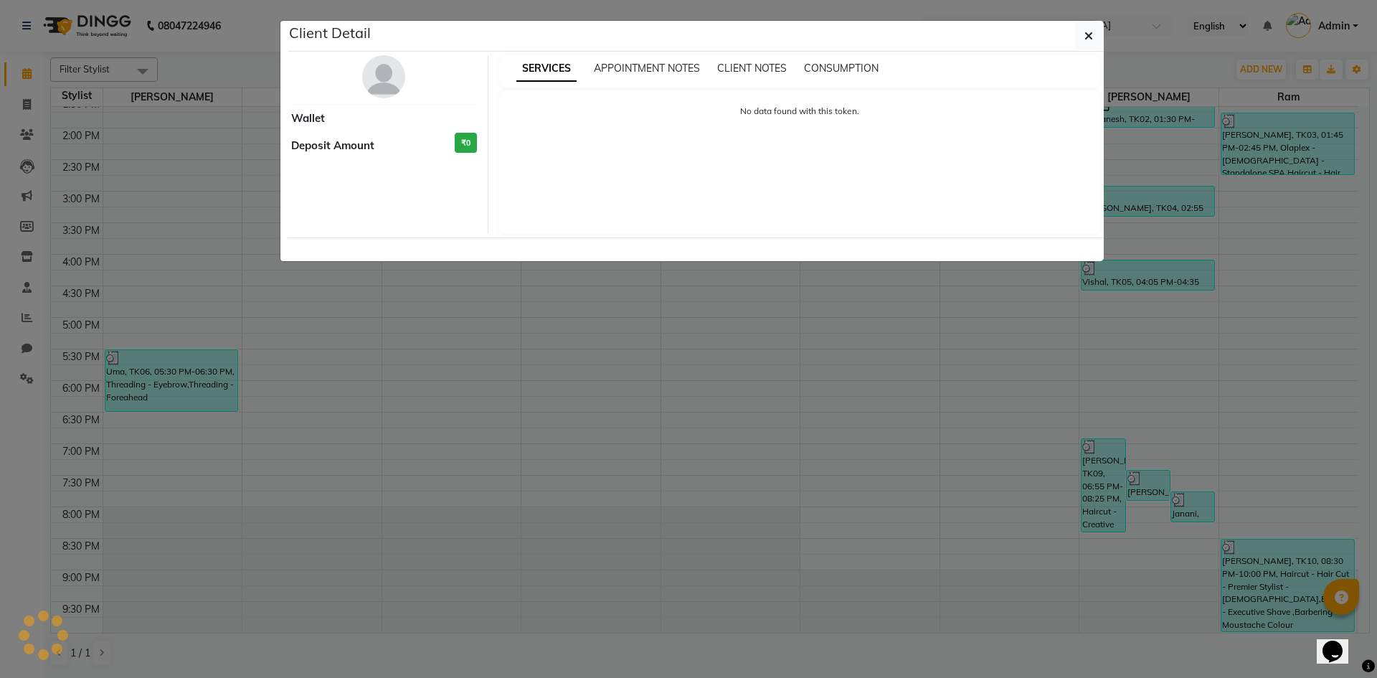
select select "3"
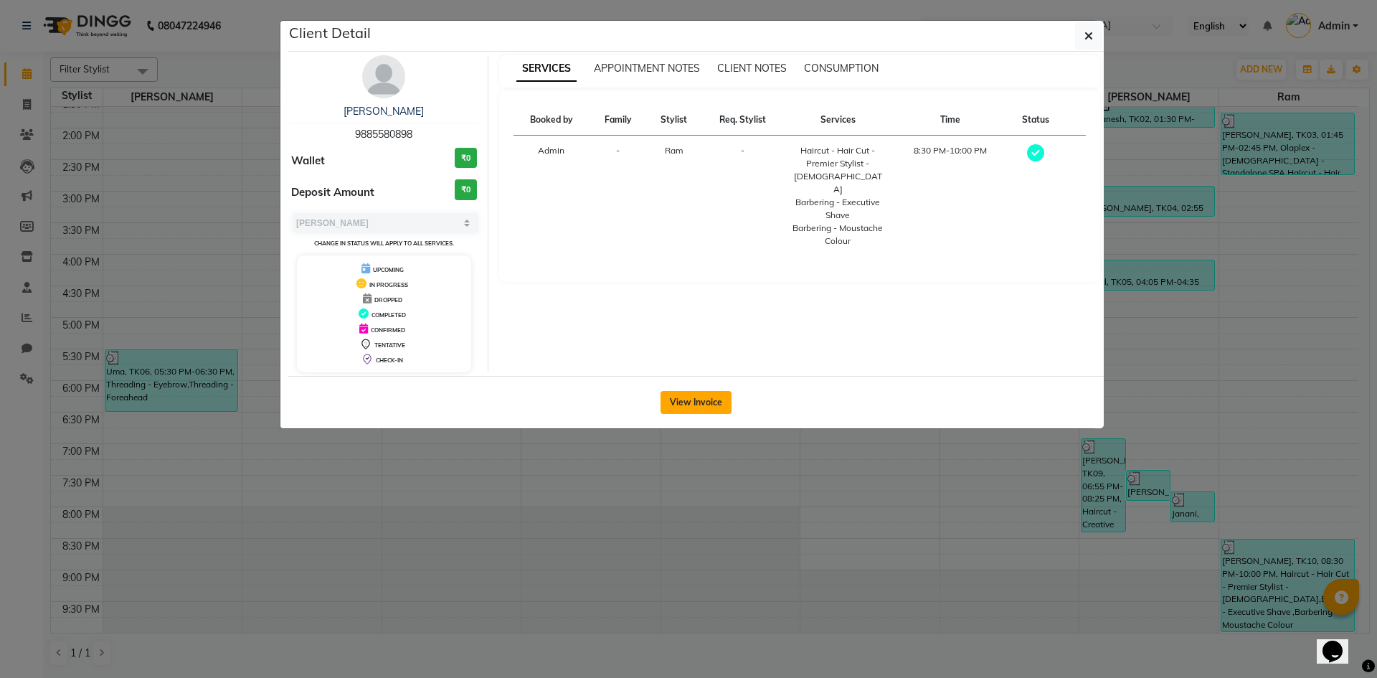
click at [696, 395] on button "View Invoice" at bounding box center [695, 402] width 71 height 23
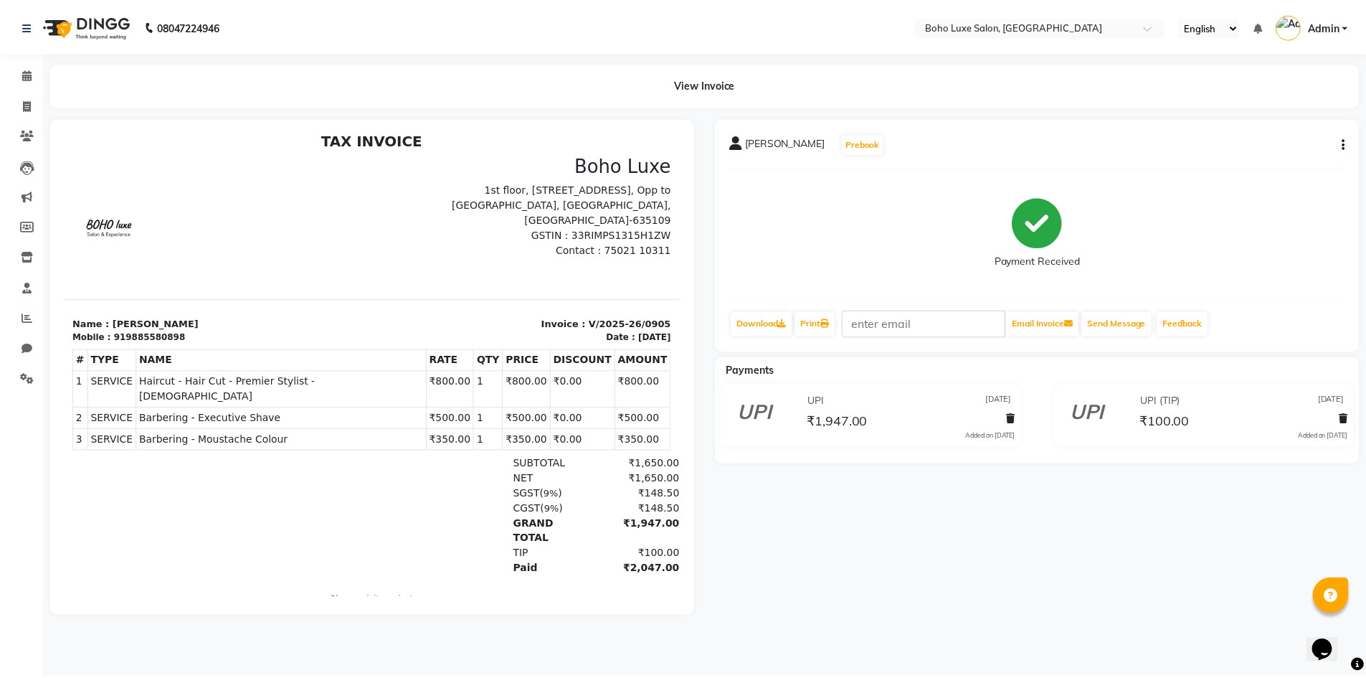
scroll to position [11, 0]
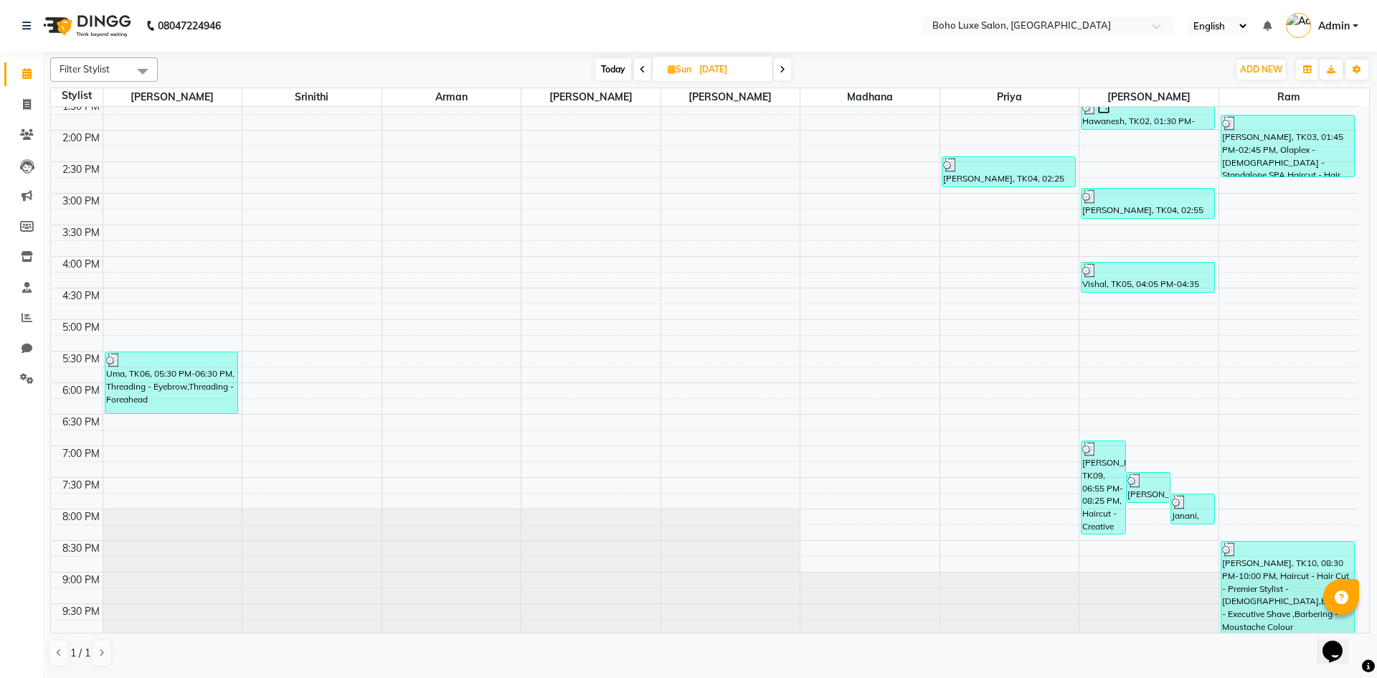
scroll to position [294, 0]
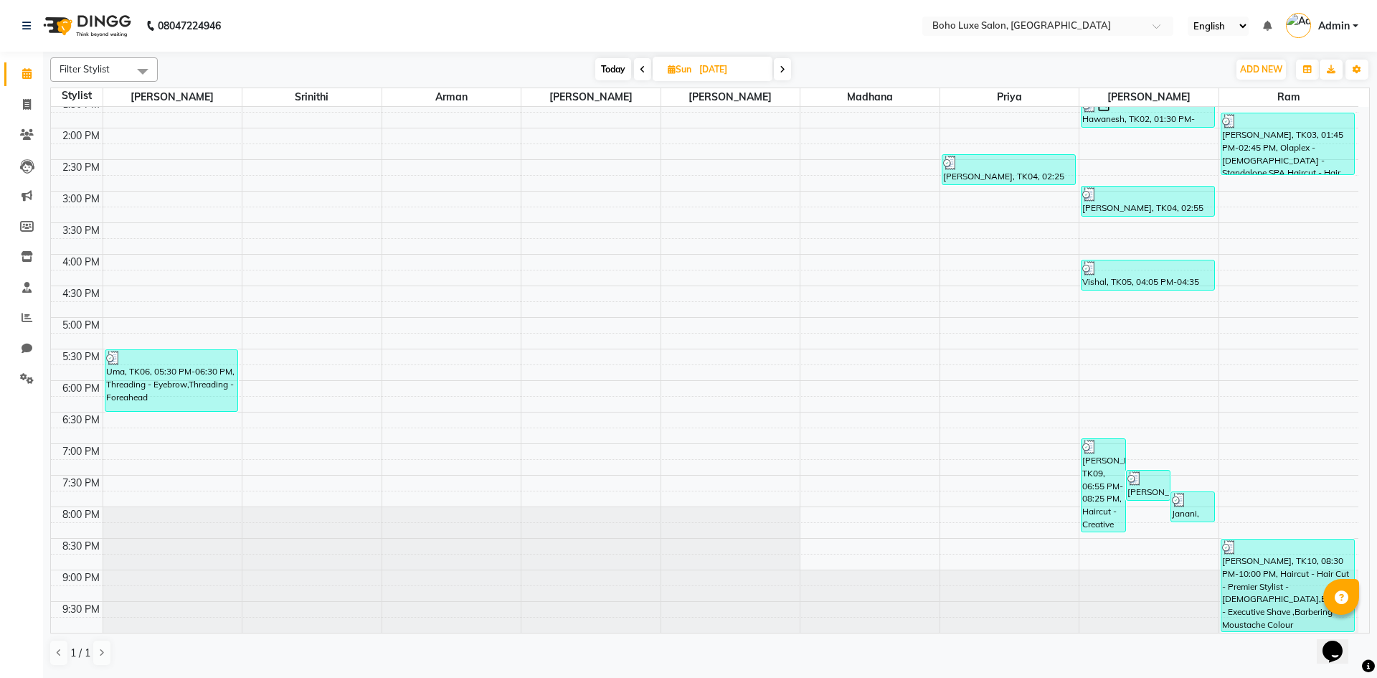
click at [787, 74] on span at bounding box center [782, 69] width 17 height 22
type input "[DATE]"
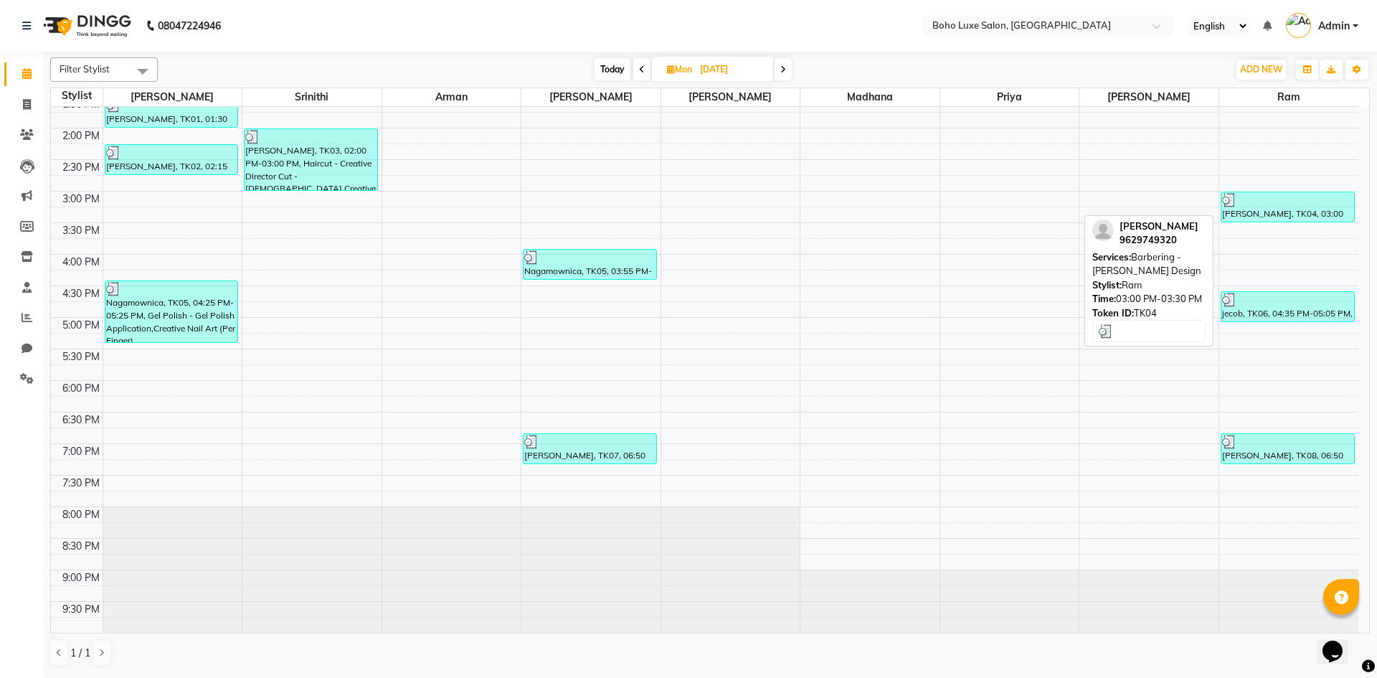
click at [1251, 210] on div "[PERSON_NAME], TK04, 03:00 PM-03:30 PM, Barbering - [PERSON_NAME] Design" at bounding box center [1287, 206] width 133 height 29
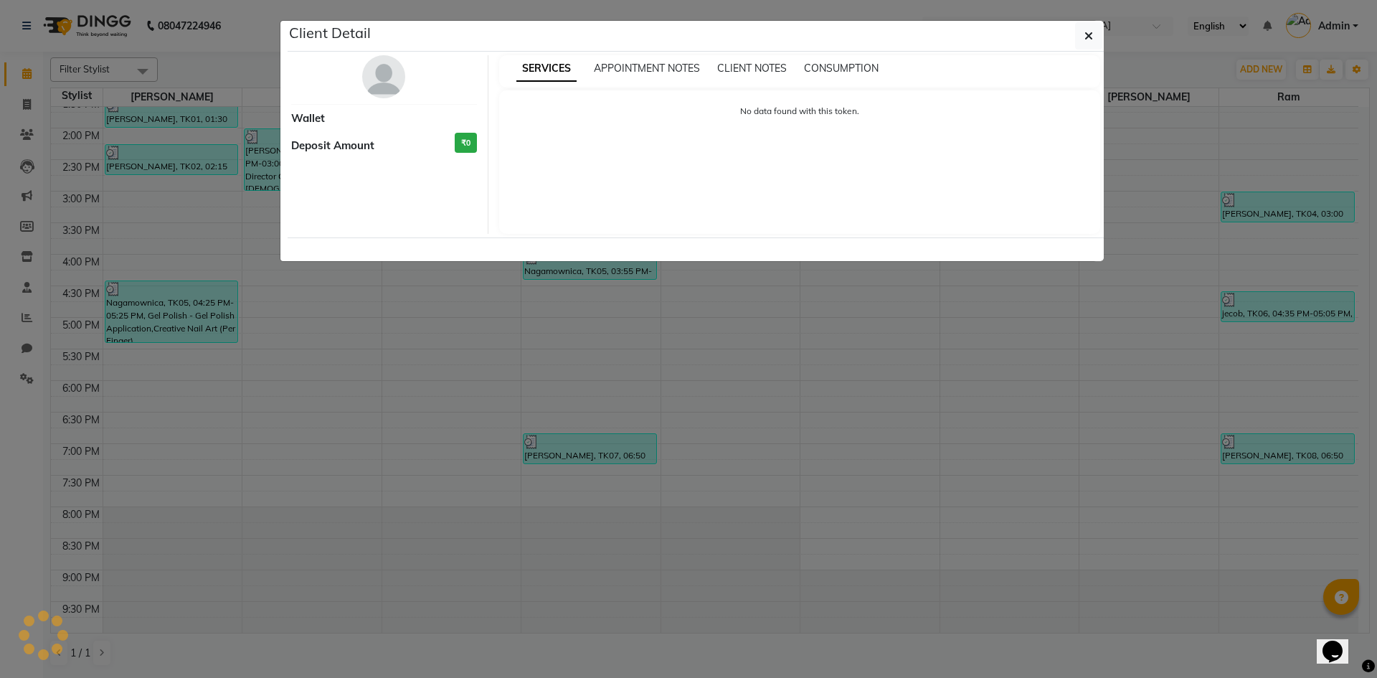
select select "3"
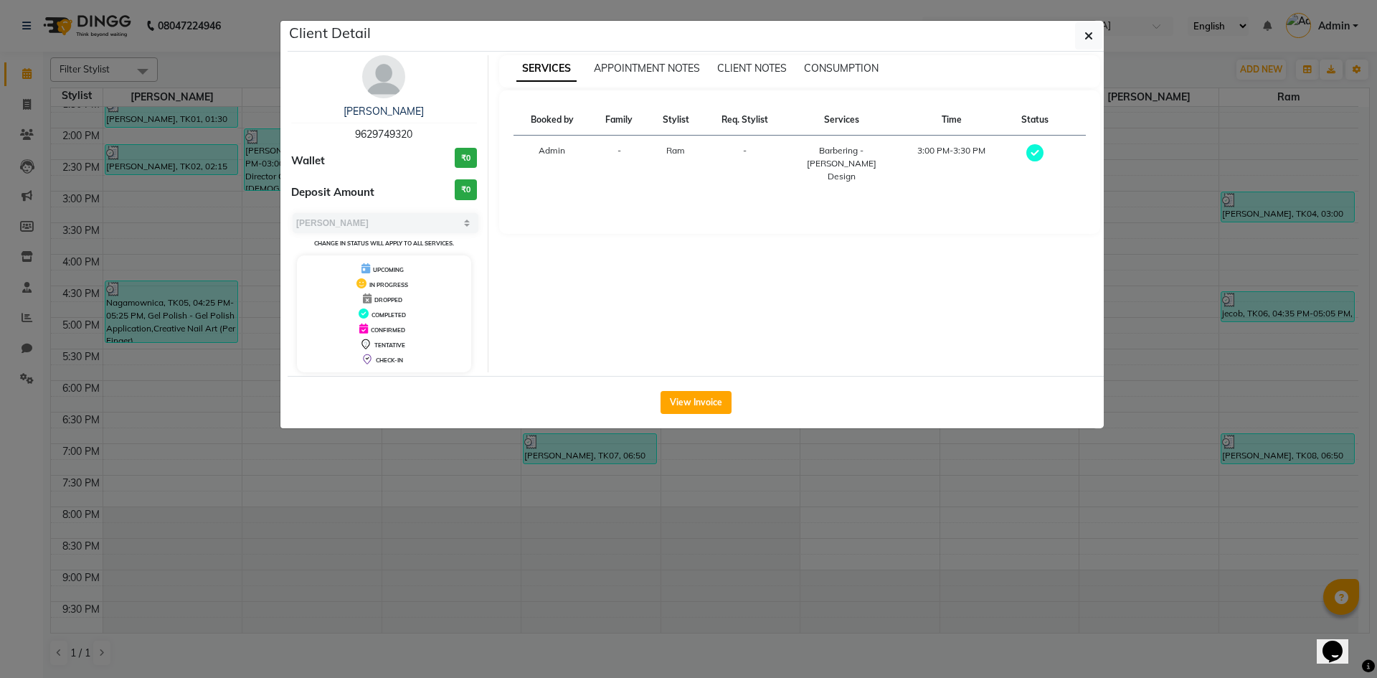
click at [1185, 256] on ngb-modal-window "Client Detail [PERSON_NAME] 9629749320 Wallet ₹0 Deposit Amount ₹0 Select MARK …" at bounding box center [688, 339] width 1377 height 678
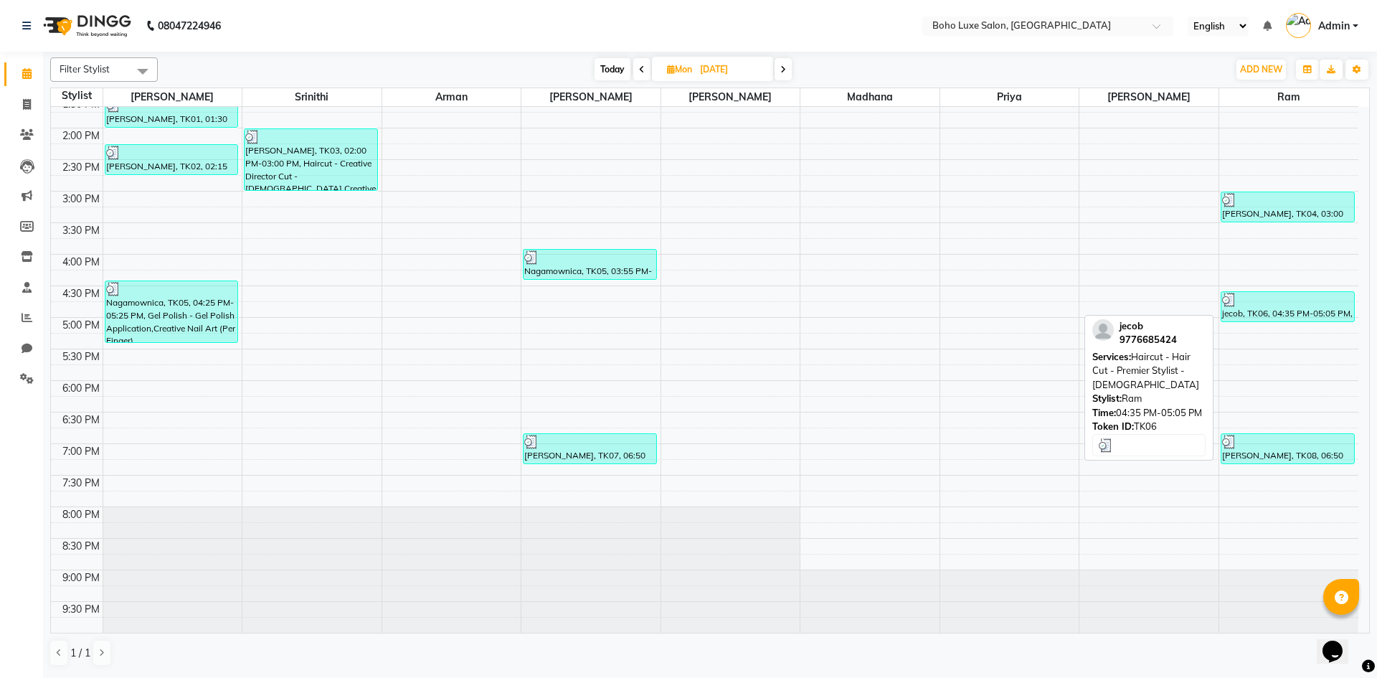
click at [1259, 300] on div at bounding box center [1287, 300] width 131 height 14
select select "3"
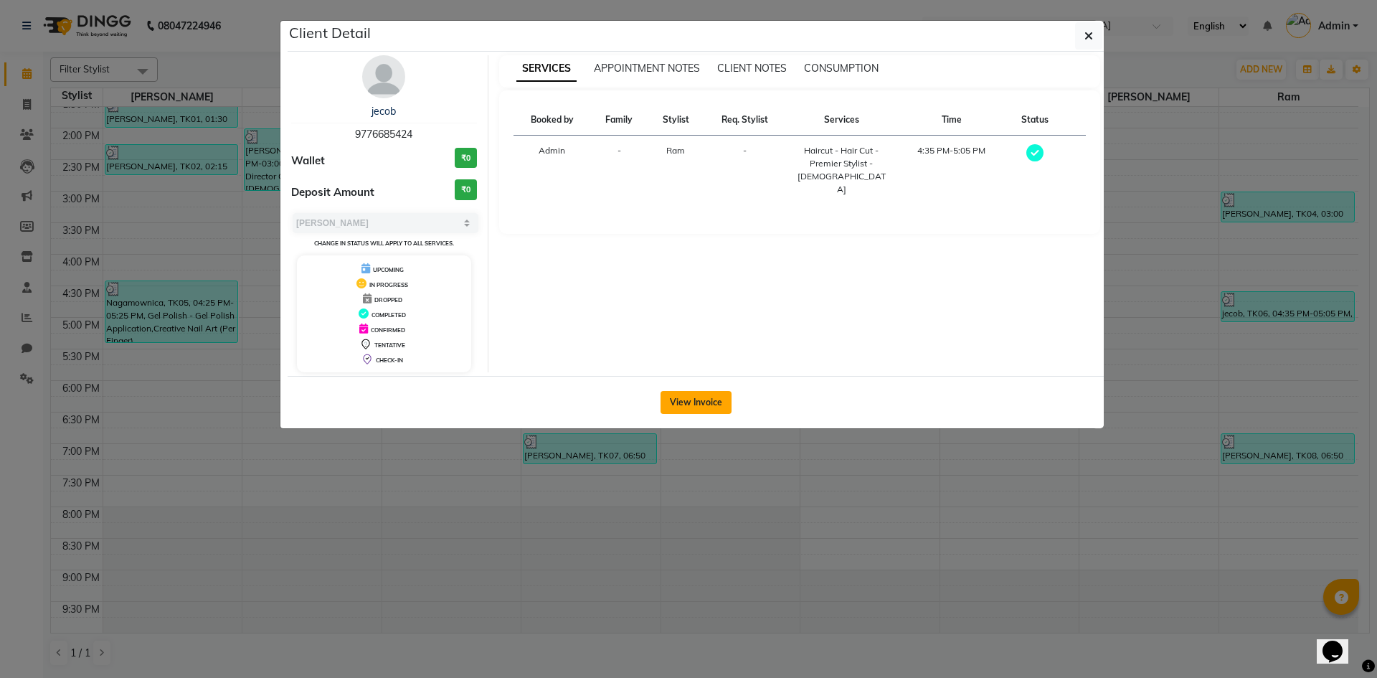
click at [686, 396] on button "View Invoice" at bounding box center [695, 402] width 71 height 23
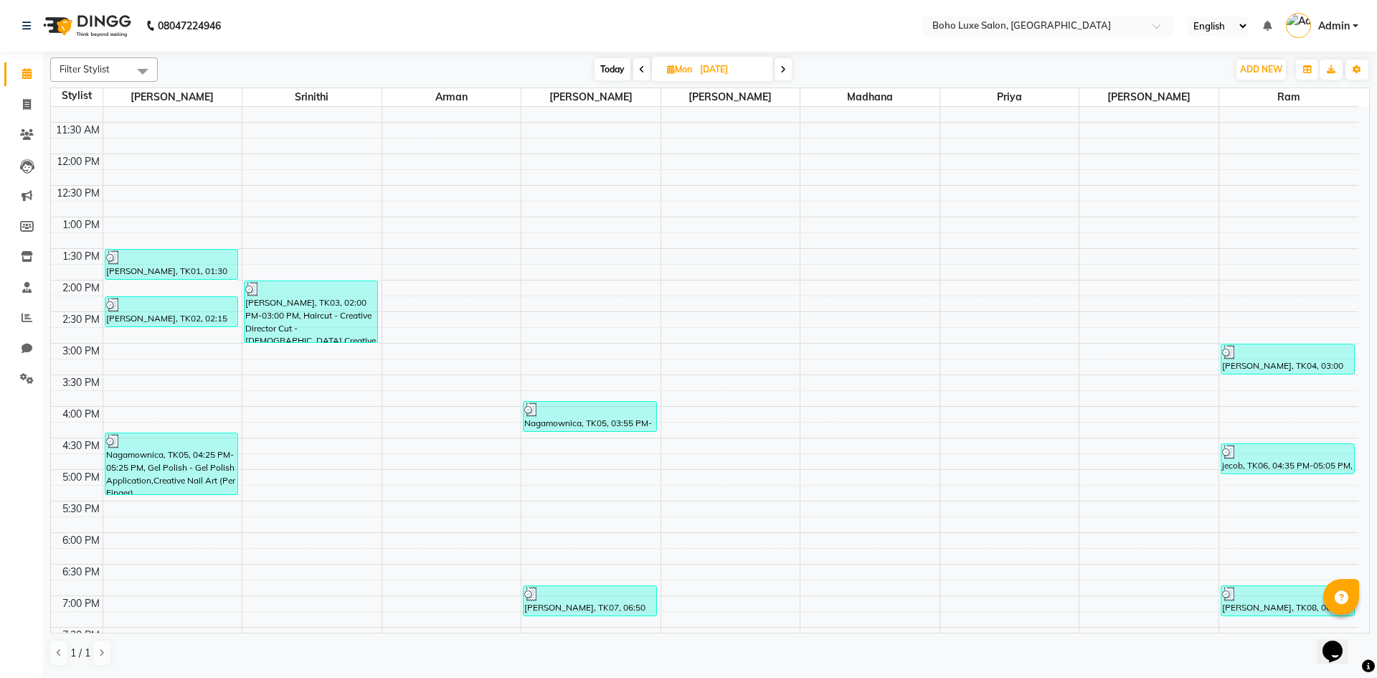
scroll to position [287, 0]
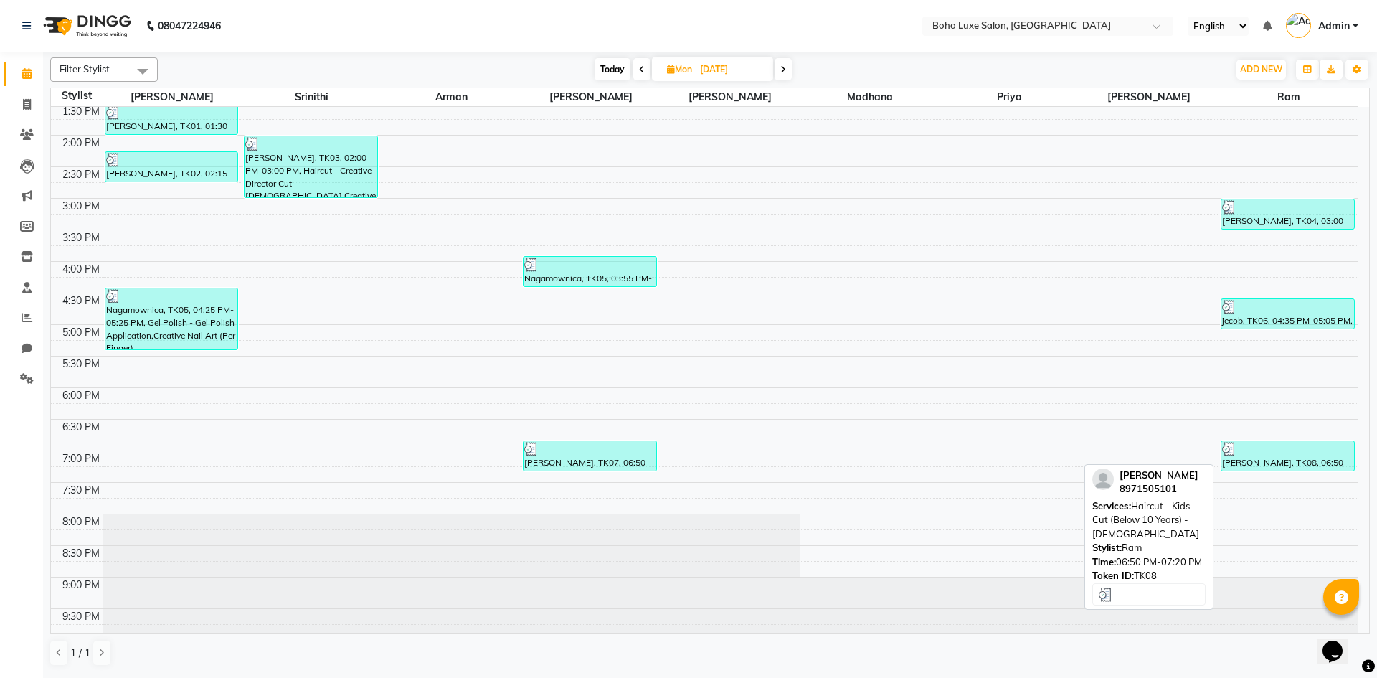
click at [1307, 453] on div at bounding box center [1287, 449] width 131 height 14
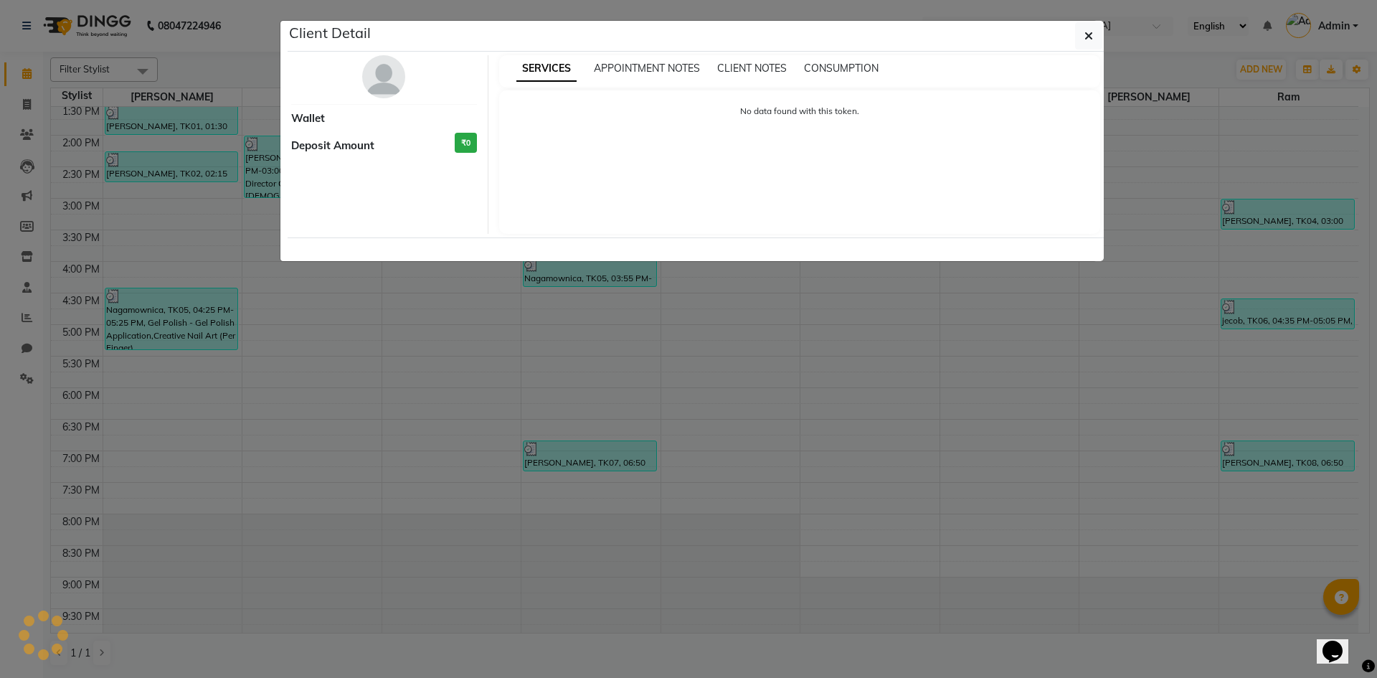
select select "3"
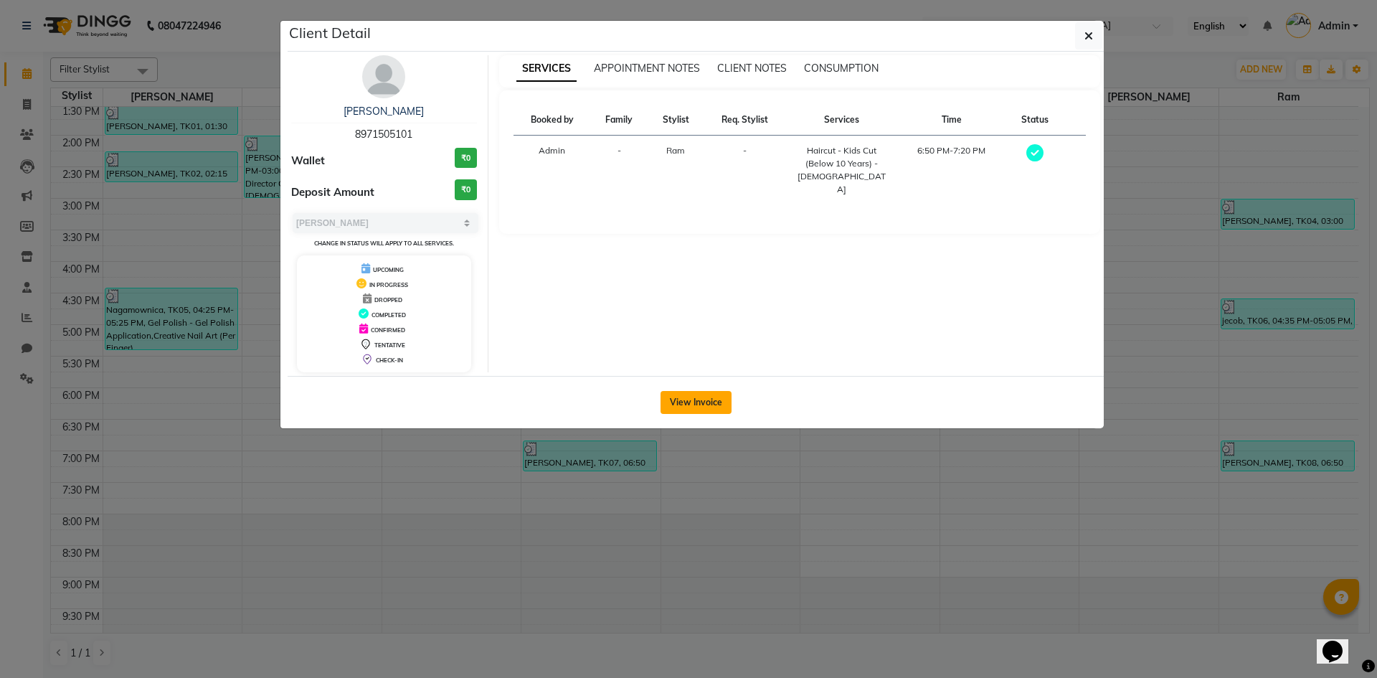
click at [709, 392] on button "View Invoice" at bounding box center [695, 402] width 71 height 23
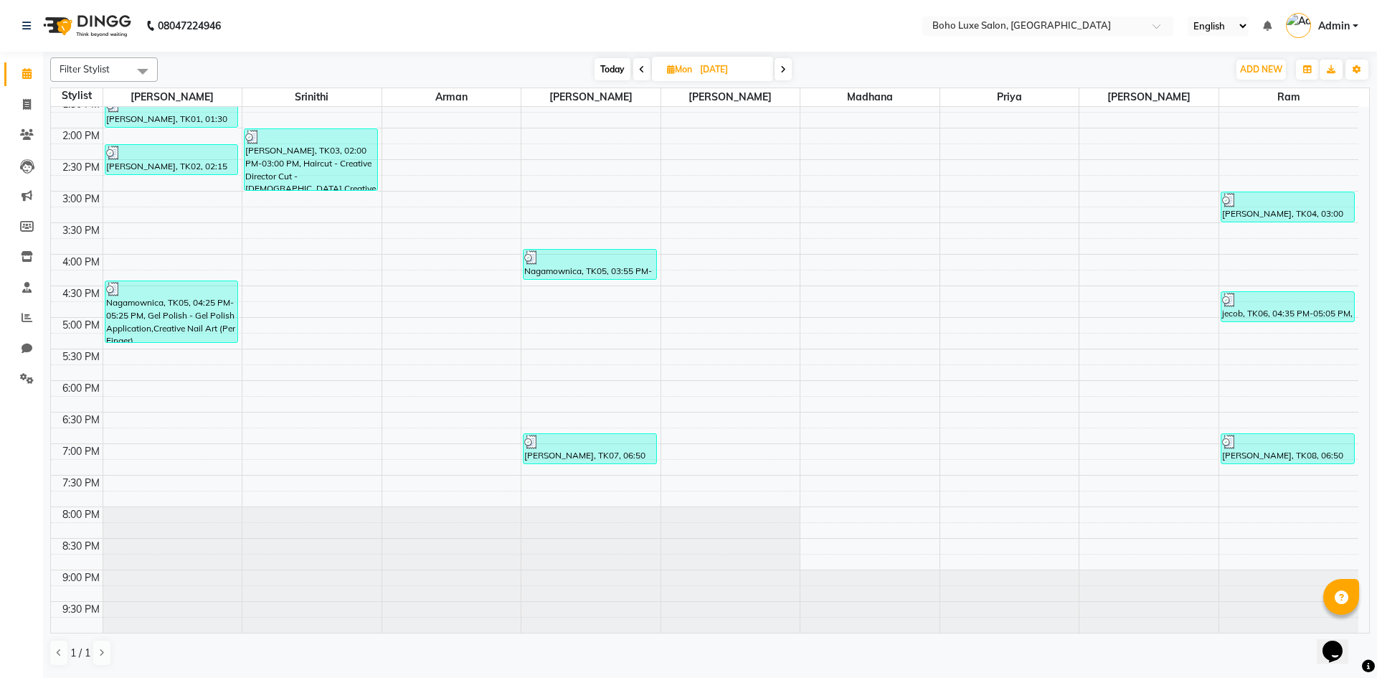
click at [782, 64] on span at bounding box center [783, 69] width 17 height 22
type input "02-09-2025"
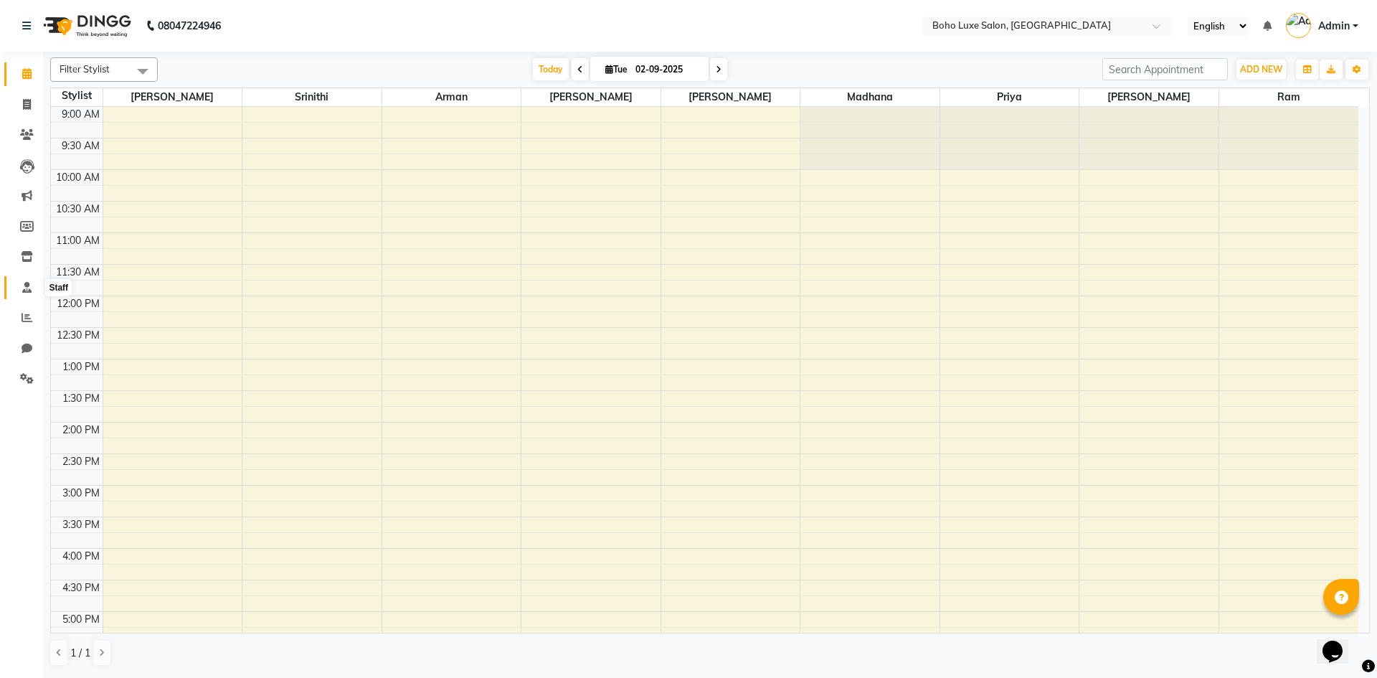
click at [25, 280] on span at bounding box center [26, 288] width 25 height 16
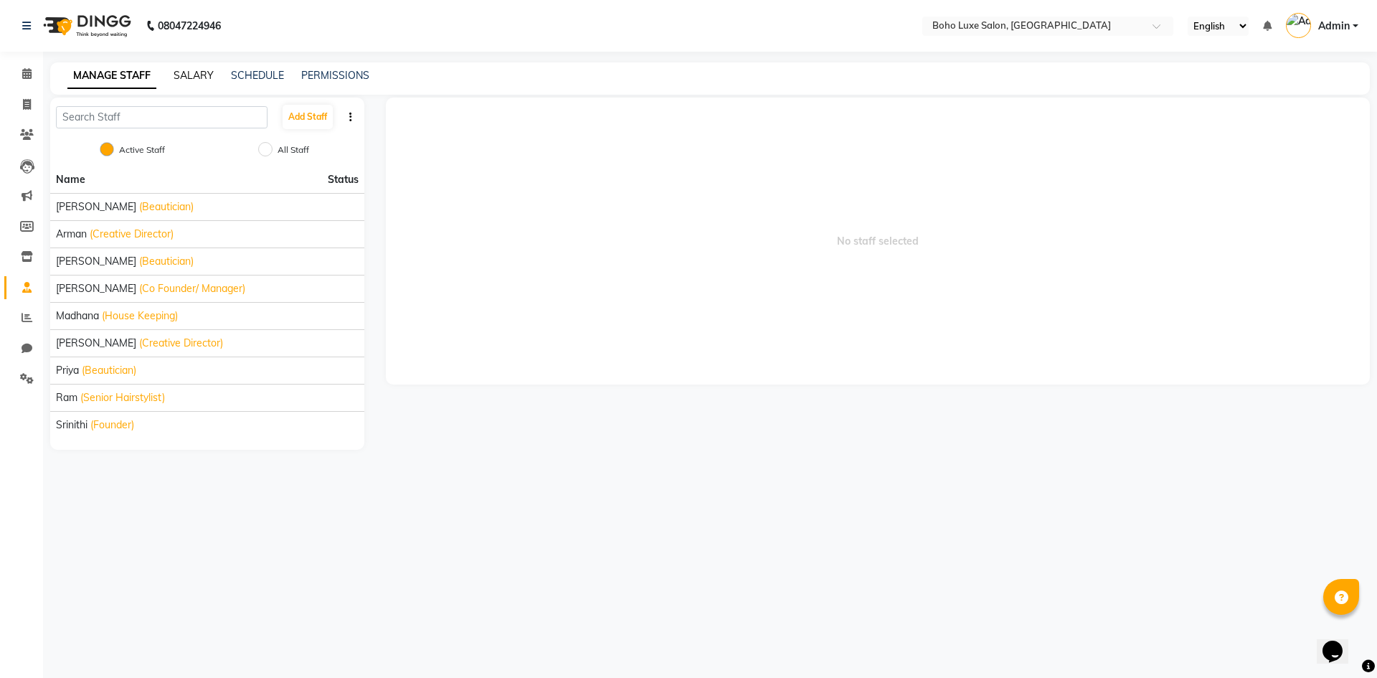
click at [192, 77] on link "SALARY" at bounding box center [194, 75] width 40 height 13
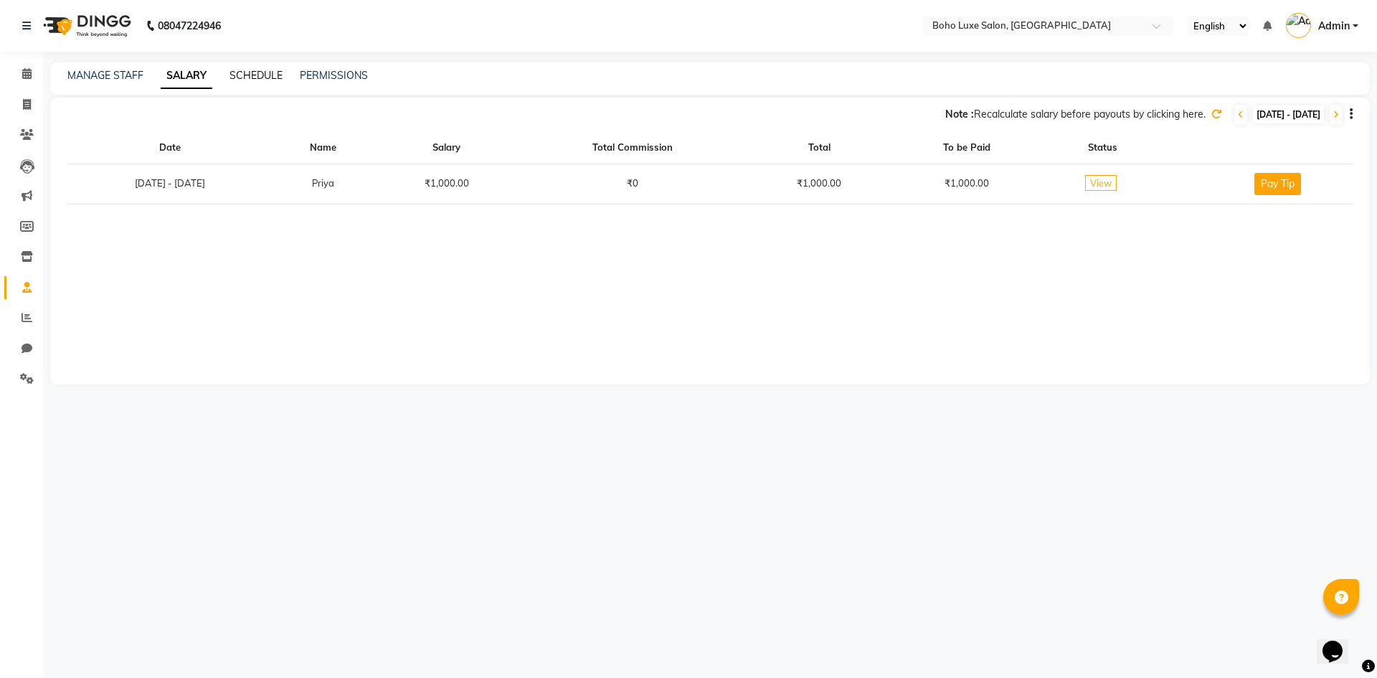
click at [264, 75] on link "SCHEDULE" at bounding box center [255, 75] width 53 height 13
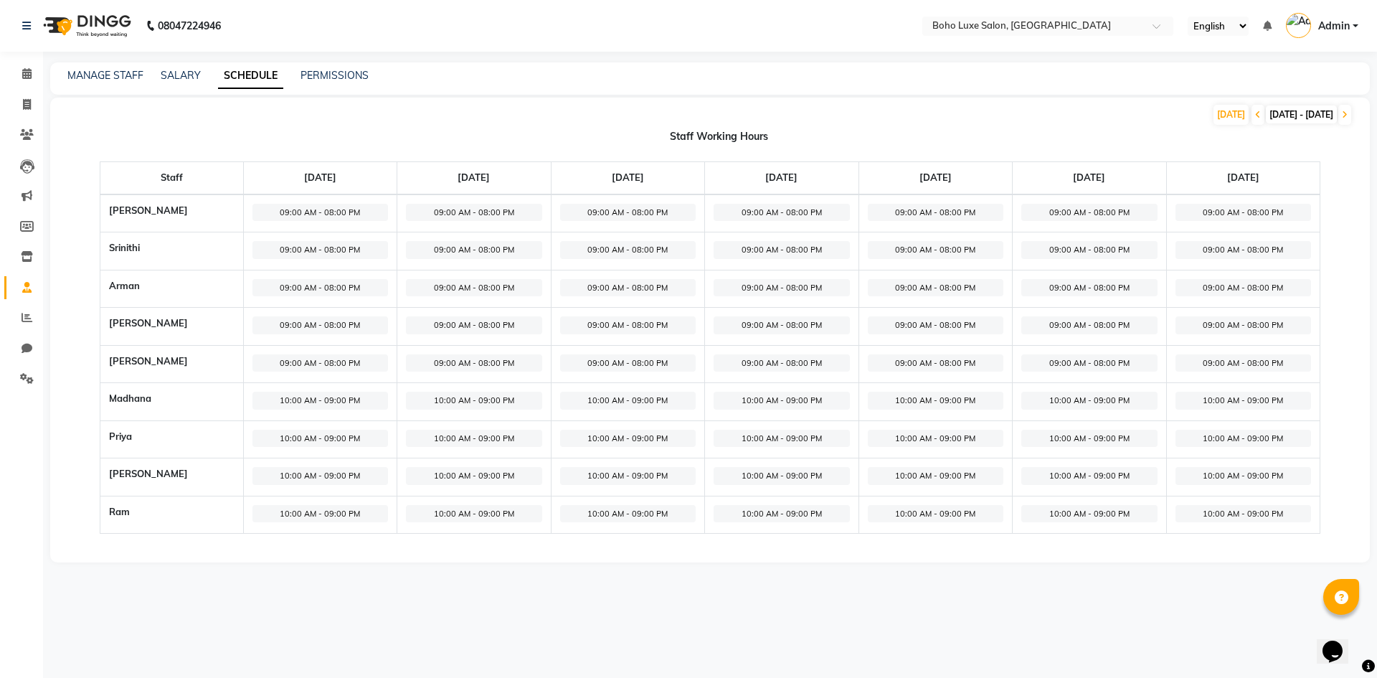
click at [169, 65] on div "MANAGE STAFF SALARY SCHEDULE PERMISSIONS" at bounding box center [710, 78] width 1320 height 32
click at [173, 80] on link "SALARY" at bounding box center [181, 75] width 40 height 13
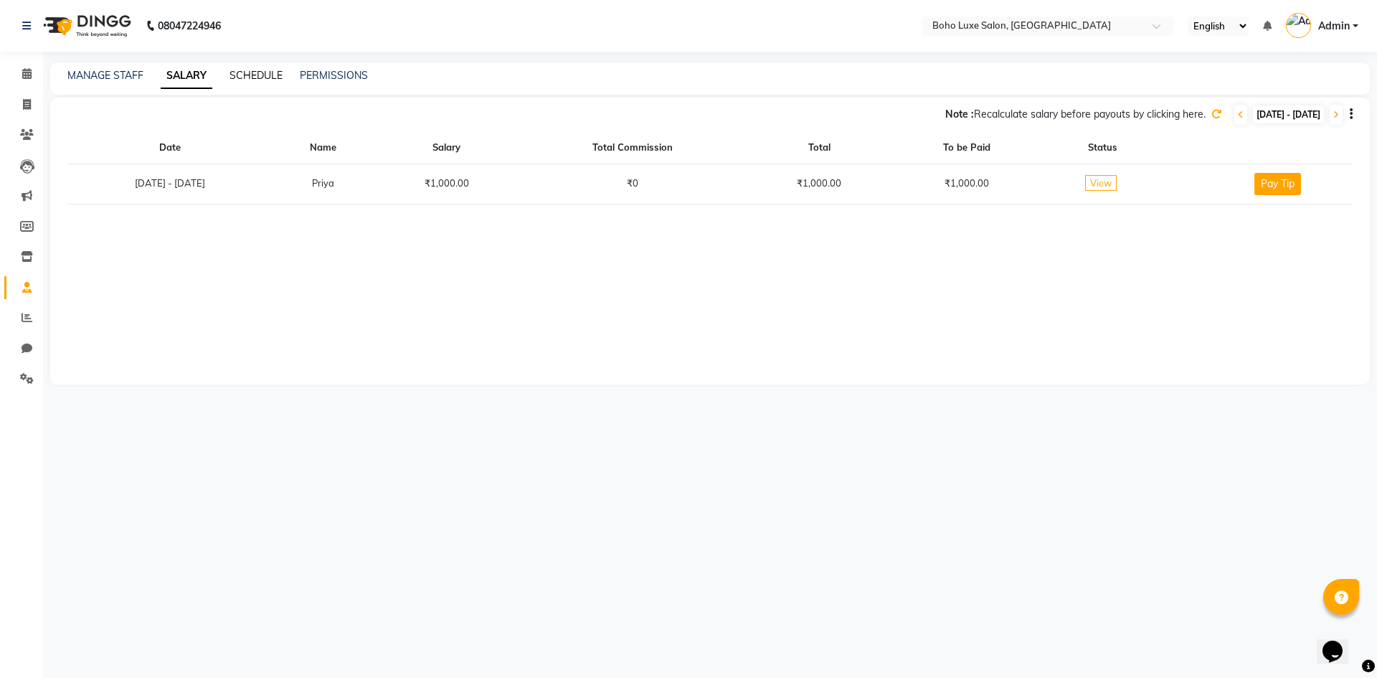
click at [244, 80] on link "SCHEDULE" at bounding box center [255, 75] width 53 height 13
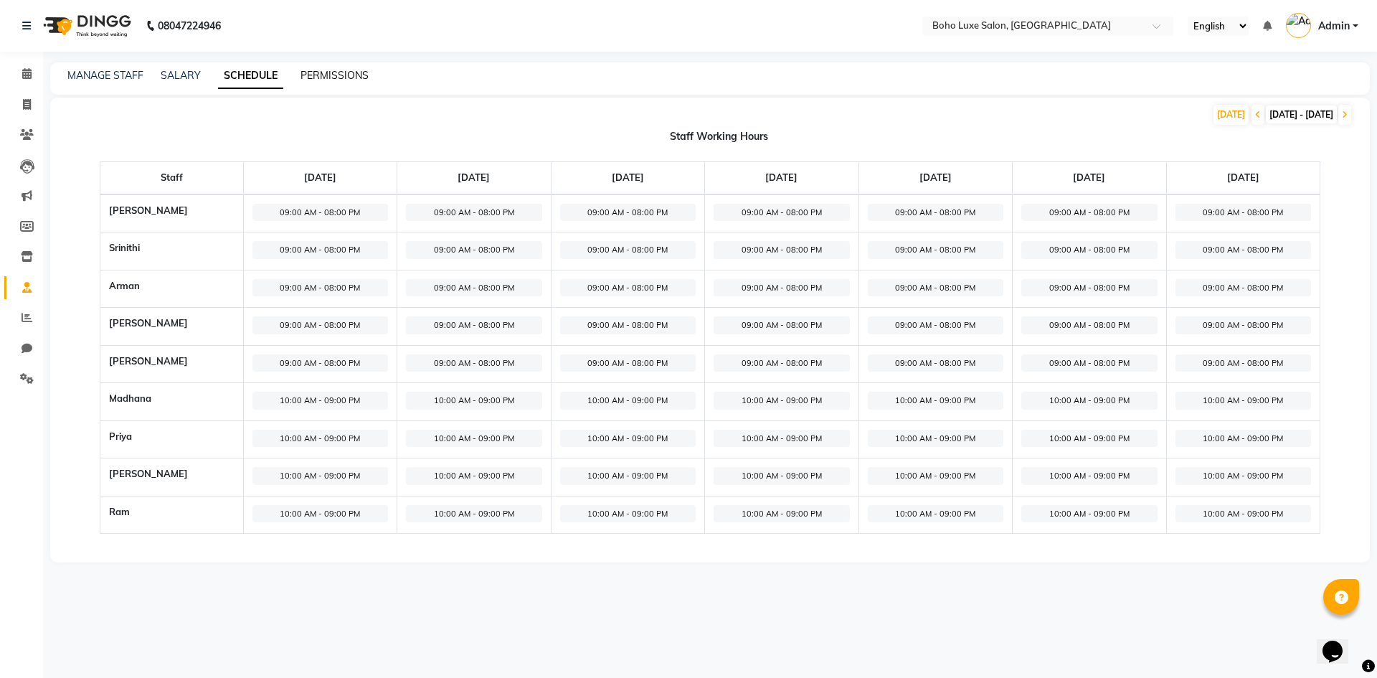
click at [336, 69] on link "PERMISSIONS" at bounding box center [334, 75] width 68 height 13
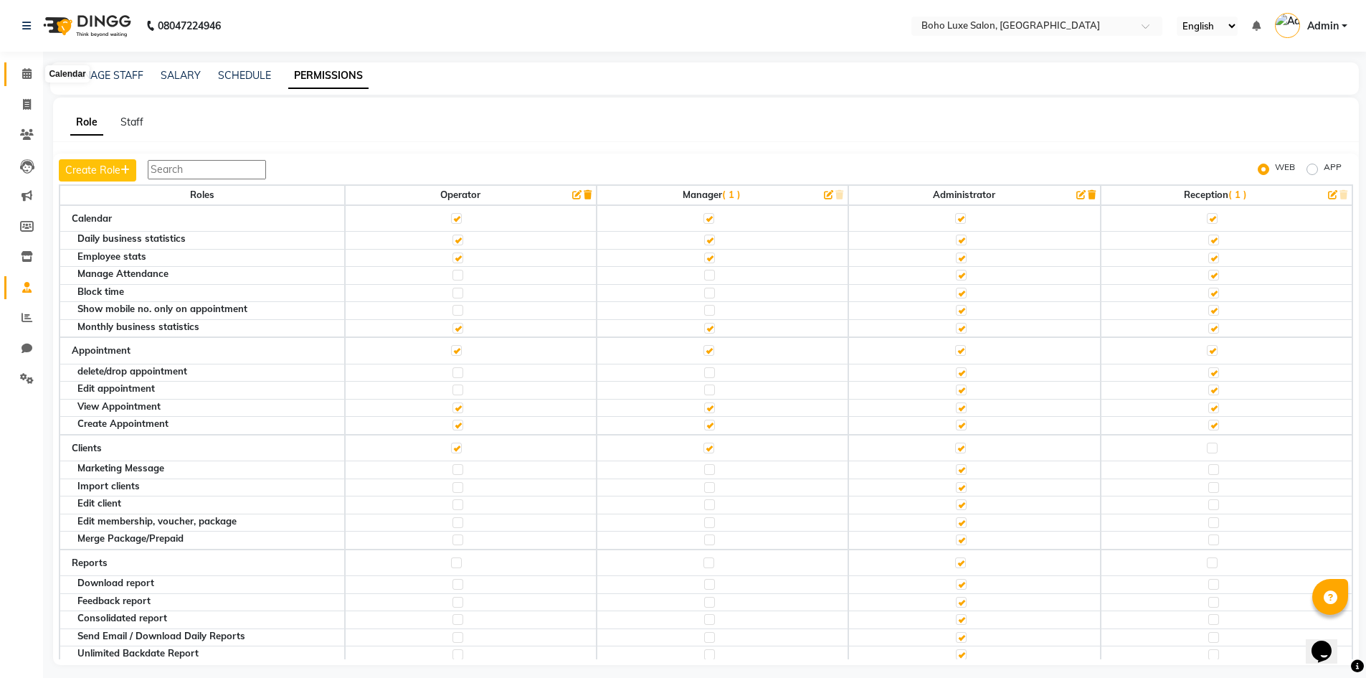
click at [26, 73] on icon at bounding box center [26, 73] width 9 height 11
